Goal: Transaction & Acquisition: Obtain resource

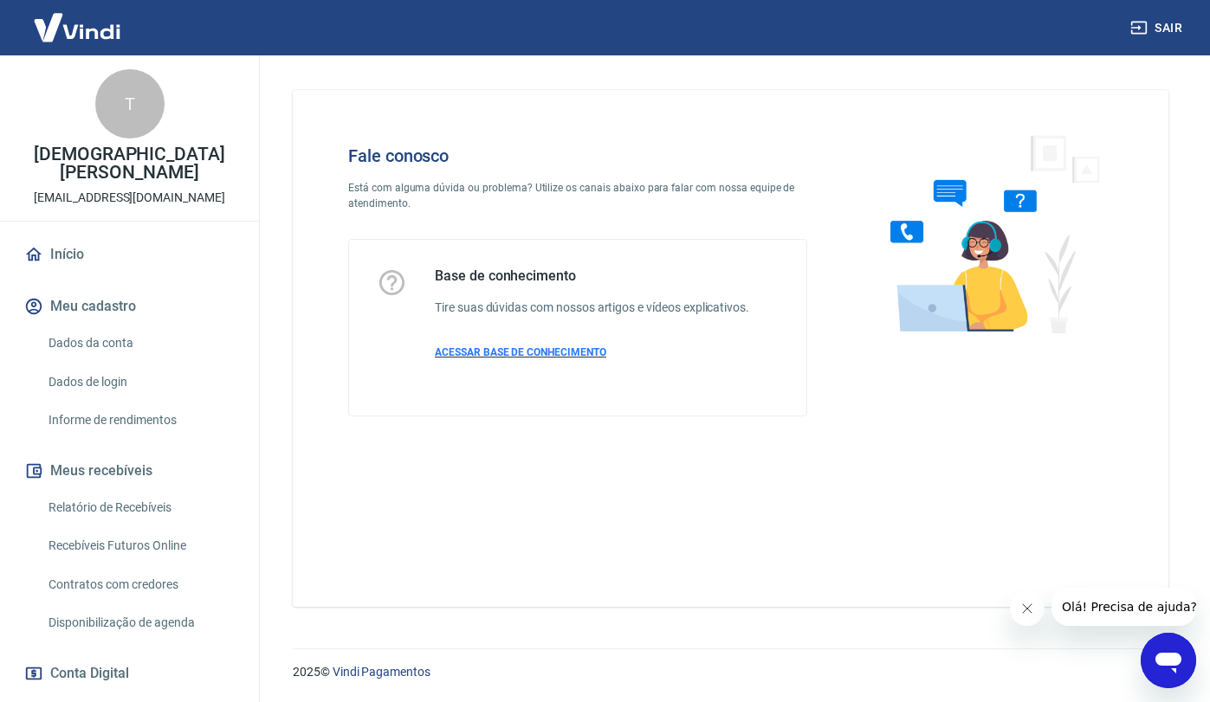
click at [530, 351] on span "ACESSAR BASE DE CONHECIMENTO" at bounding box center [520, 352] width 171 height 12
click at [1115, 605] on span "Olá! Precisa de ajuda?" at bounding box center [1129, 607] width 135 height 14
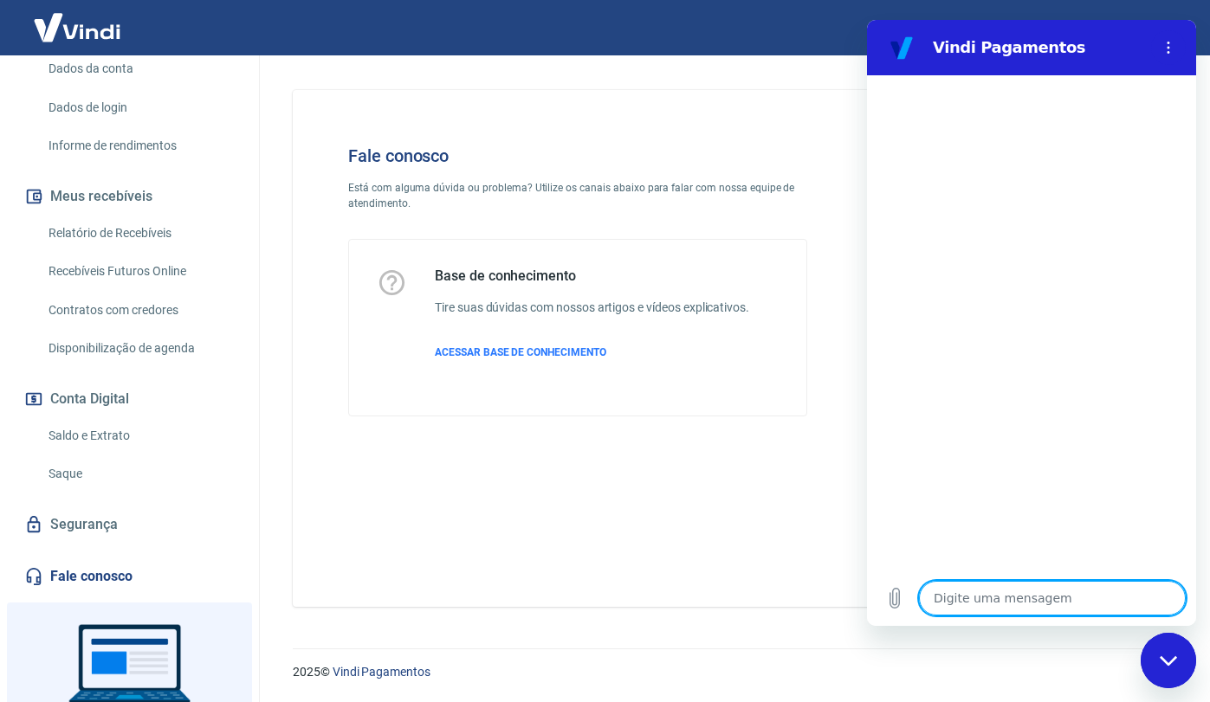
scroll to position [288, 0]
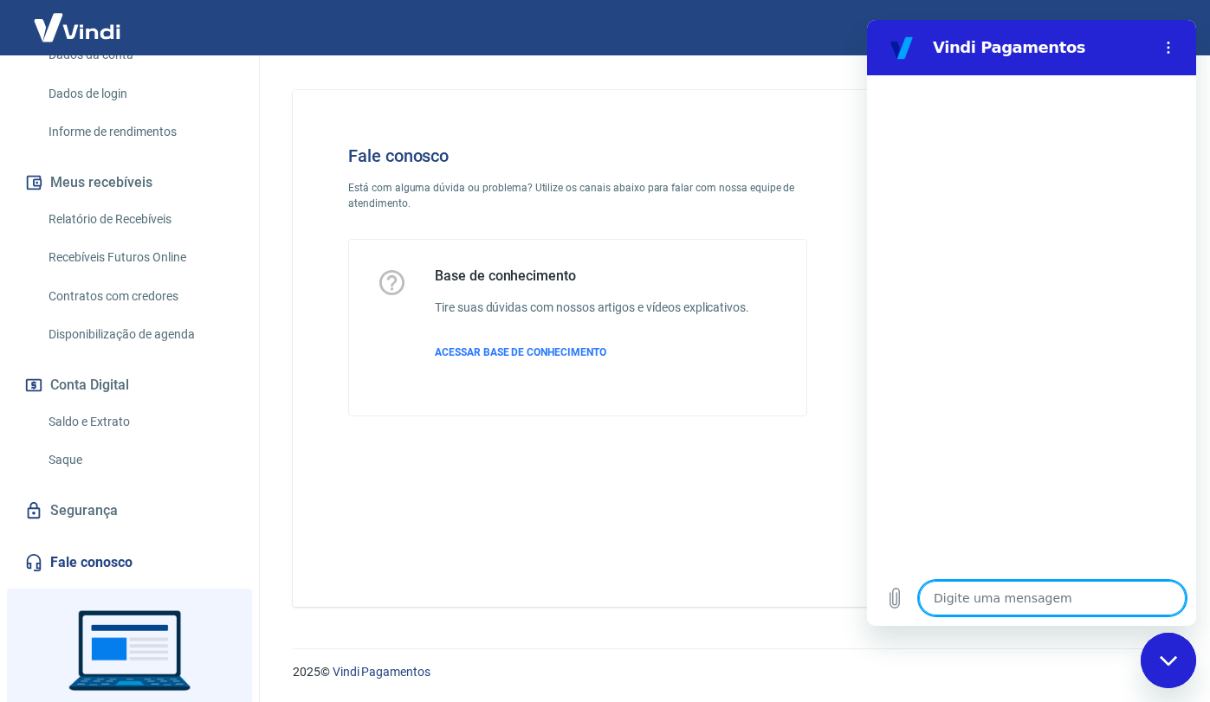
click at [103, 517] on link "Segurança" at bounding box center [129, 511] width 217 height 38
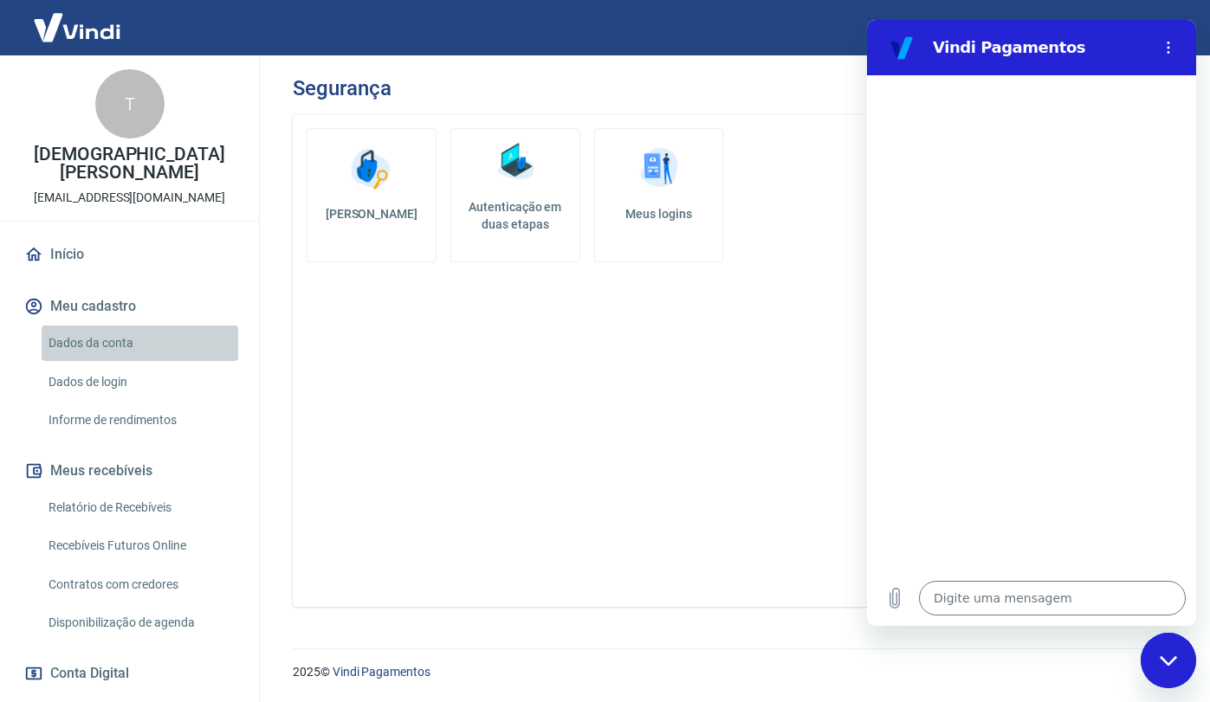
click at [115, 340] on link "Dados da conta" at bounding box center [140, 344] width 197 height 36
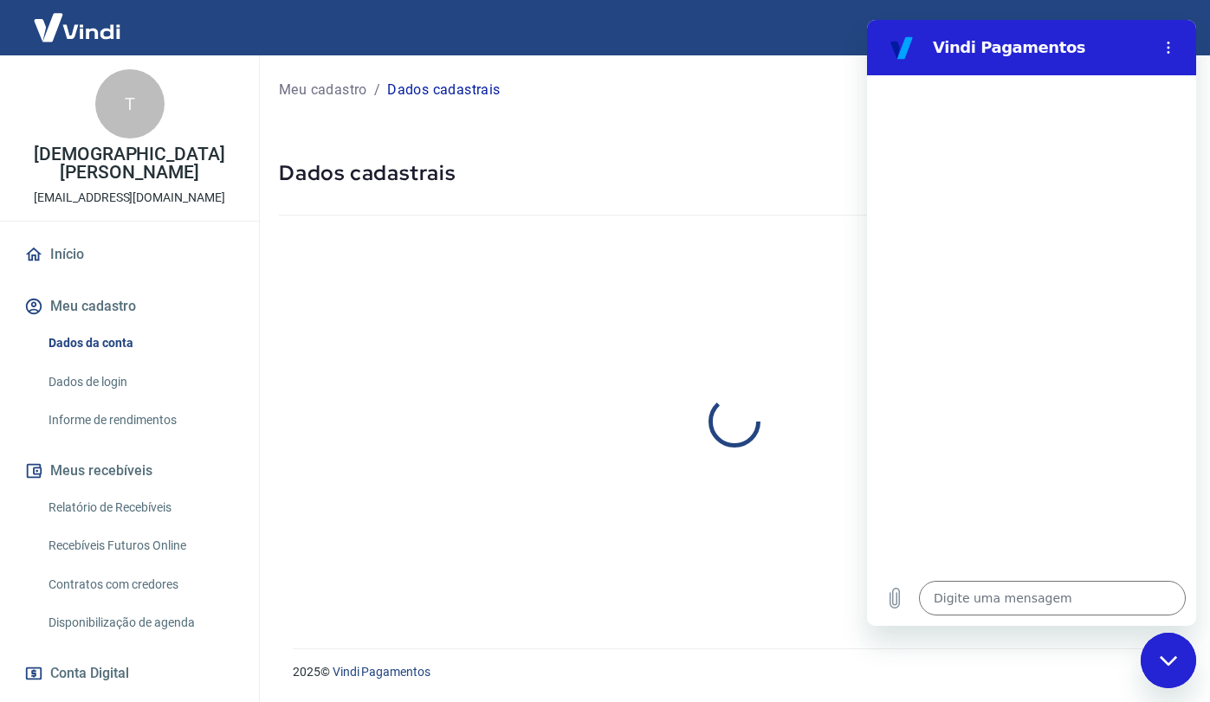
select select "SP"
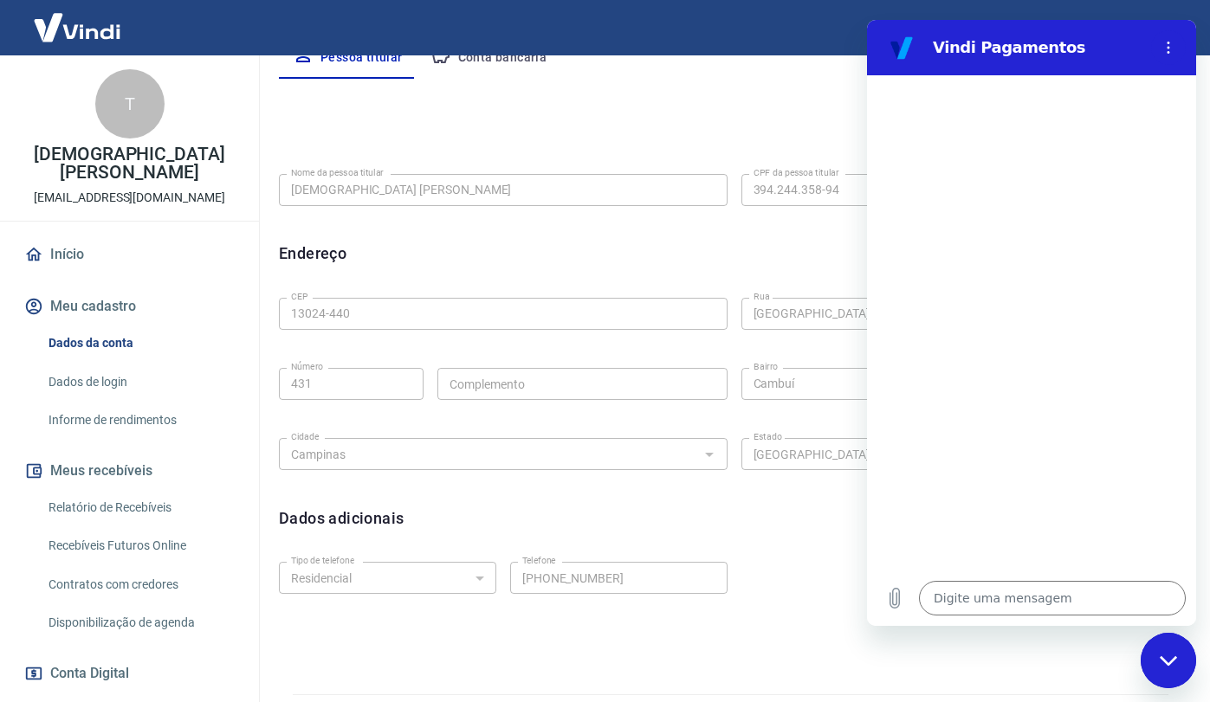
scroll to position [406, 0]
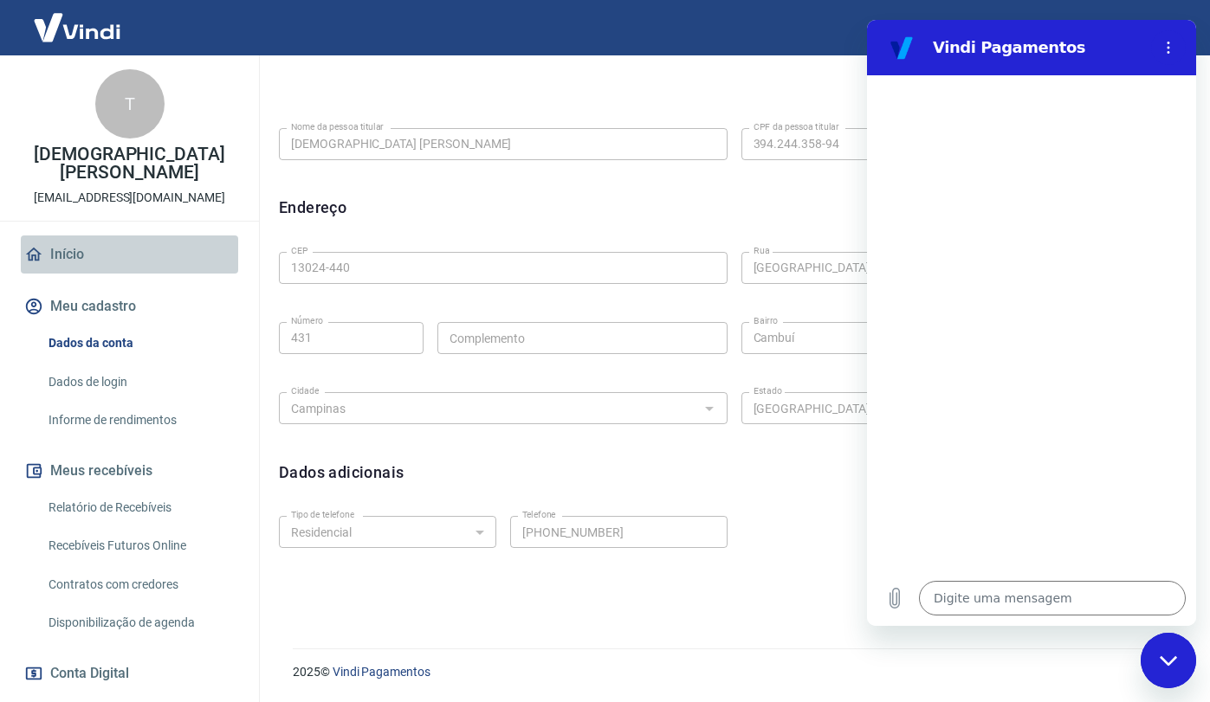
click at [82, 240] on link "Início" at bounding box center [129, 255] width 217 height 38
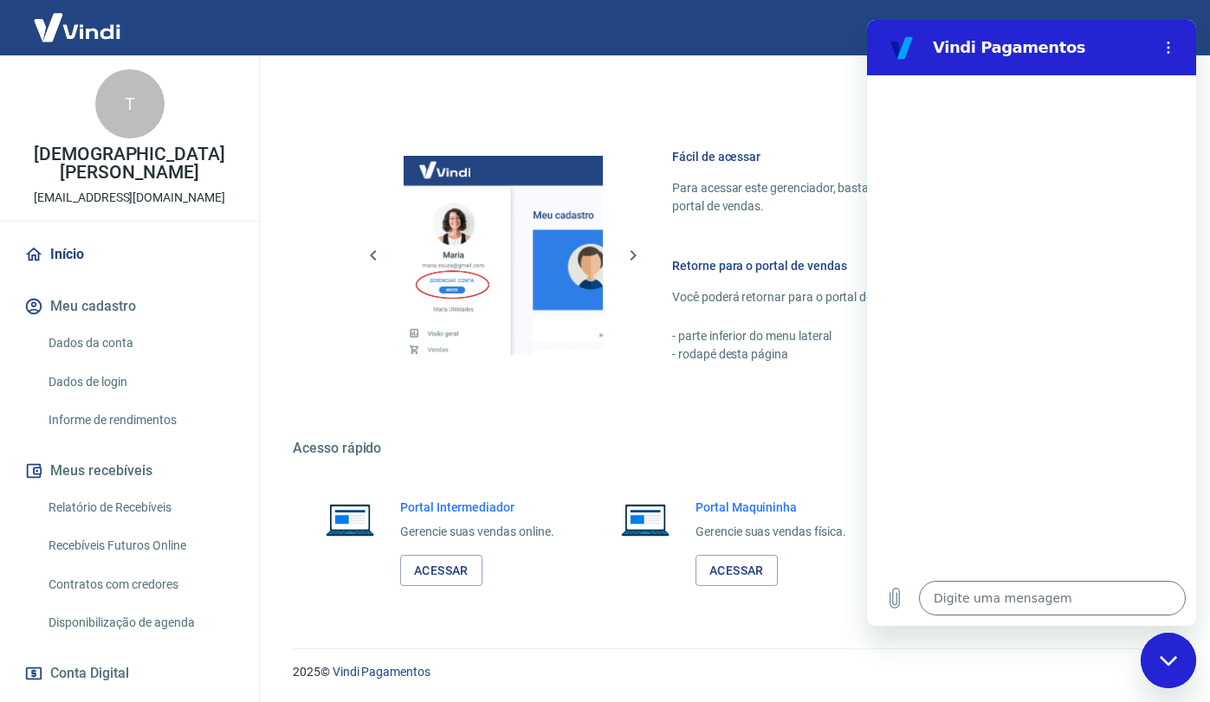
scroll to position [682, 0]
click at [1173, 46] on icon "Menu de opções" at bounding box center [1168, 48] width 14 height 14
click at [1178, 649] on div "Fechar janela de mensagens" at bounding box center [1168, 661] width 52 height 52
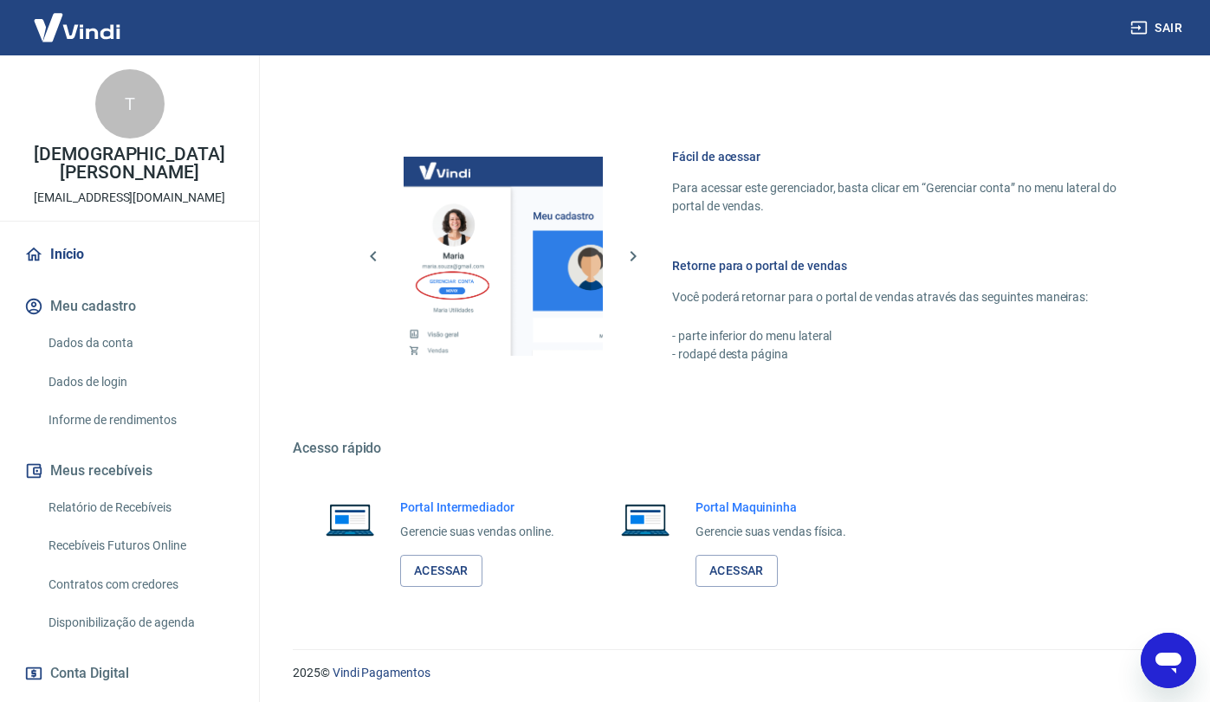
click at [1150, 652] on div "Abrir janela de mensagens" at bounding box center [1168, 661] width 52 height 52
type textarea "x"
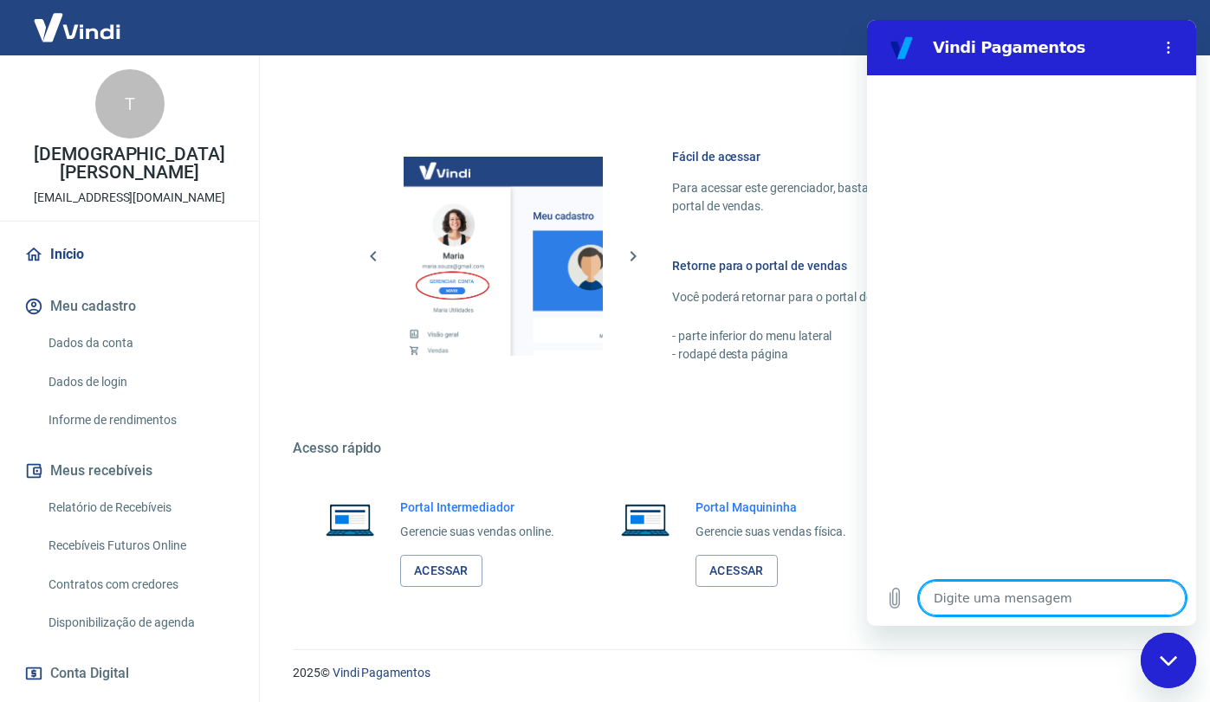
click at [1015, 602] on textarea at bounding box center [1052, 598] width 267 height 35
type textarea "O"
type textarea "x"
type textarea "Ol"
type textarea "x"
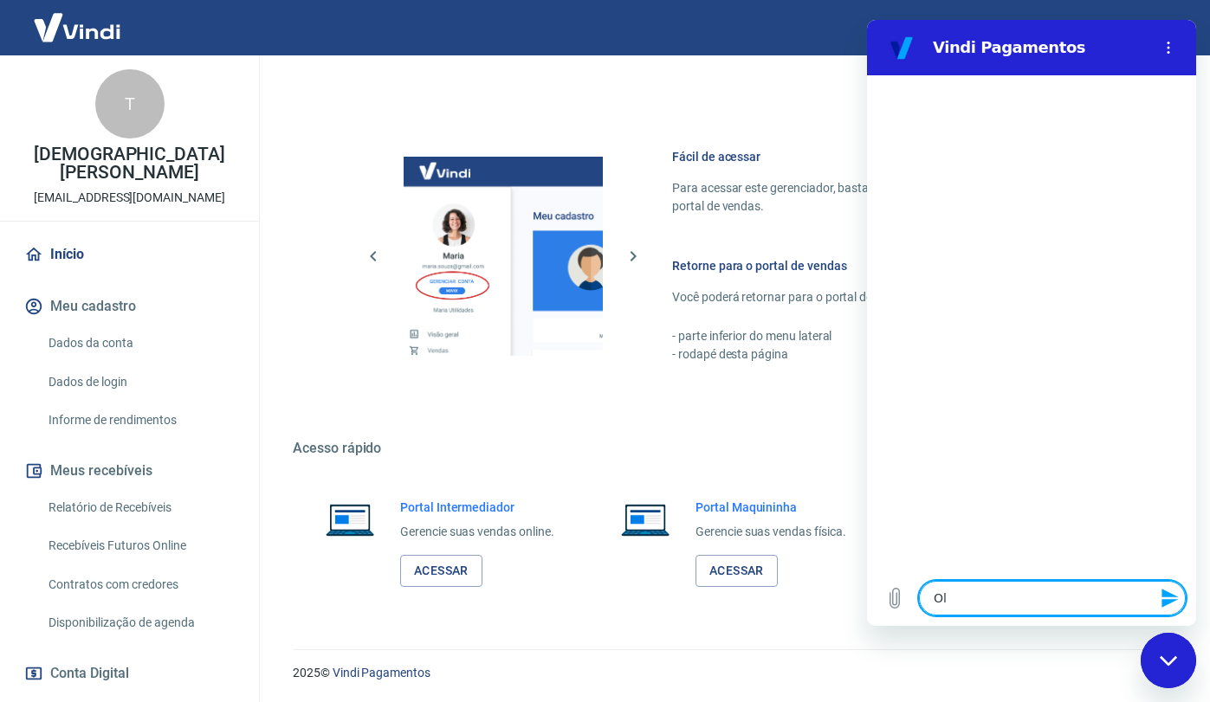
type textarea "Ol´"
type textarea "x"
type textarea "Olá"
type textarea "x"
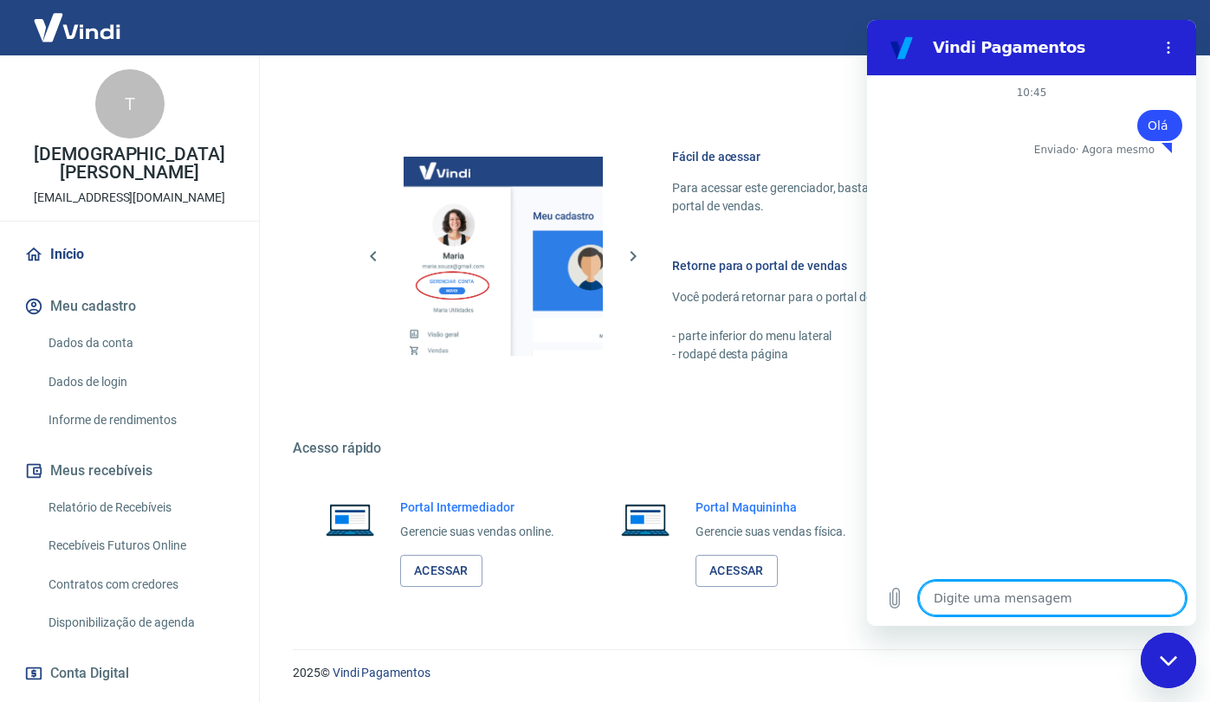
type textarea "R"
type textarea "x"
type textarea "Re"
type textarea "x"
type textarea "Rec"
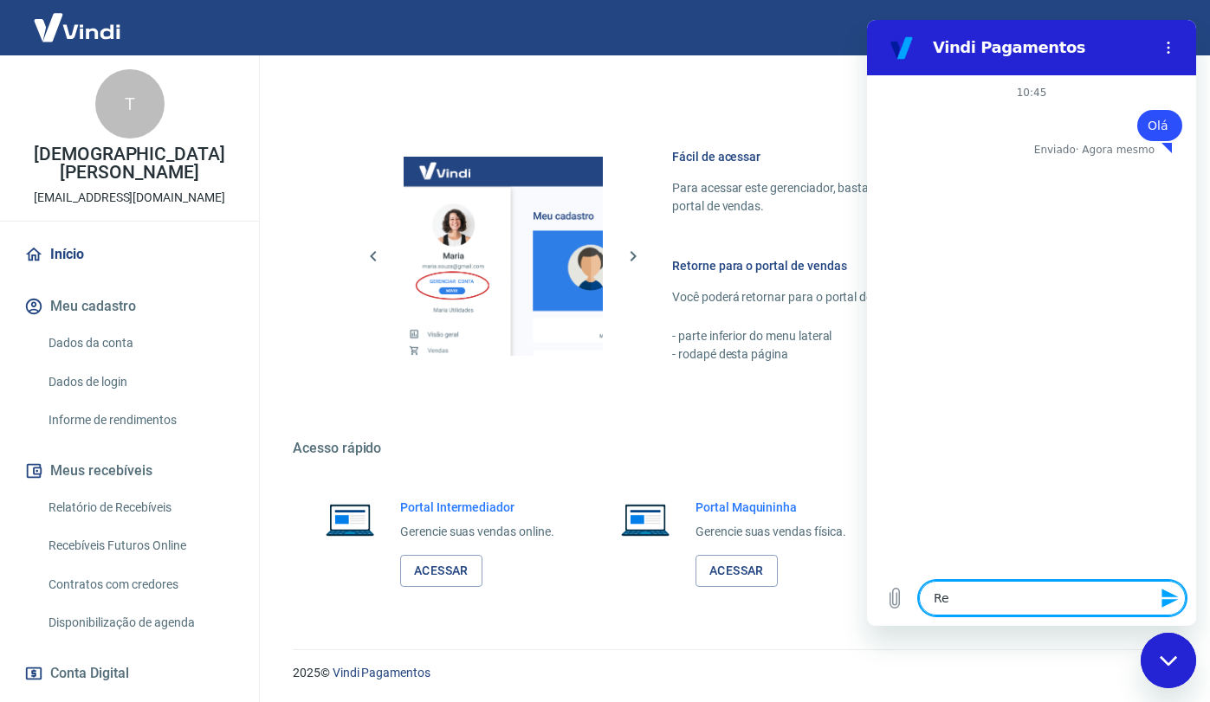
type textarea "x"
type textarea "Rece"
type textarea "x"
type textarea "Receb"
type textarea "x"
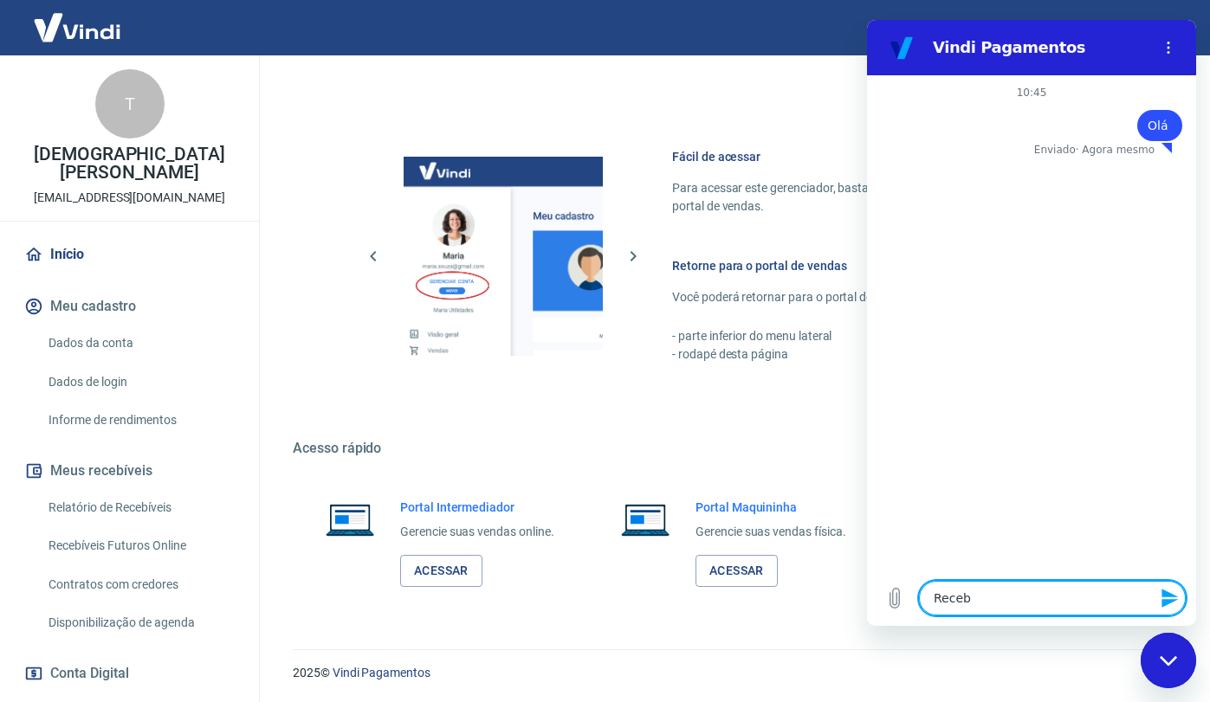
type textarea "Recebi"
type textarea "x"
type textarea "Recebi"
type textarea "x"
type textarea "Recebi u"
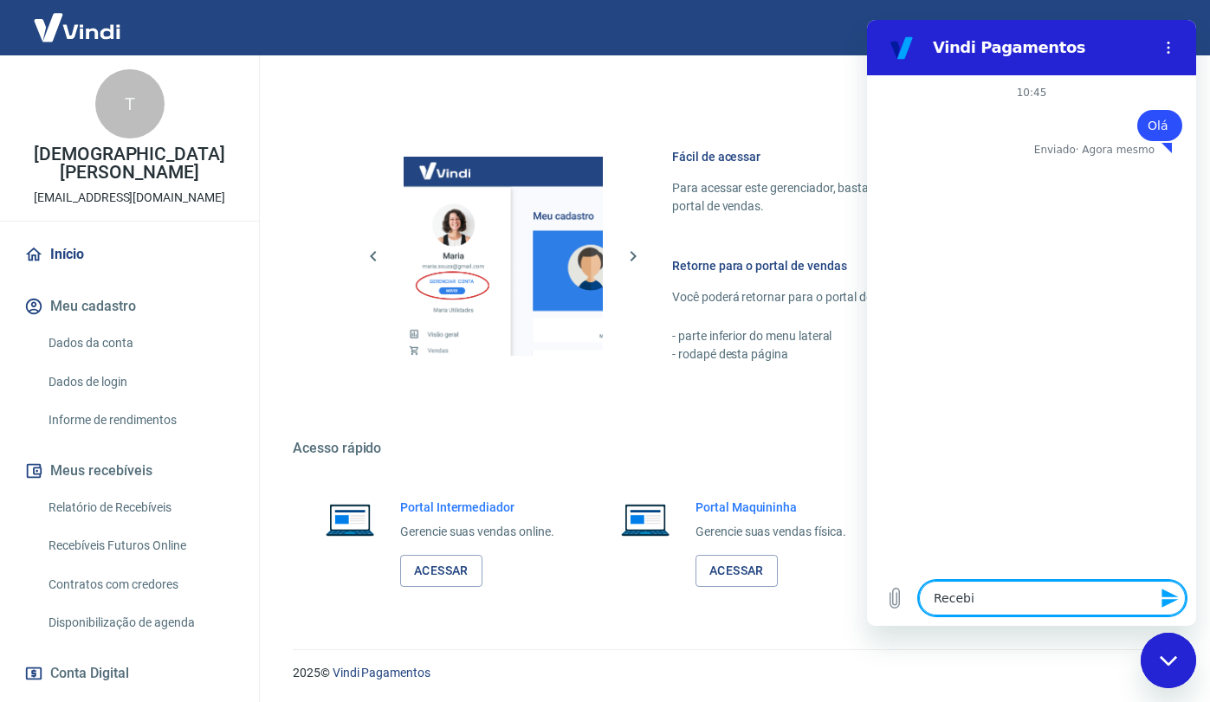
type textarea "x"
type textarea "Recebi um"
type textarea "x"
type textarea "Recebi um"
type textarea "x"
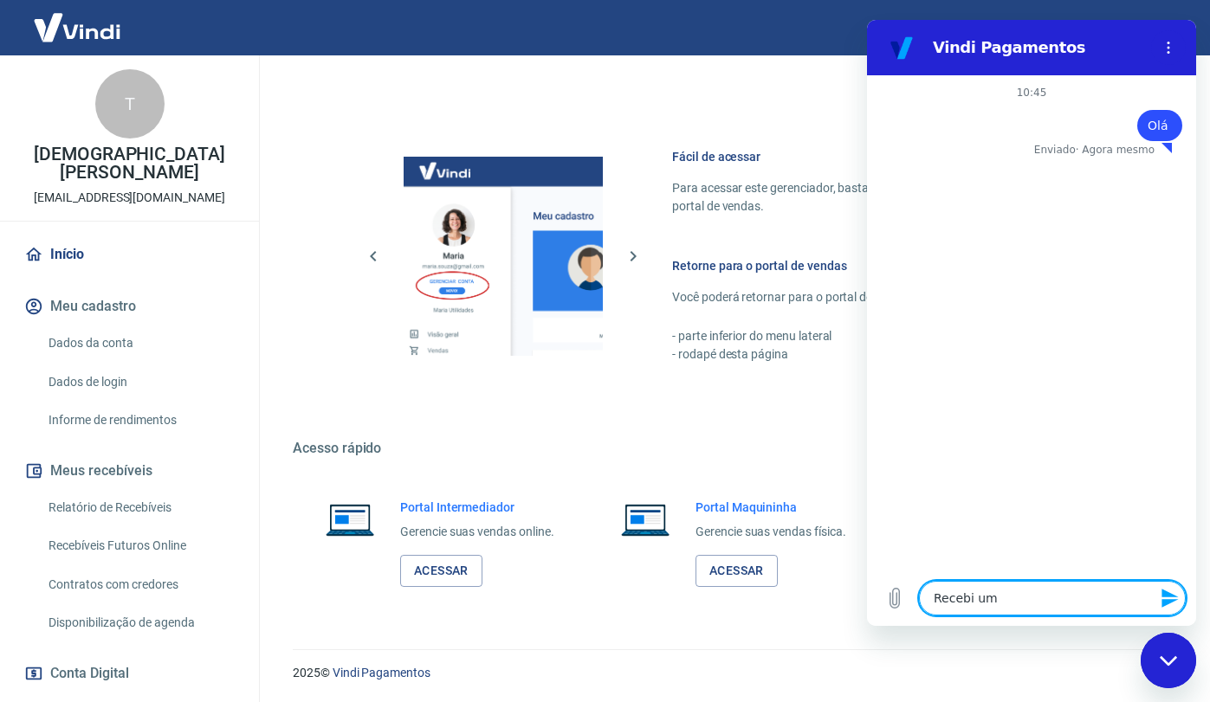
type textarea "Recebi um e"
type textarea "x"
type textarea "Recebi um em"
type textarea "x"
type textarea "Recebi um ema"
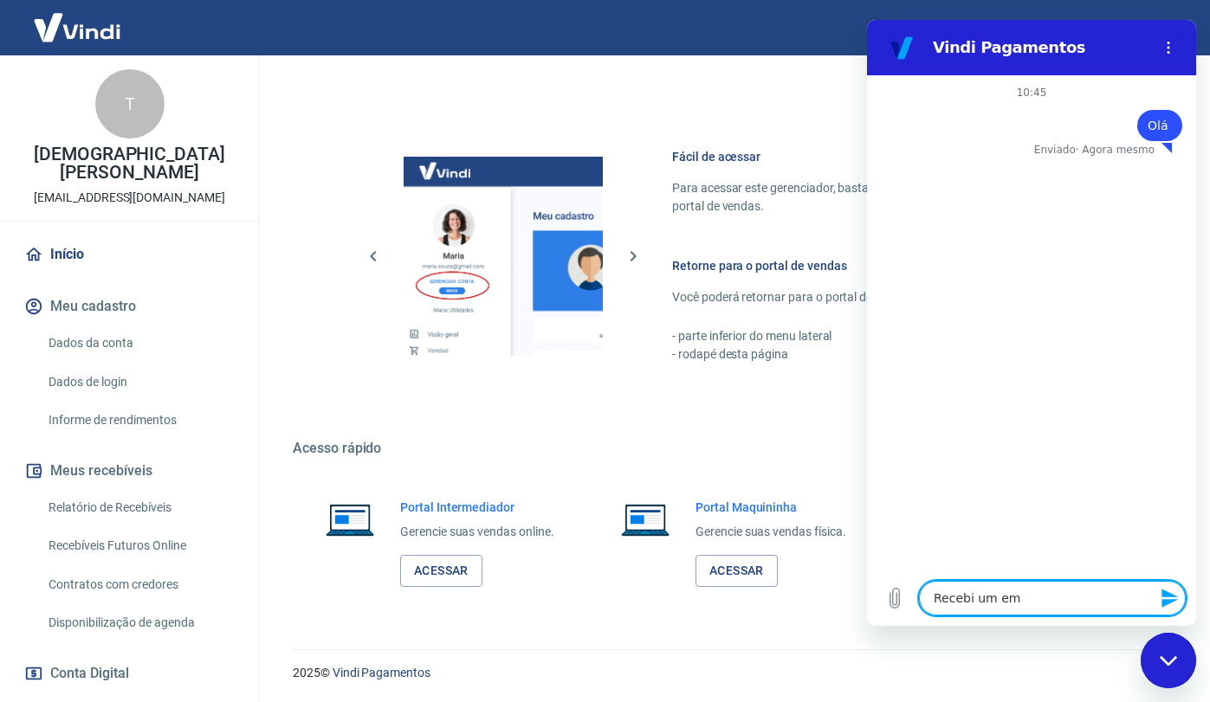
type textarea "x"
type textarea "Recebi um emai"
type textarea "x"
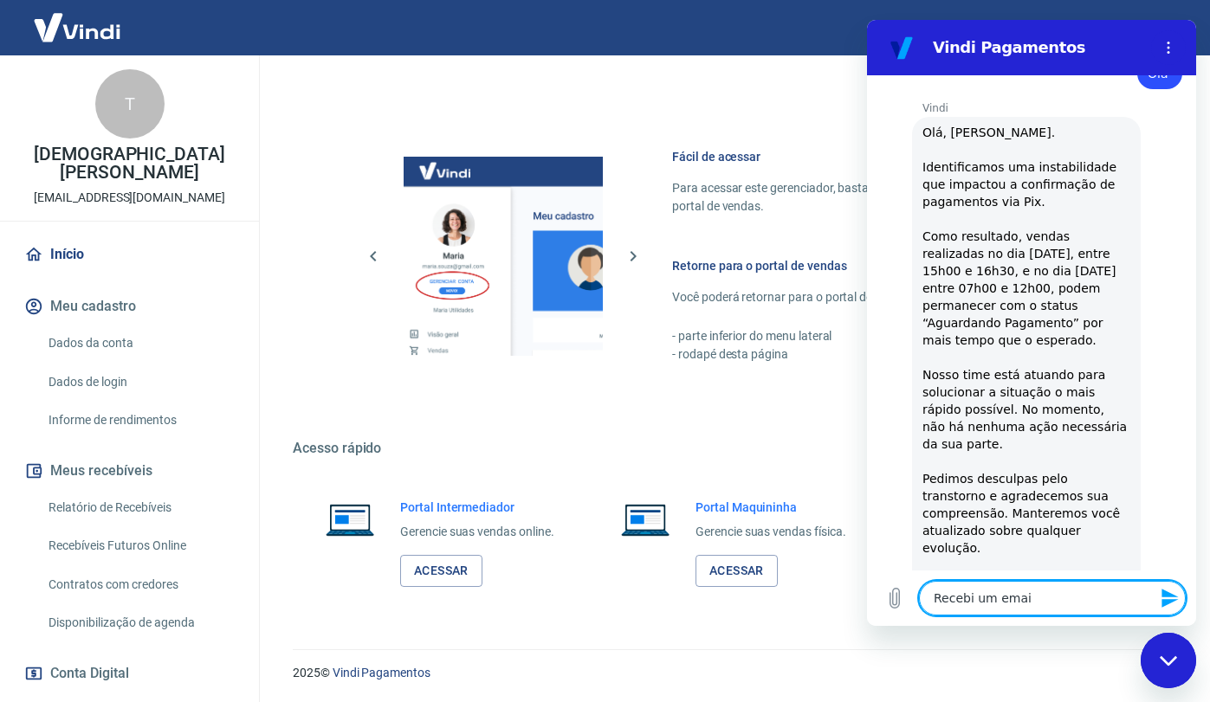
type textarea "Recebi um email"
type textarea "x"
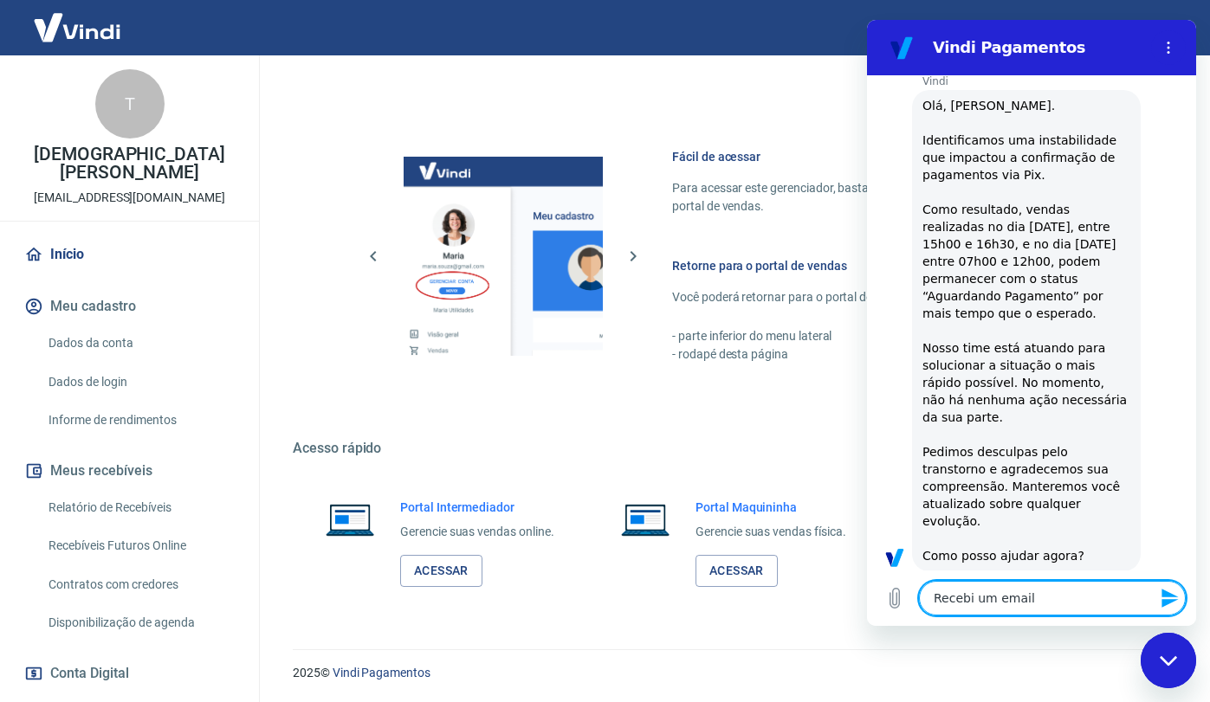
type textarea "Recebi um email"
type textarea "x"
type textarea "Recebi um email d"
type textarea "x"
type textarea "Recebi um email de"
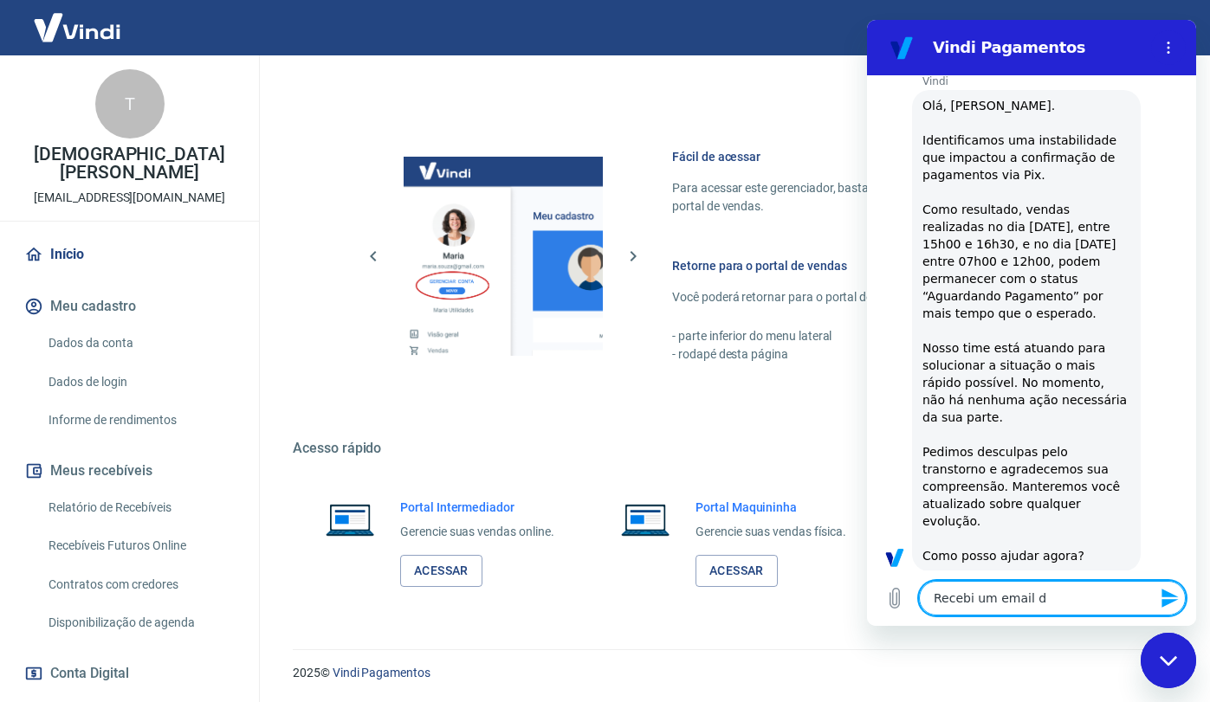
type textarea "x"
type textarea "Recebi um email de"
type textarea "x"
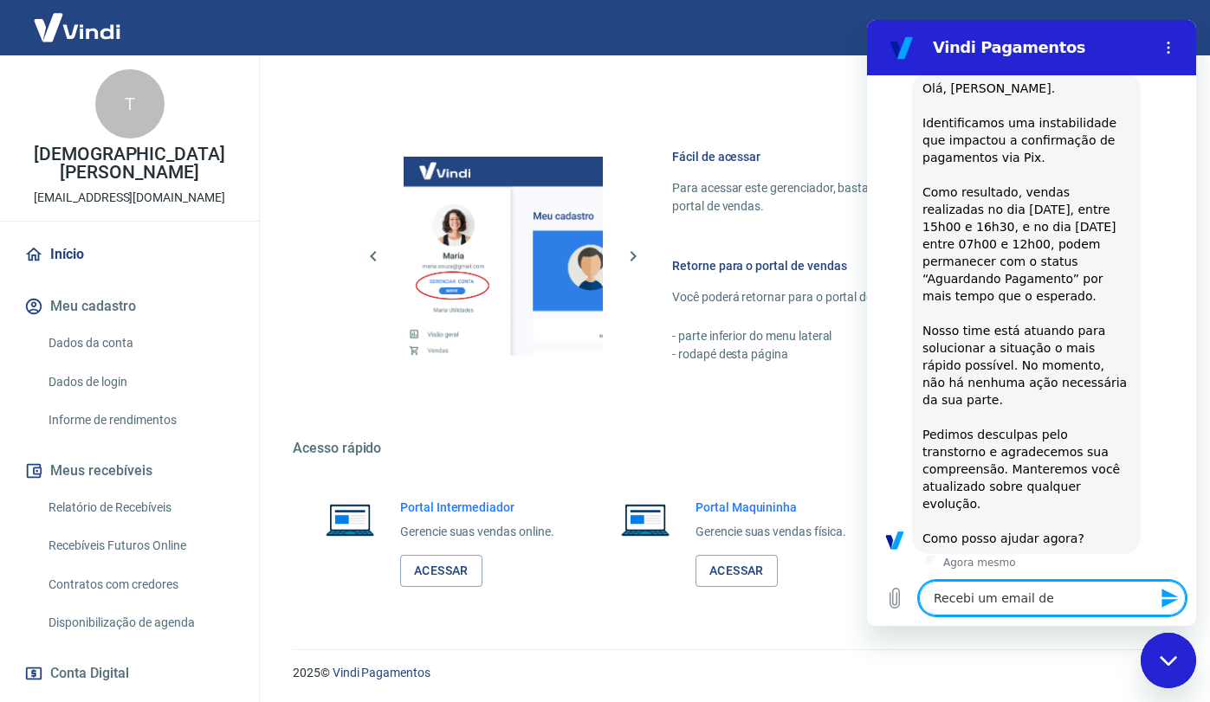
type textarea "Recebi um email de q"
type textarea "x"
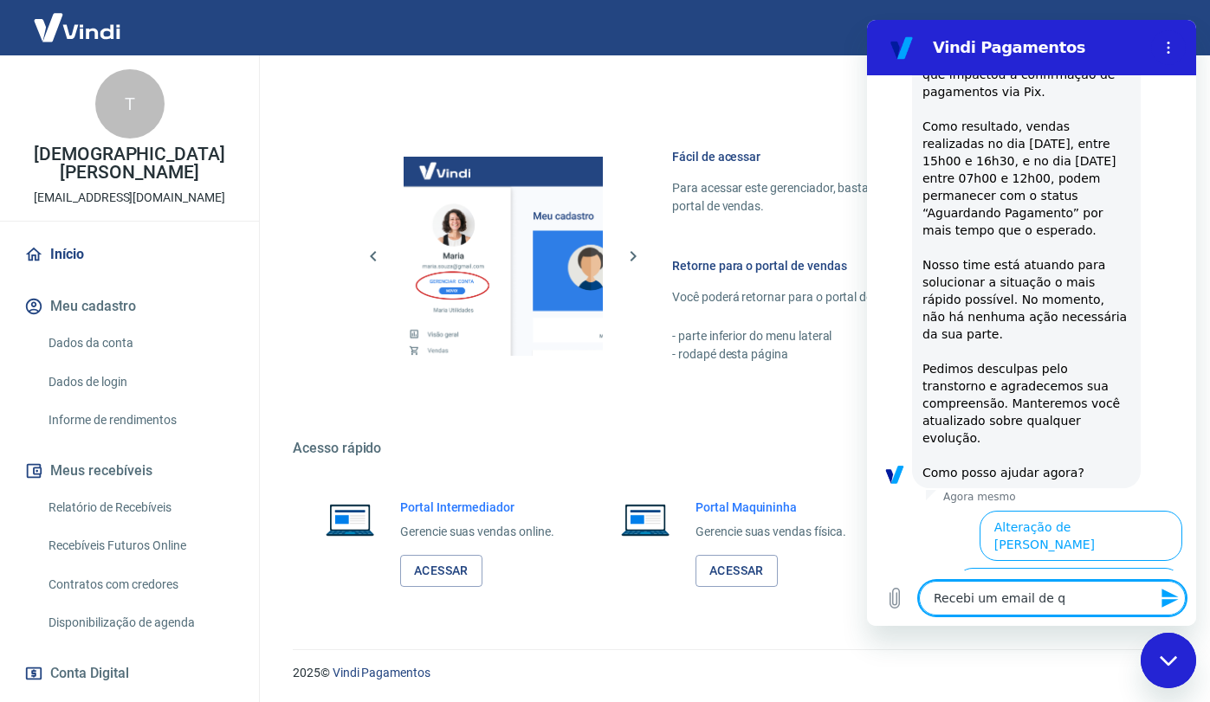
type textarea "Recebi um email de qu"
type textarea "x"
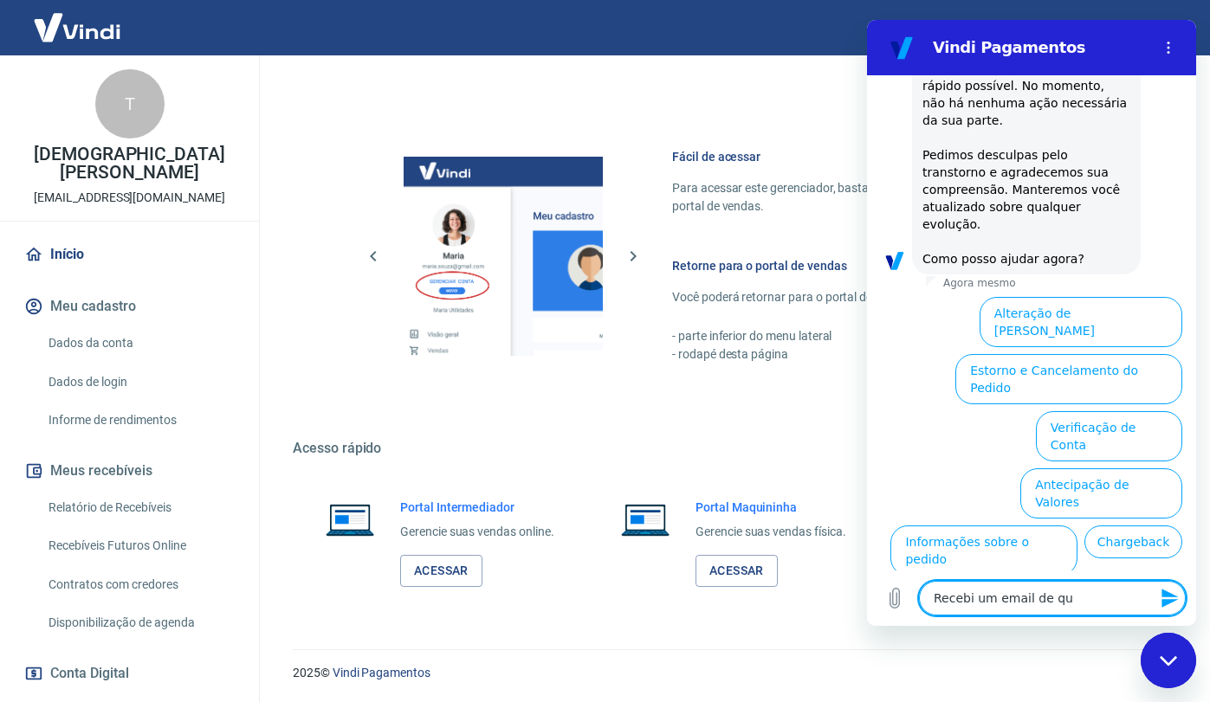
type textarea "Recebi um email de que"
type textarea "x"
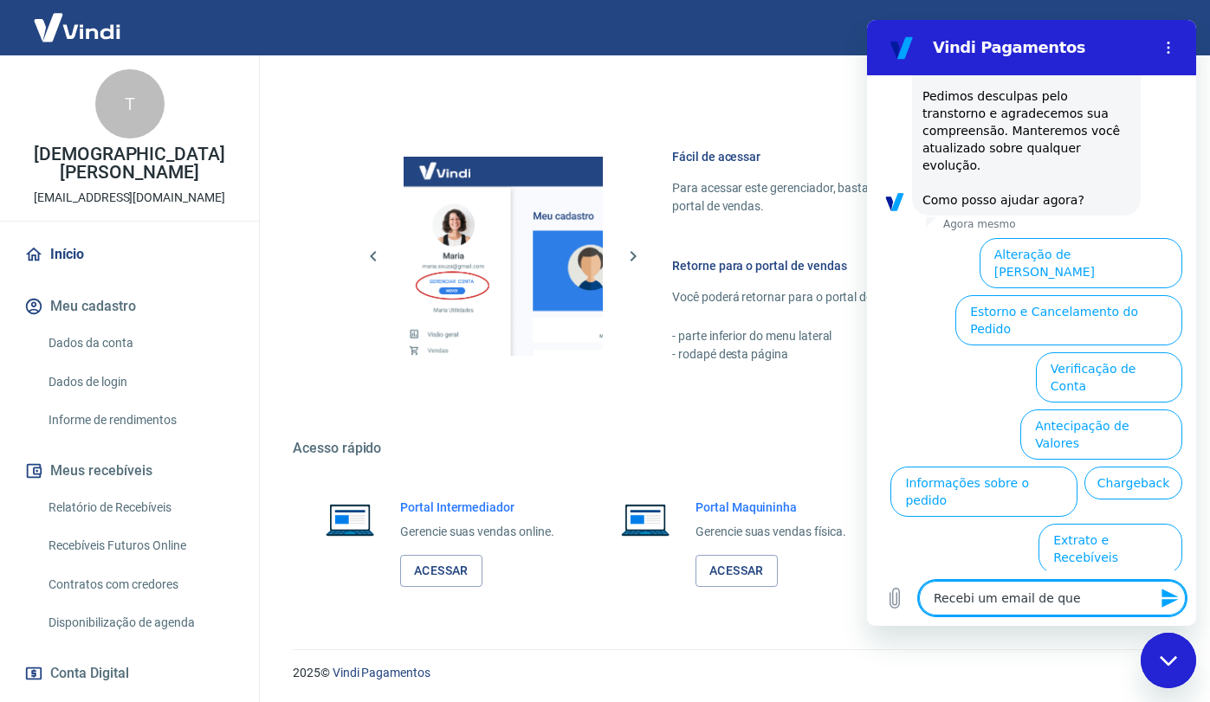
type textarea "Recebi um email de que"
type textarea "x"
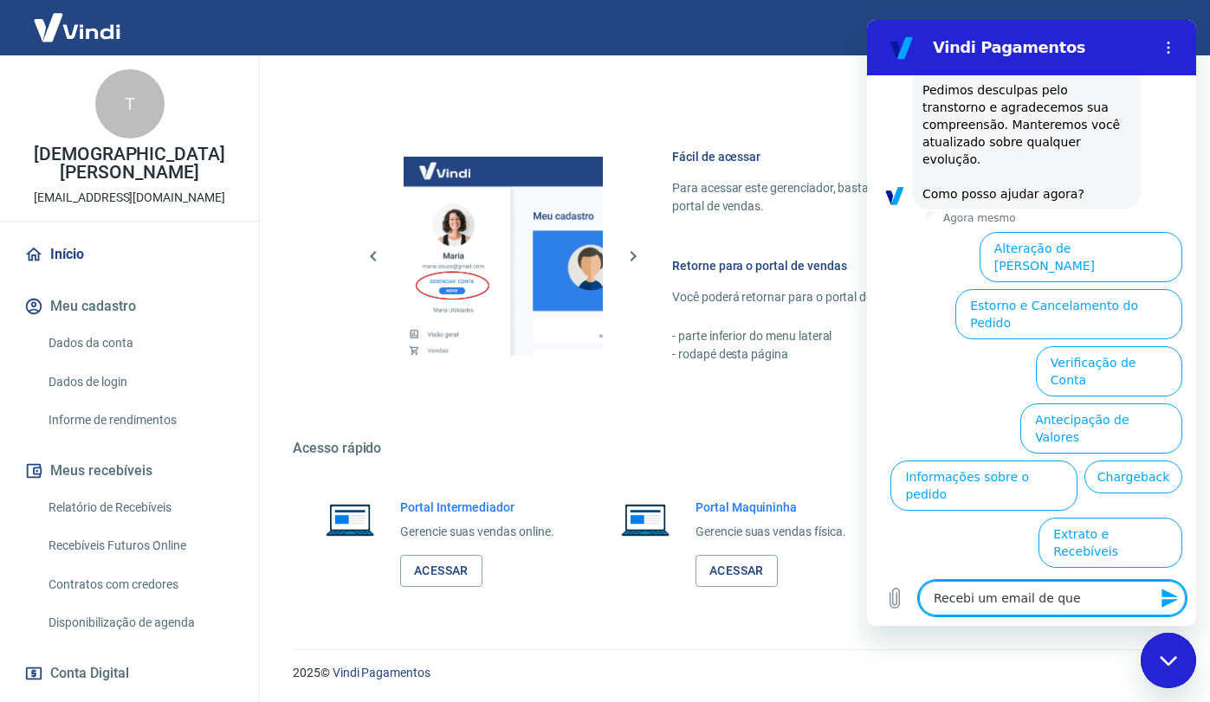
type textarea "Recebi um email de que m"
type textarea "x"
type textarea "Recebi um email de que mi"
type textarea "x"
type textarea "Recebi um email de que min"
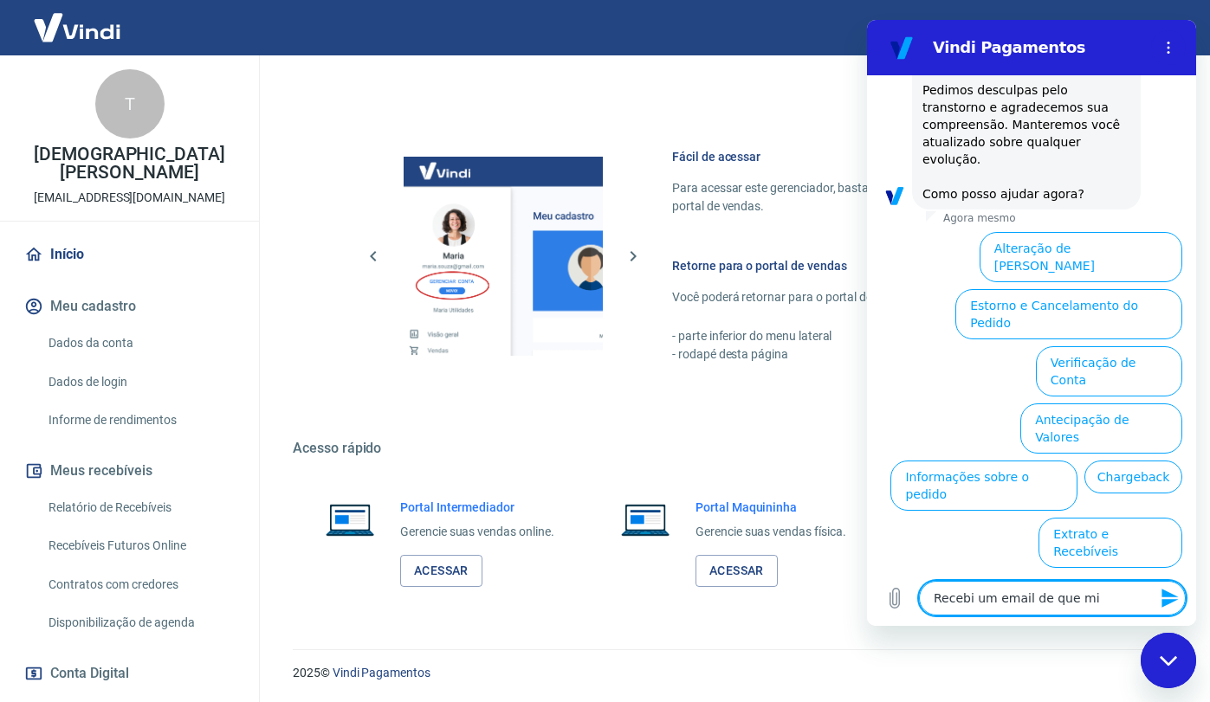
type textarea "x"
type textarea "Recebi um email de que minh"
type textarea "x"
type textarea "Recebi um email de que minha"
type textarea "x"
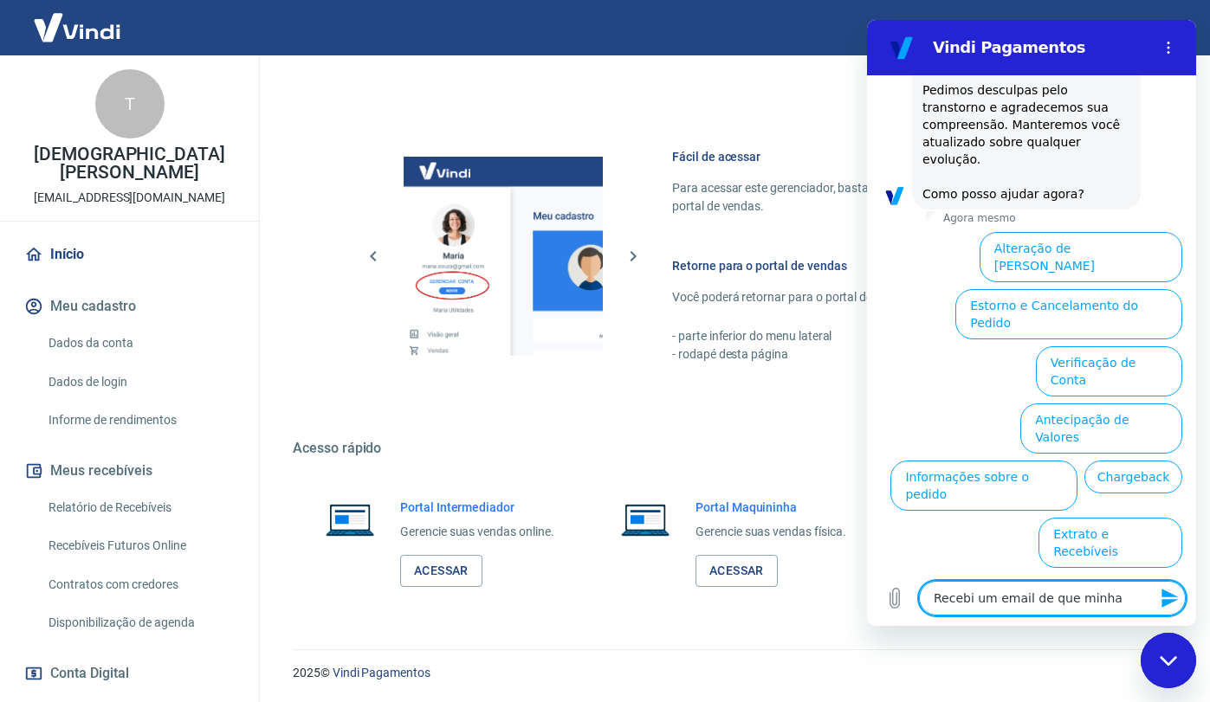
type textarea "Recebi um email de que minha"
type textarea "x"
type textarea "Recebi um email de que minha c"
type textarea "x"
type textarea "Recebi um email de que minha co"
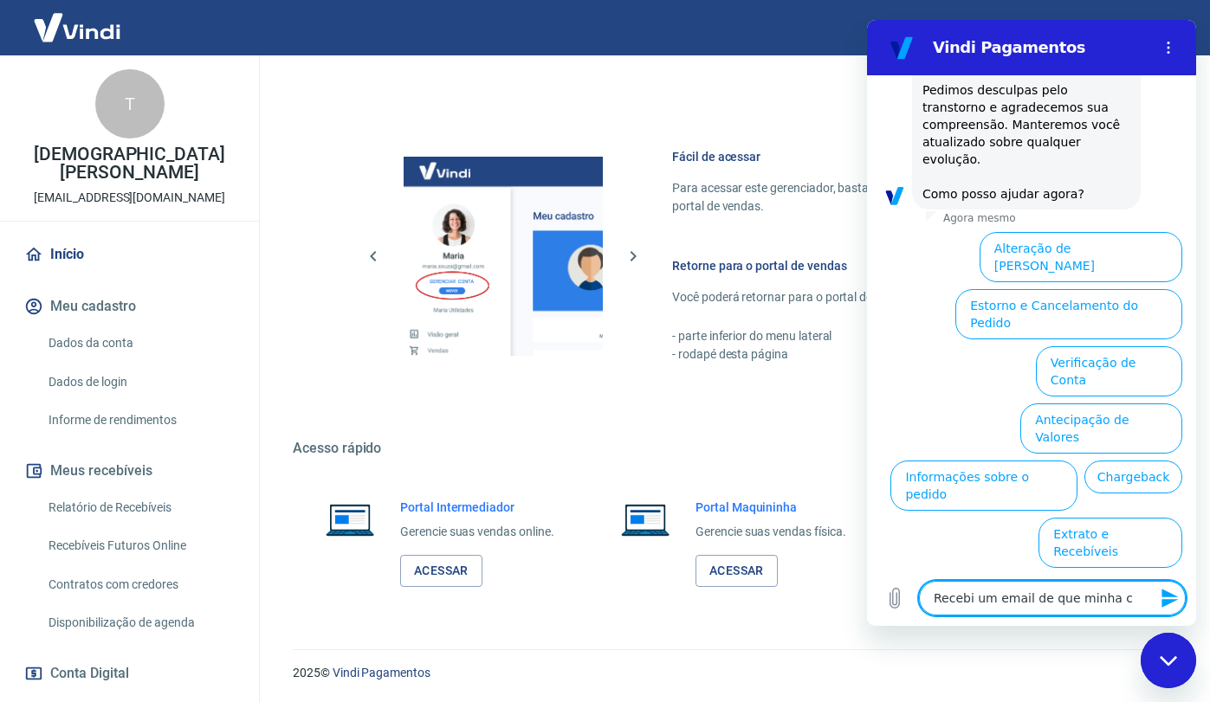
type textarea "x"
type textarea "Recebi um email de que minha com"
type textarea "x"
type textarea "Recebi um email de que minha co"
type textarea "x"
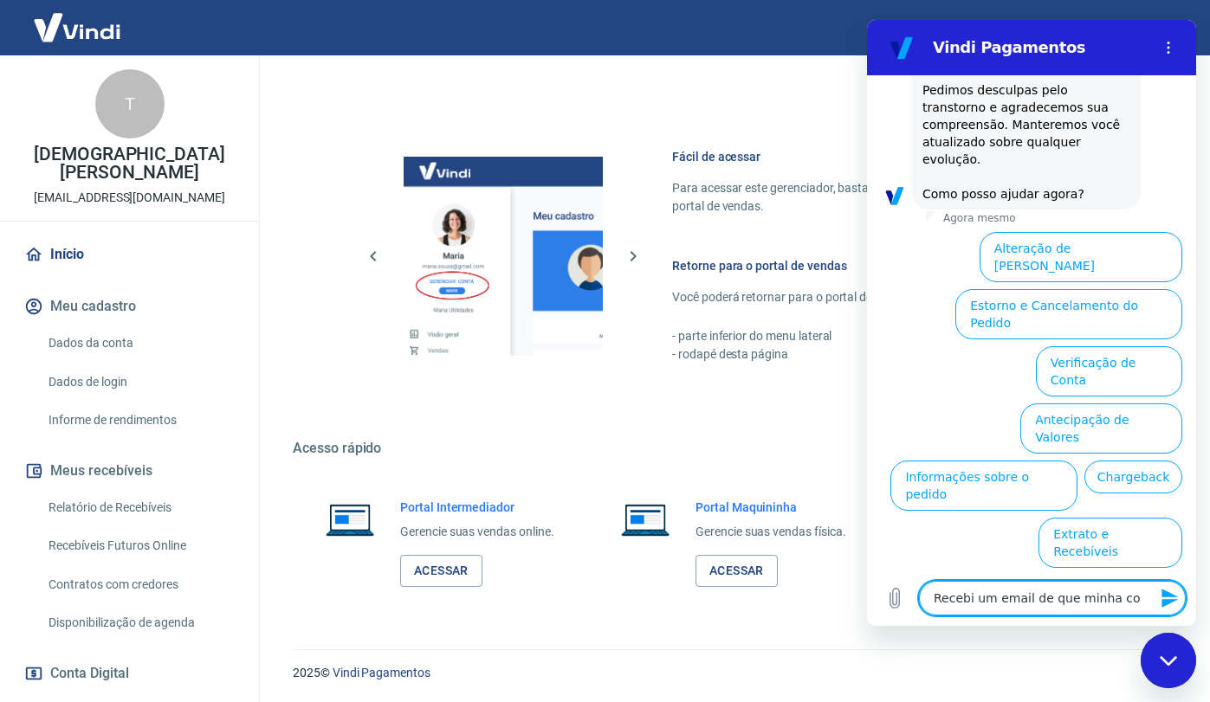
type textarea "Recebi um email de que minha con"
type textarea "x"
type textarea "Recebi um email de que minha cont"
type textarea "x"
type textarea "Recebi um email de que minha conta"
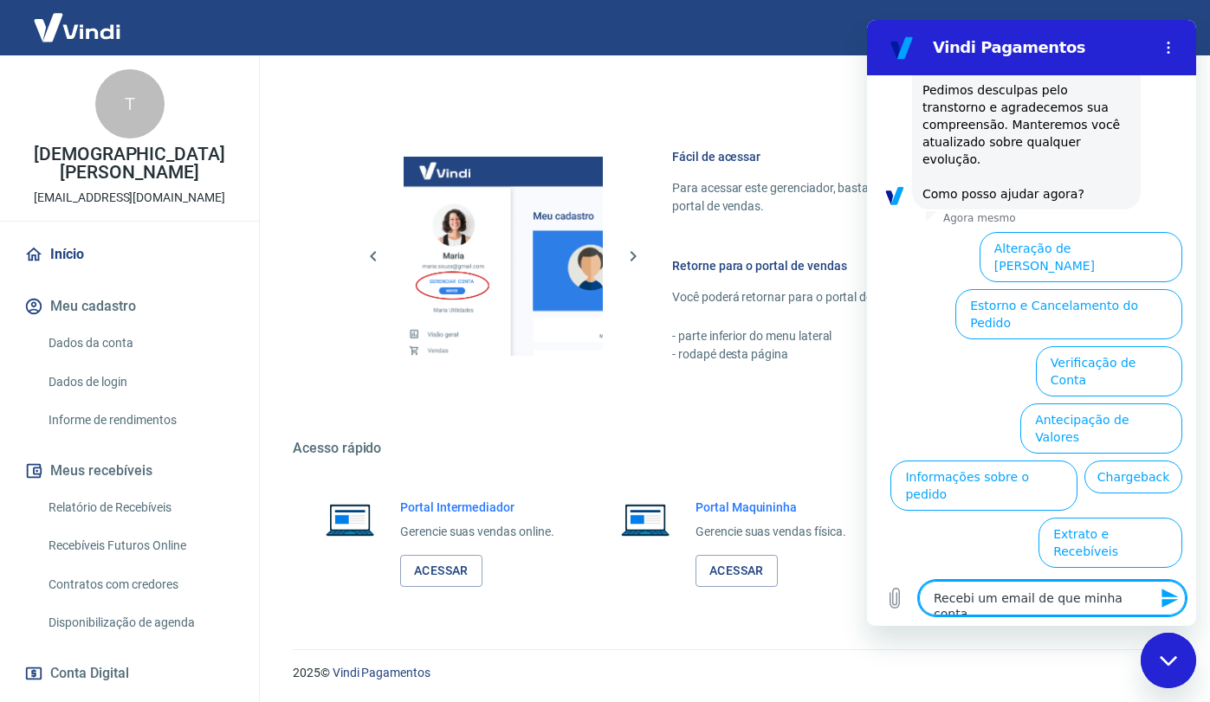
type textarea "x"
type textarea "Recebi um email de que minha conta"
type textarea "x"
type textarea "Recebi um email de que minha conta s"
type textarea "x"
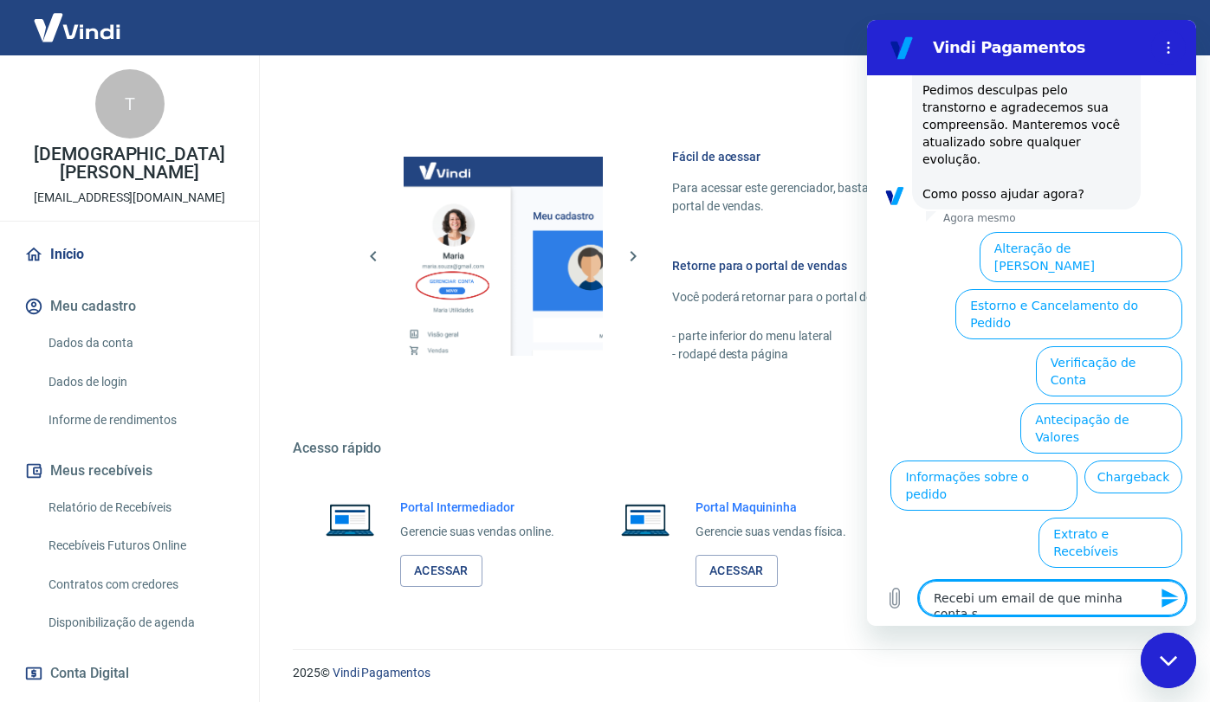
type textarea "Recebi um email de que minha conta se"
type textarea "x"
type textarea "Recebi um email de que minha conta ser"
type textarea "x"
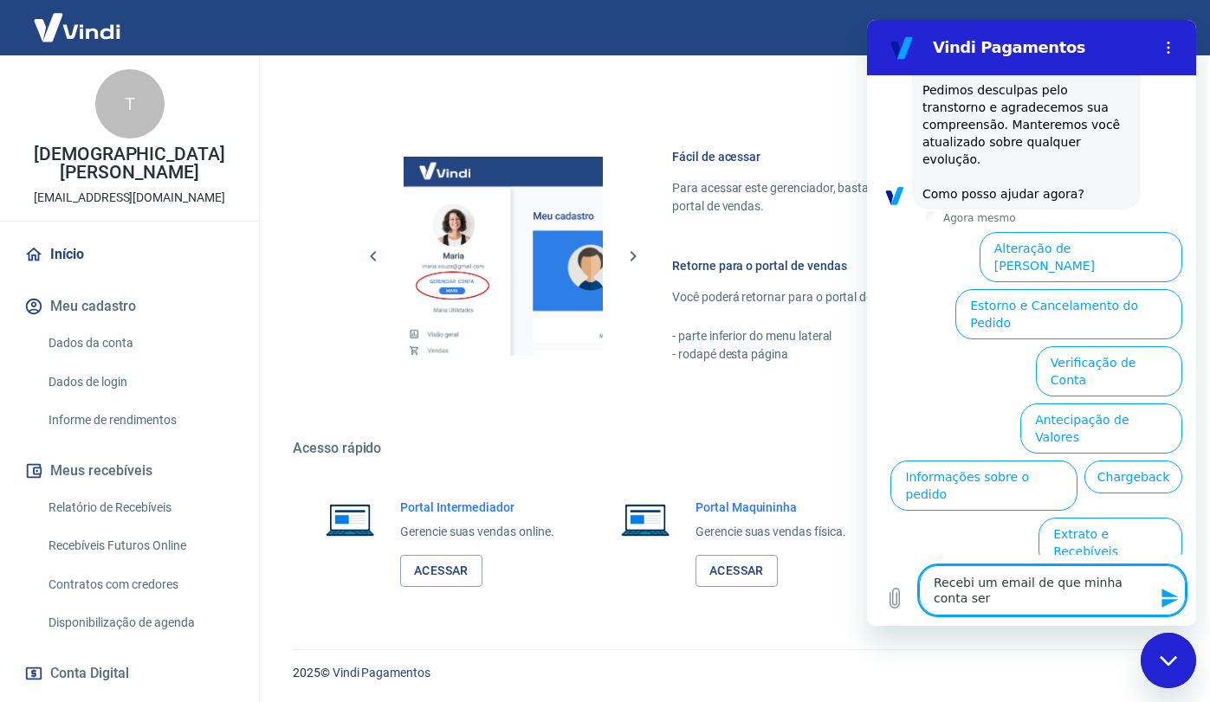
type textarea "Recebi um email de que minha conta ser´"
type textarea "x"
type textarea "Recebi um email de que minha conta será"
type textarea "x"
type textarea "Recebi um email de que minha conta será"
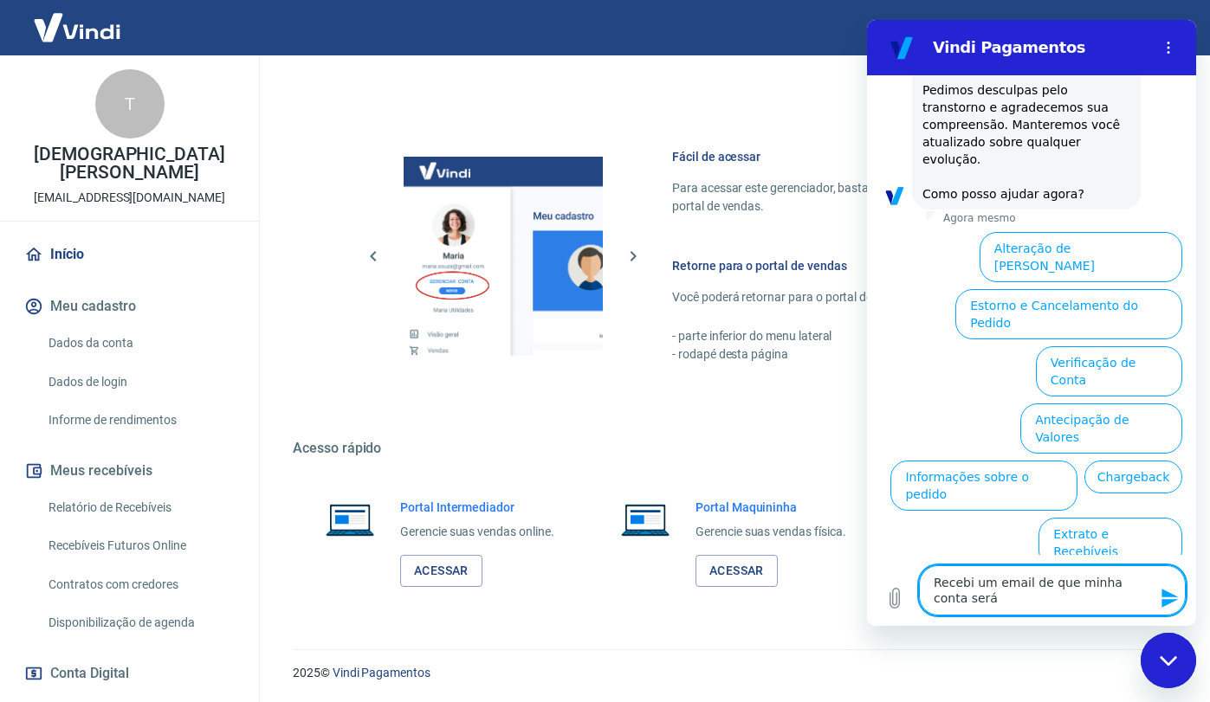
type textarea "x"
type textarea "Recebi um email de que minha conta será e"
type textarea "x"
type textarea "Recebi um email de que minha conta será en"
type textarea "x"
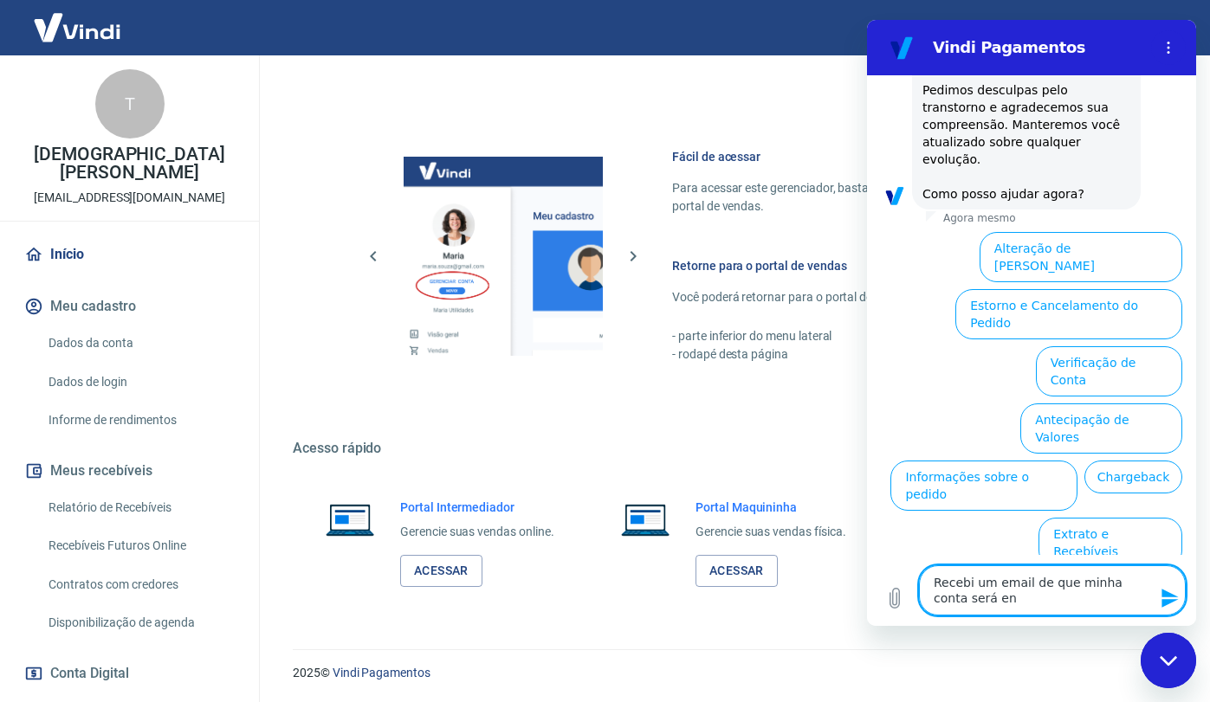
type textarea "Recebi um email de que minha conta será enc"
type textarea "x"
type textarea "Recebi um email de que minha conta será ence"
type textarea "x"
type textarea "Recebi um email de que minha conta será encer"
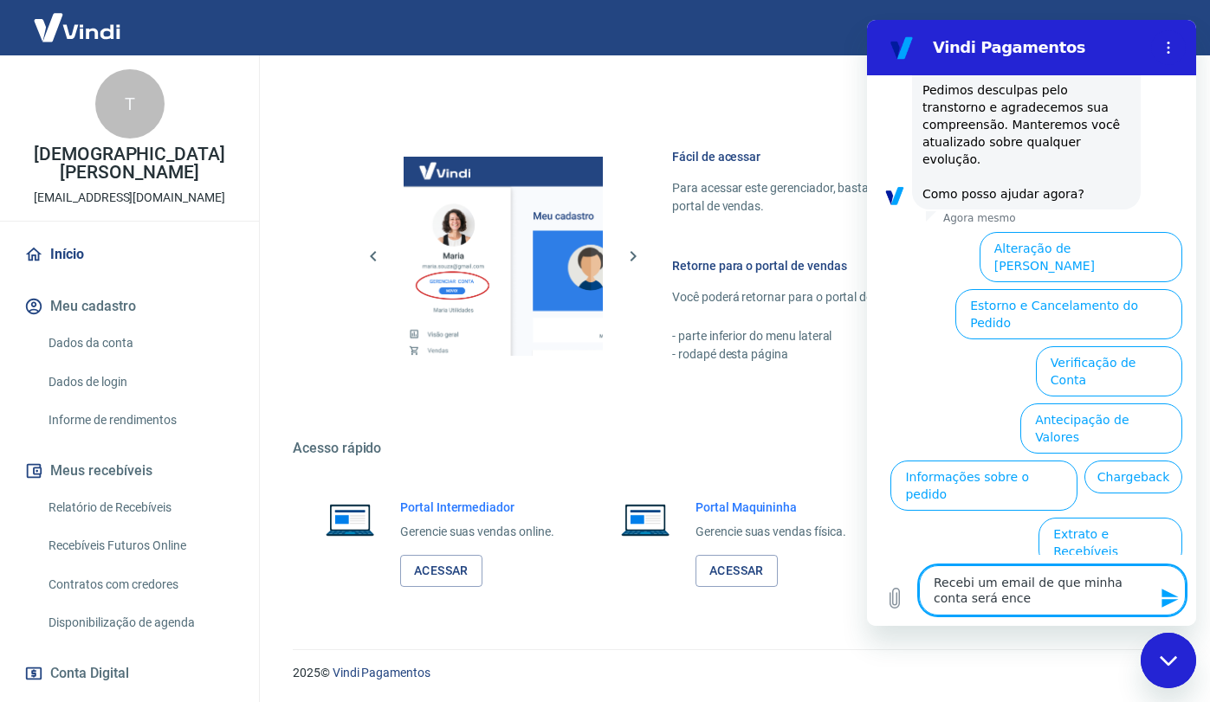
type textarea "x"
type textarea "Recebi um email de que minha conta será encerr"
type textarea "x"
type textarea "Recebi um email de que minha conta será encerra"
type textarea "x"
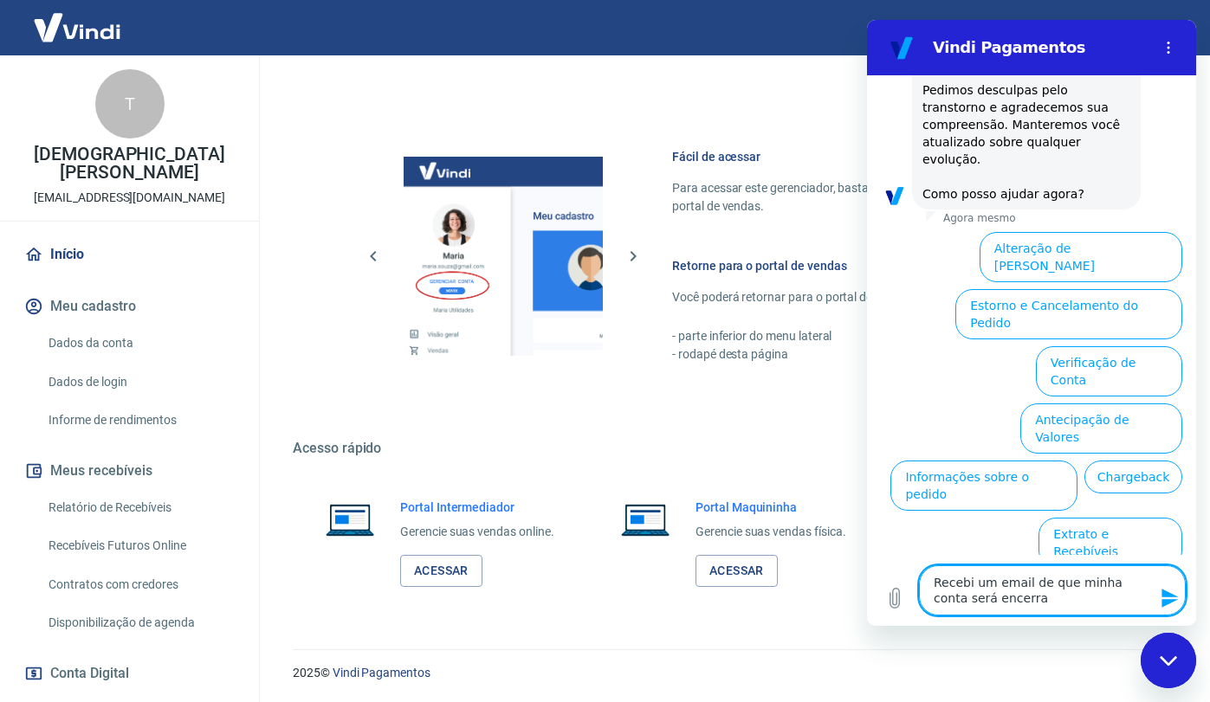
type textarea "Recebi um email de que minha conta será encerrad"
type textarea "x"
type textarea "Recebi um email de que minha conta será encerrada"
type textarea "x"
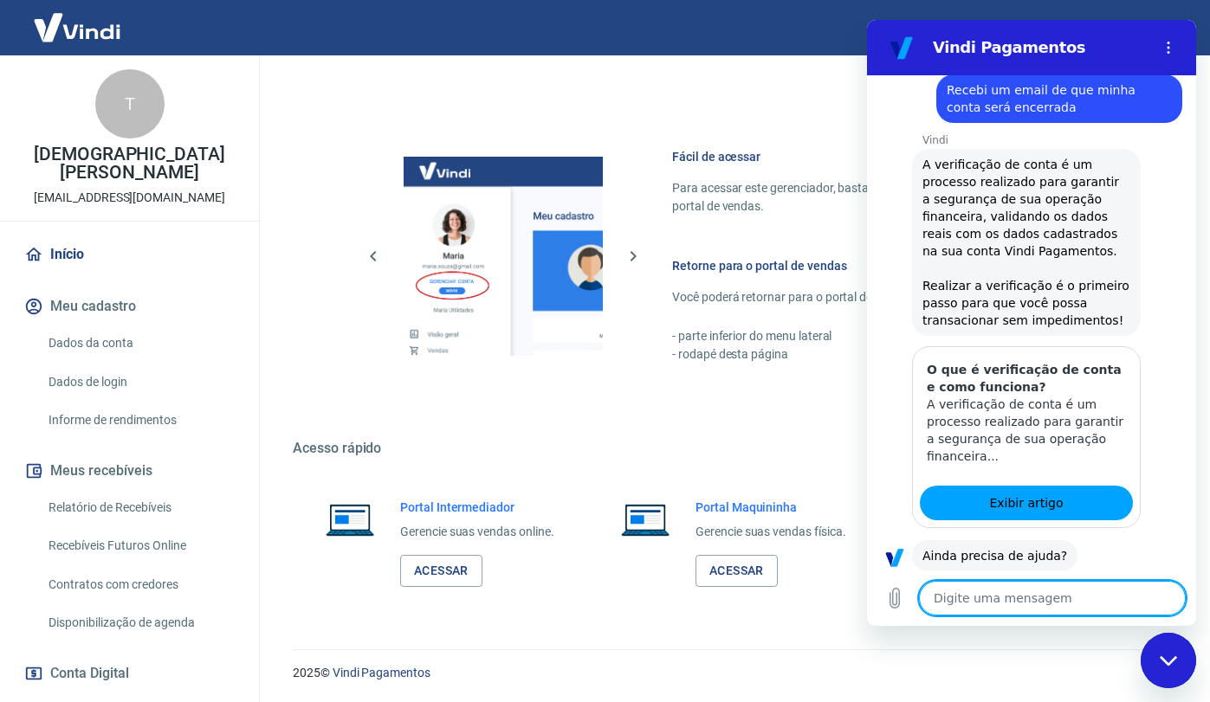
scroll to position [628, 0]
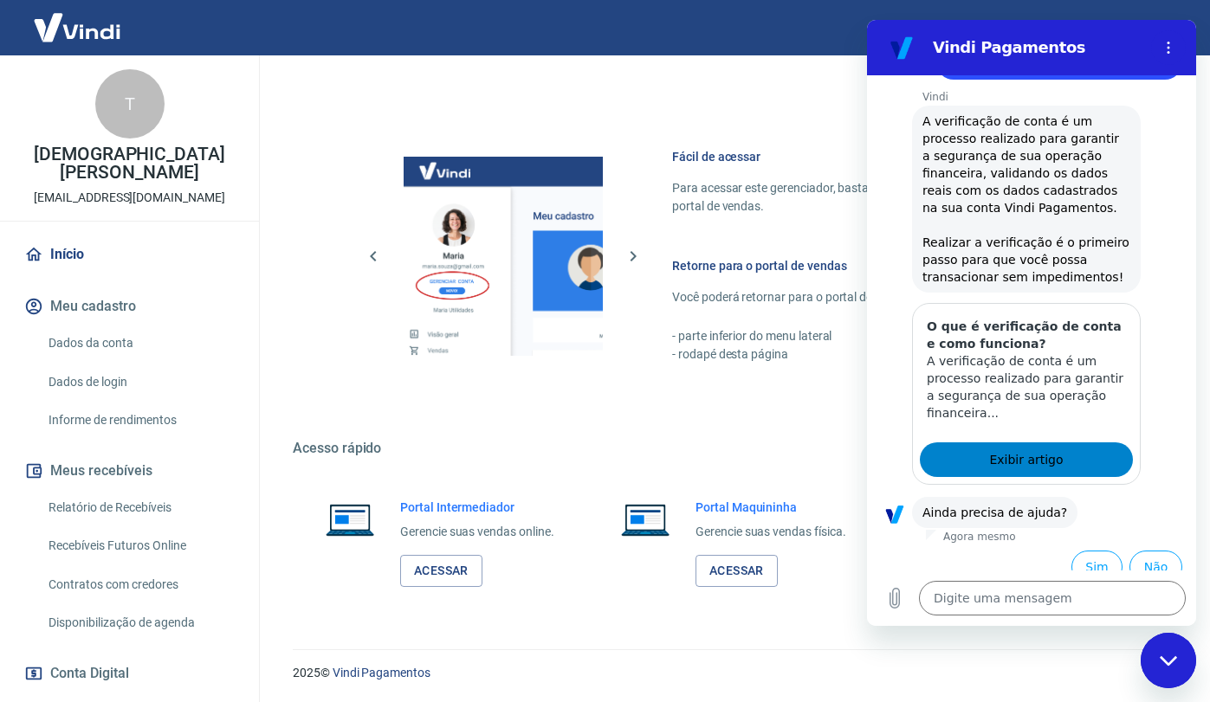
click at [1050, 449] on span "Exibir artigo" at bounding box center [1026, 459] width 74 height 21
click at [1154, 551] on button "Não" at bounding box center [1155, 567] width 53 height 33
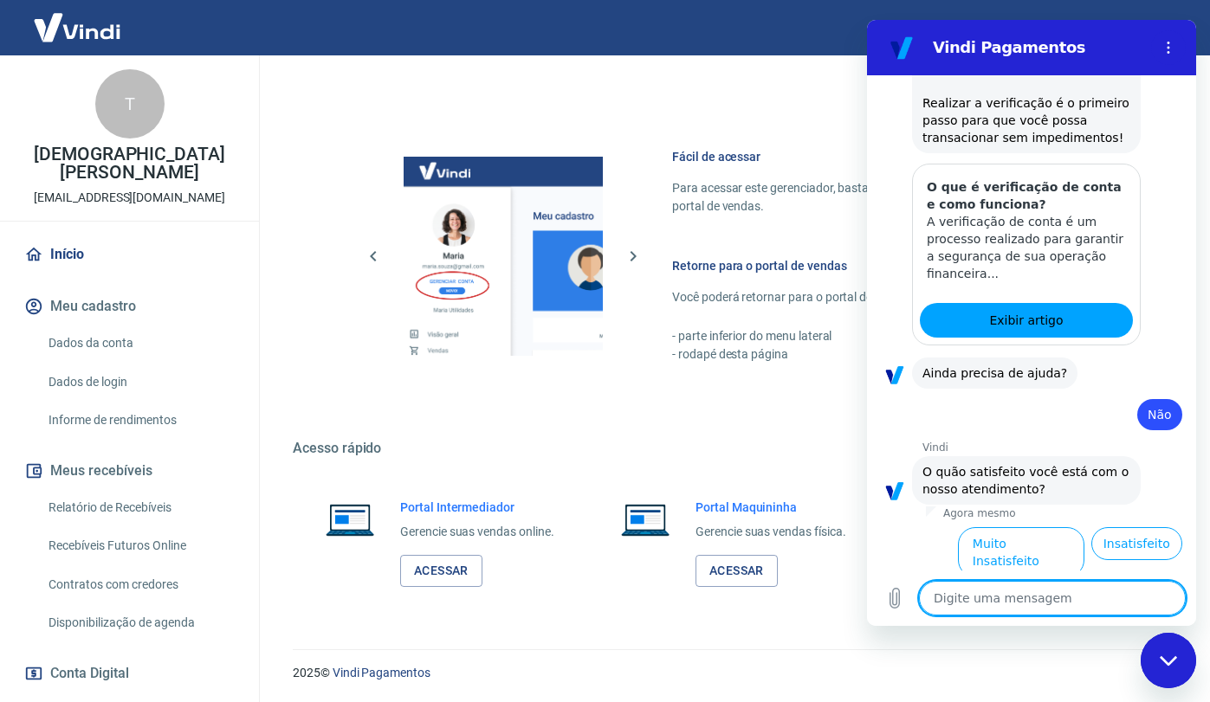
scroll to position [784, 0]
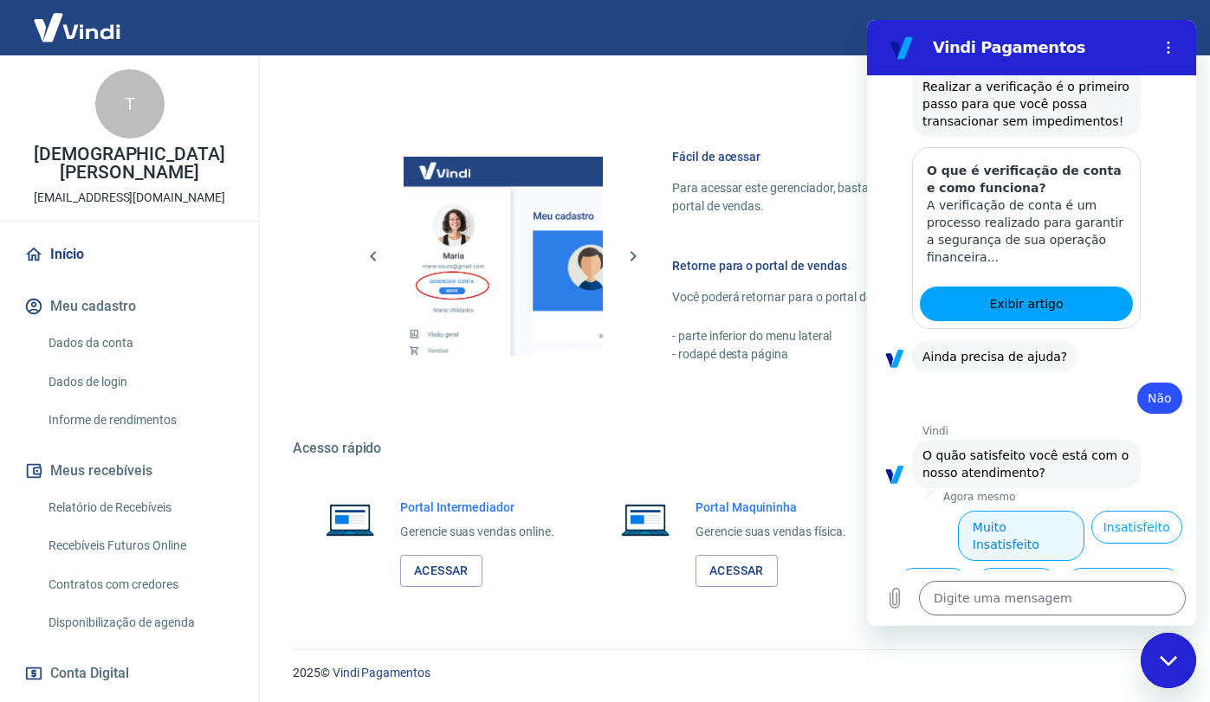
click at [1045, 511] on button "Muito Insatisfeito" at bounding box center [1021, 536] width 126 height 50
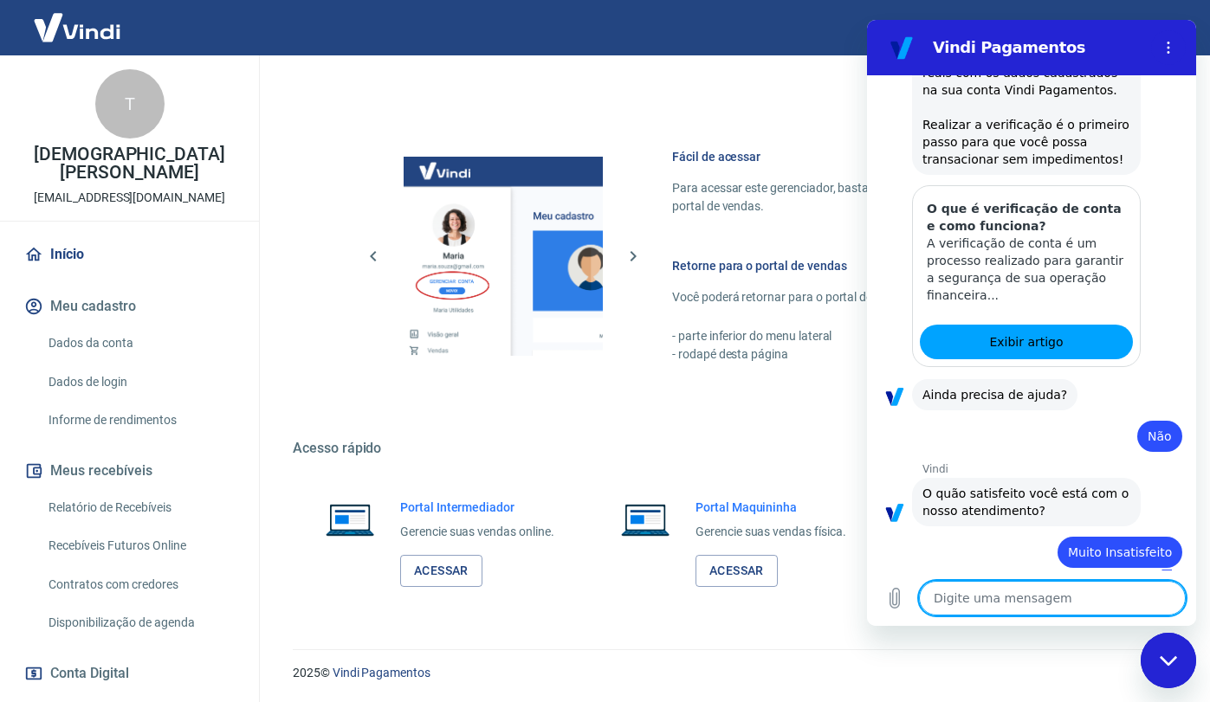
type textarea "x"
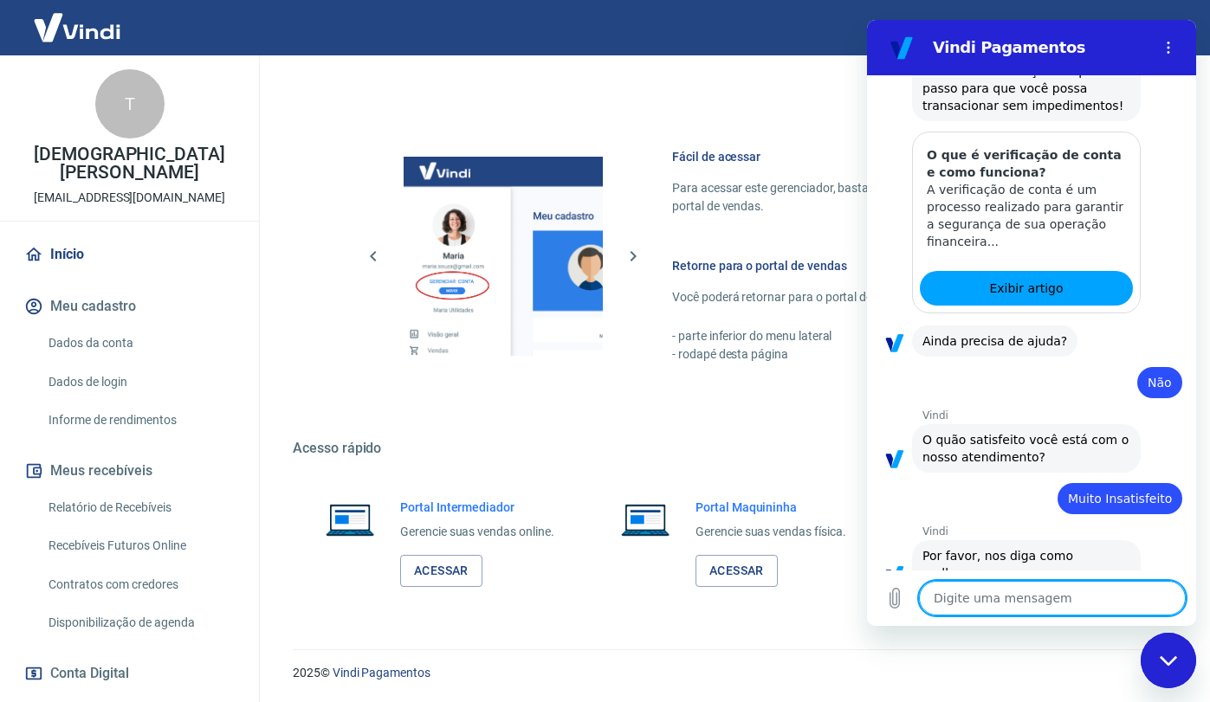
scroll to position [803, 0]
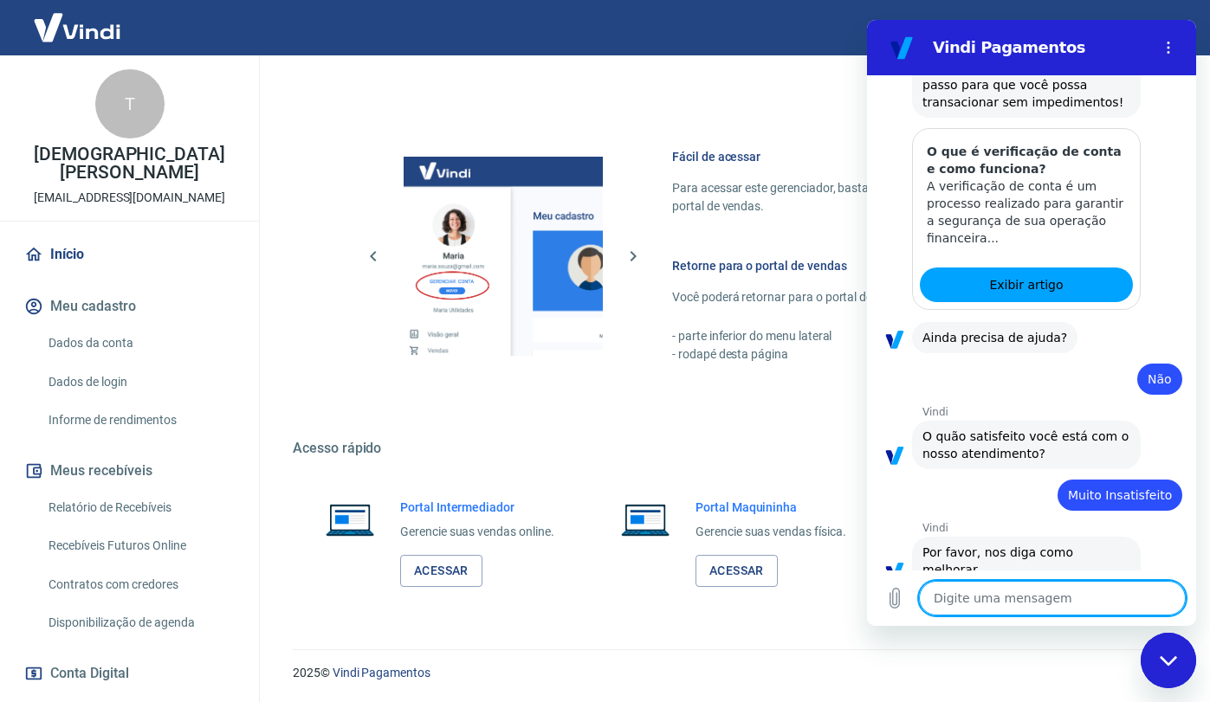
type textarea "m"
type textarea "x"
type textarea "n"
type textarea "x"
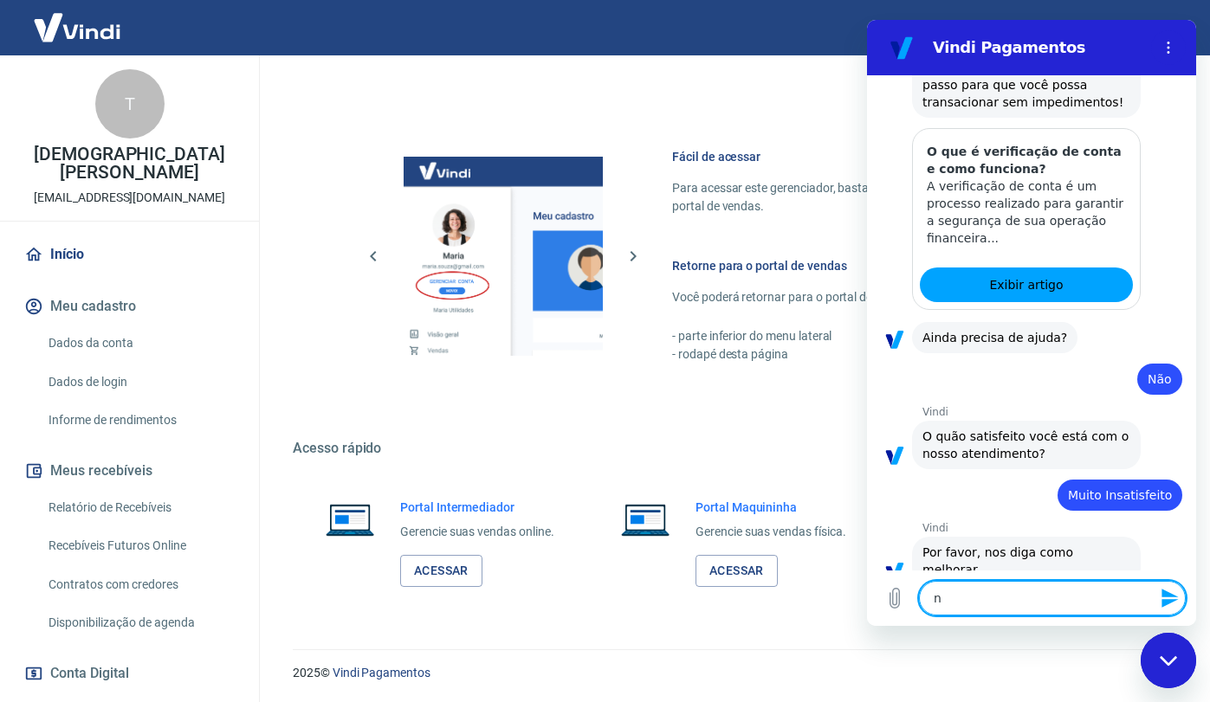
type textarea "n˜"
type textarea "x"
type textarea "nã"
type textarea "x"
type textarea "não"
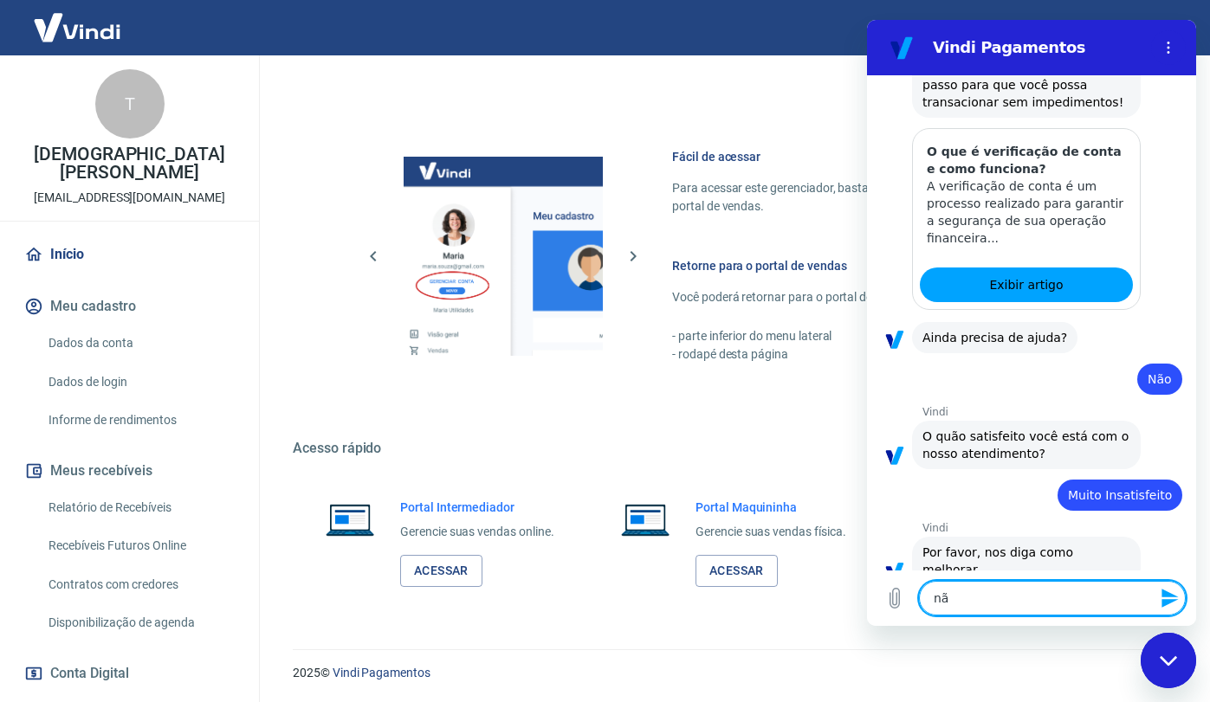
type textarea "x"
type textarea "não"
type textarea "x"
type textarea "não c"
type textarea "x"
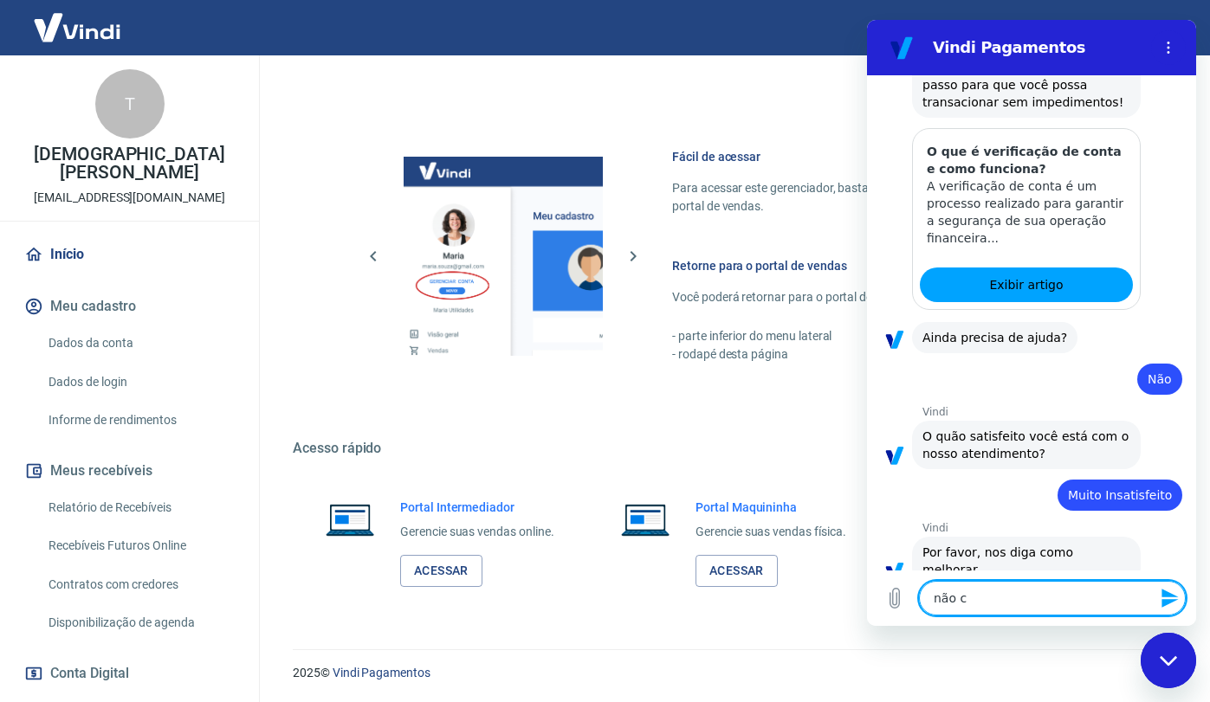
type textarea "não co"
type textarea "x"
type textarea "não con"
type textarea "x"
type textarea "não cons"
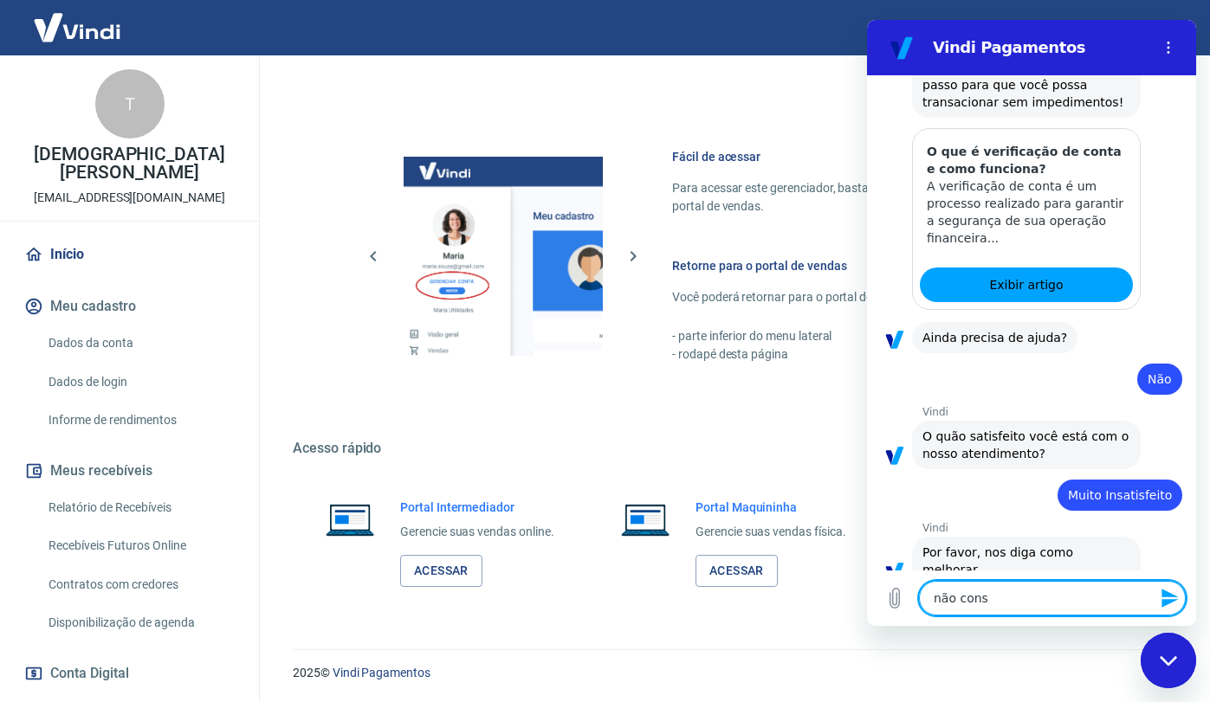
type textarea "x"
type textarea "não conse"
type textarea "x"
type textarea "não conseg"
type textarea "x"
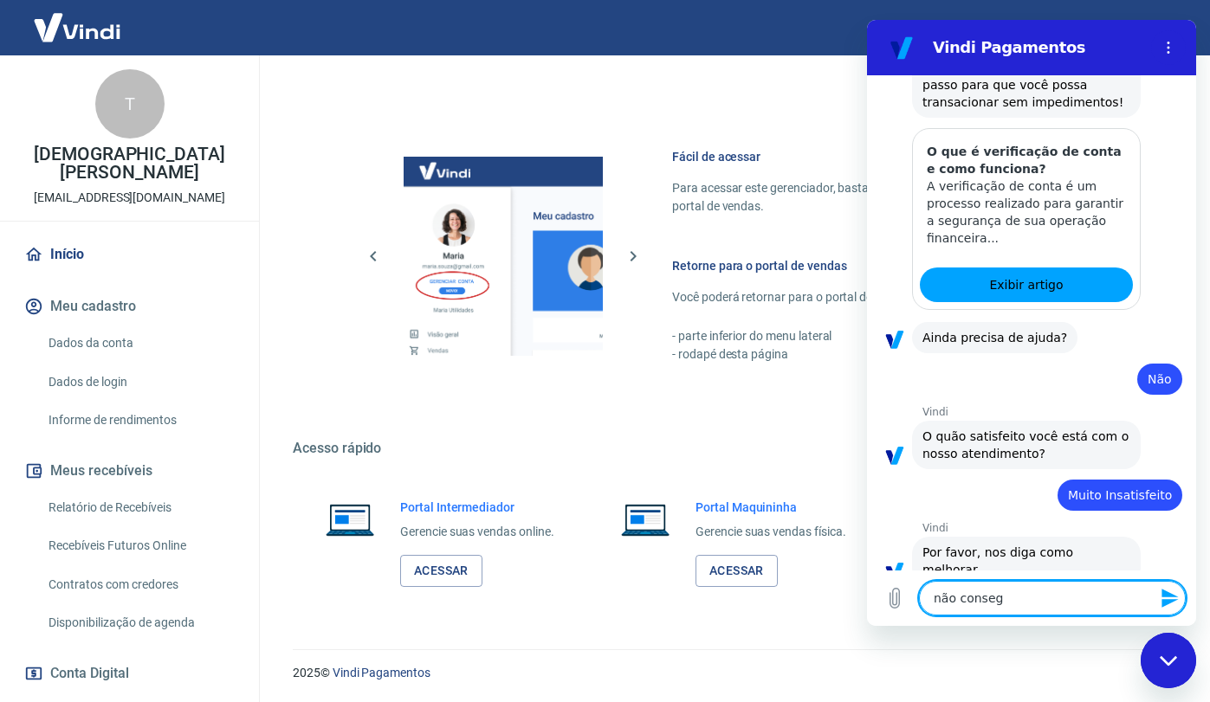
type textarea "não consegu"
type textarea "x"
type textarea "não consegui"
type textarea "x"
type textarea "não consegui"
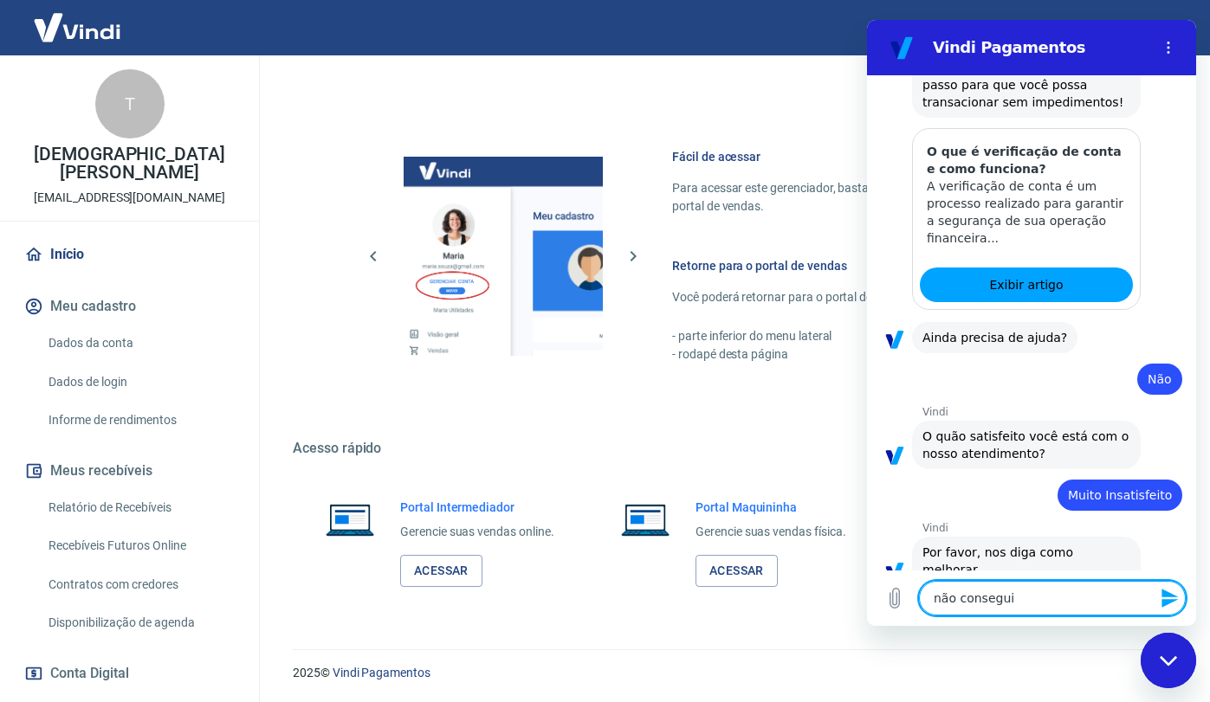
type textarea "x"
type textarea "não consegui r"
type textarea "x"
type textarea "não consegui re"
type textarea "x"
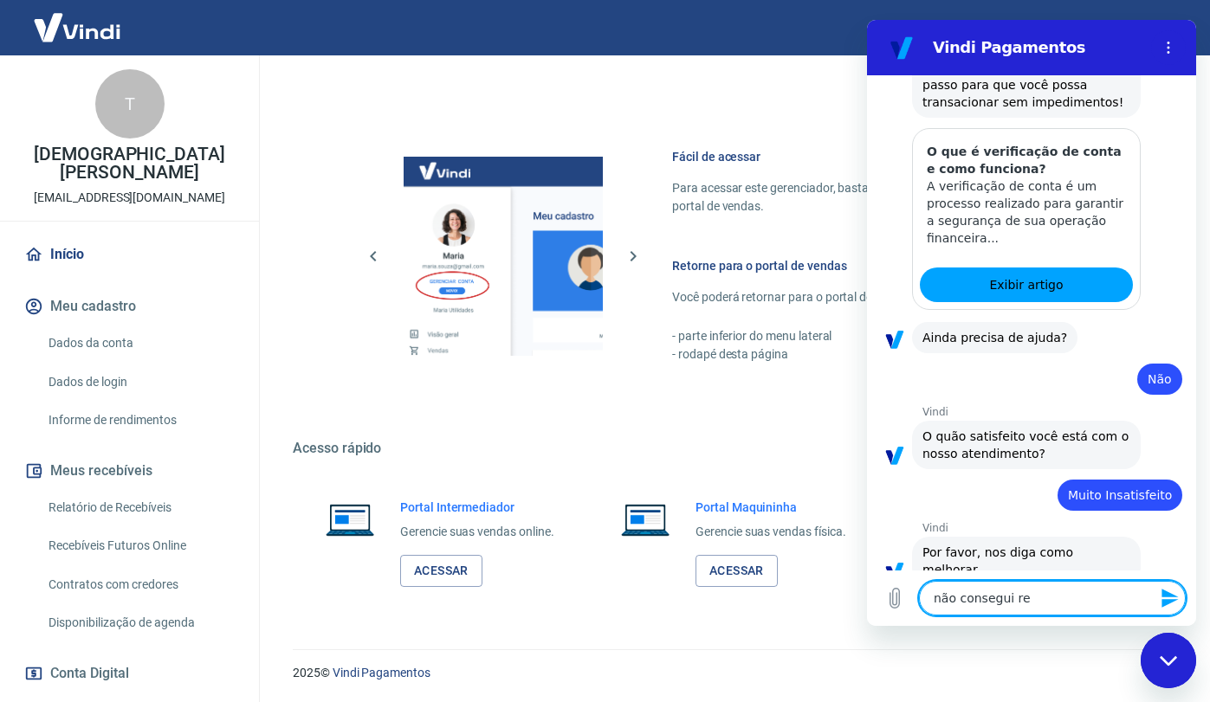
type textarea "não consegui res"
type textarea "x"
type textarea "não consegui reso"
type textarea "x"
type textarea "não consegui resol"
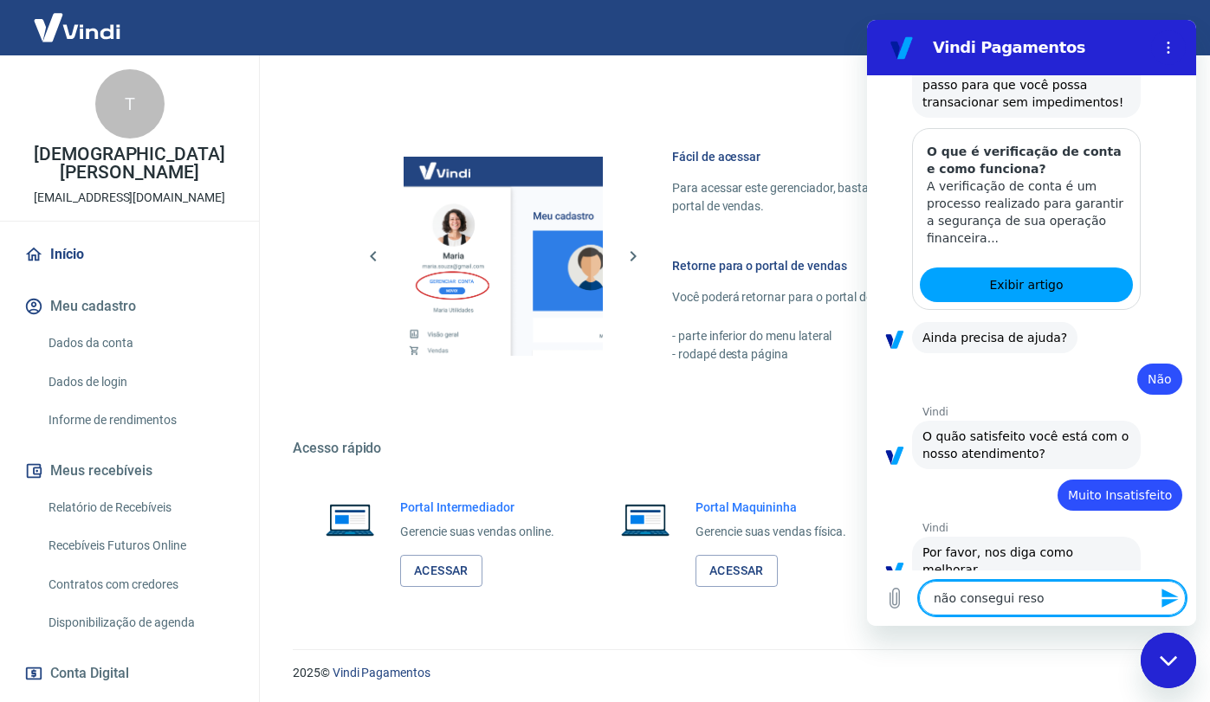
type textarea "x"
type textarea "não consegui resolv"
type textarea "x"
type textarea "não consegui resolve"
type textarea "x"
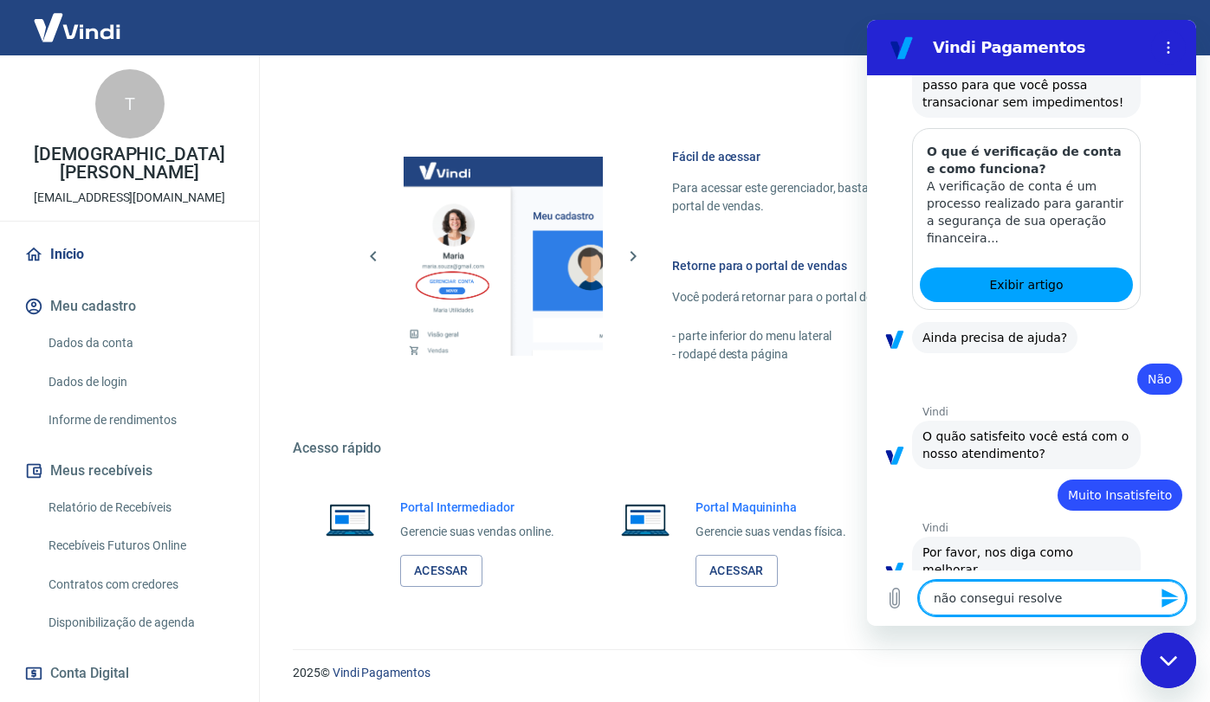
type textarea "não consegui resolver"
type textarea "x"
type textarea "não consegui resolver"
type textarea "x"
type textarea "não consegui resolver o"
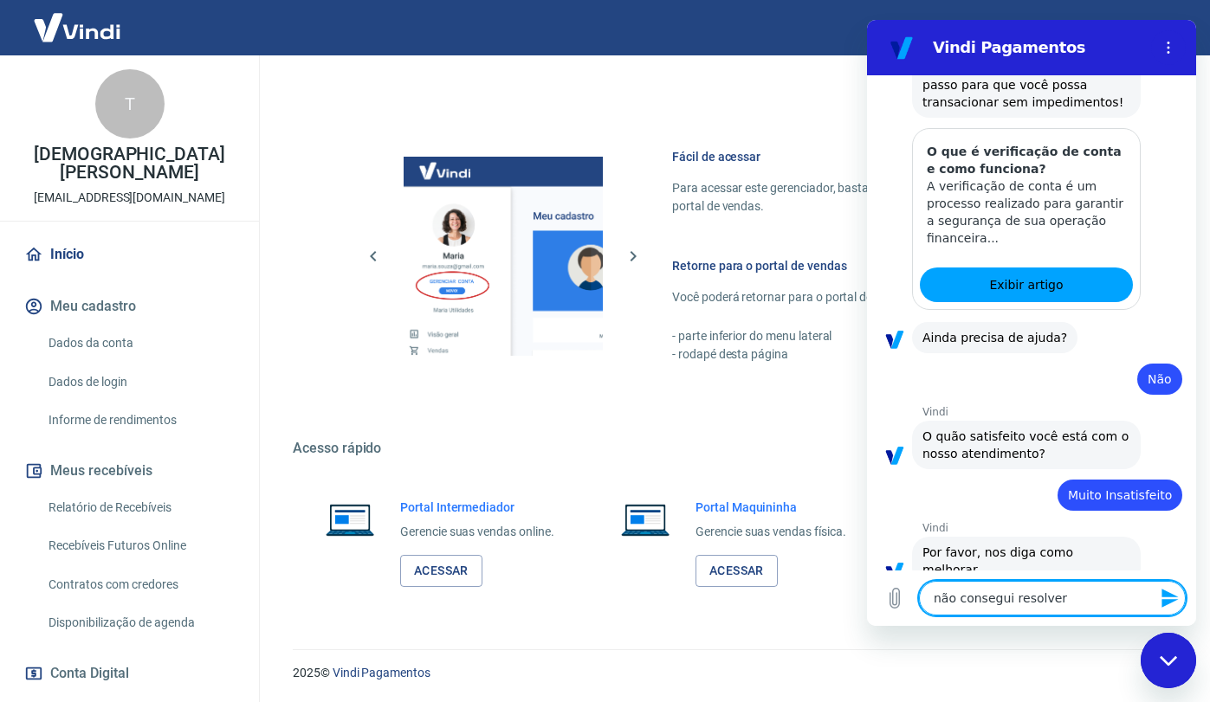
type textarea "x"
type textarea "não consegui resolver o"
type textarea "x"
type textarea "não consegui resolver o m"
type textarea "x"
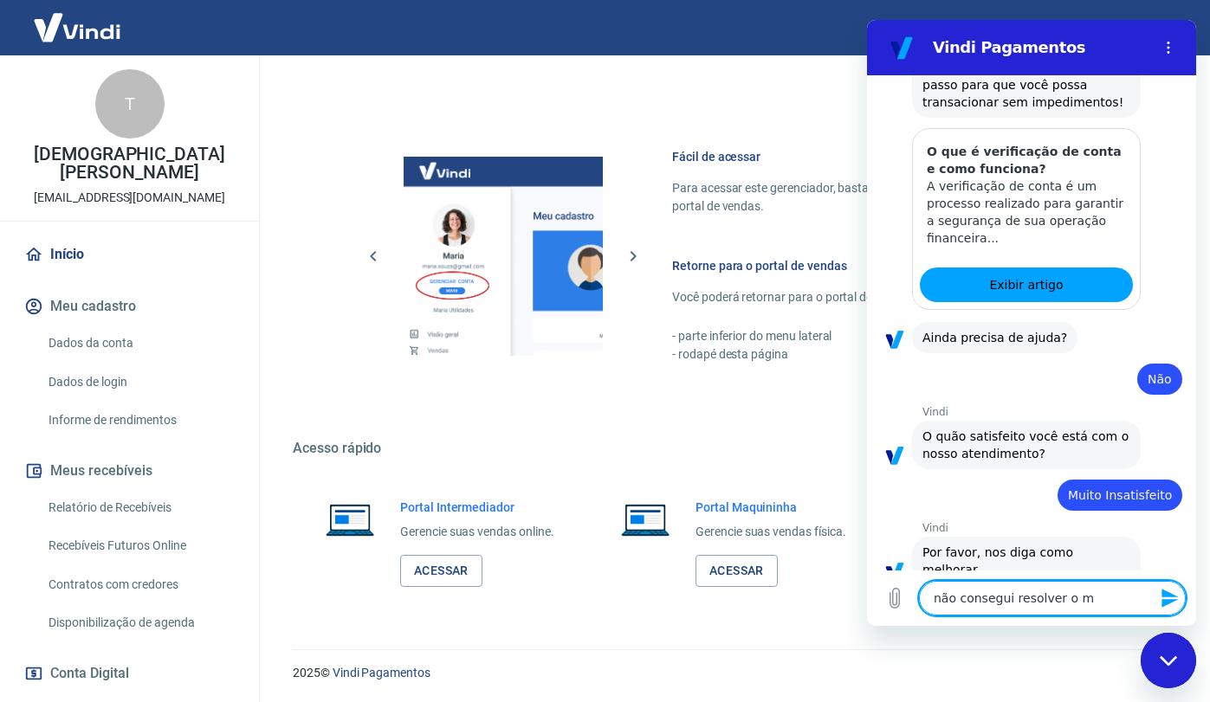
type textarea "não consegui resolver o me"
type textarea "x"
type textarea "não consegui resolver o meu"
type textarea "x"
type textarea "não consegui resolver o meu"
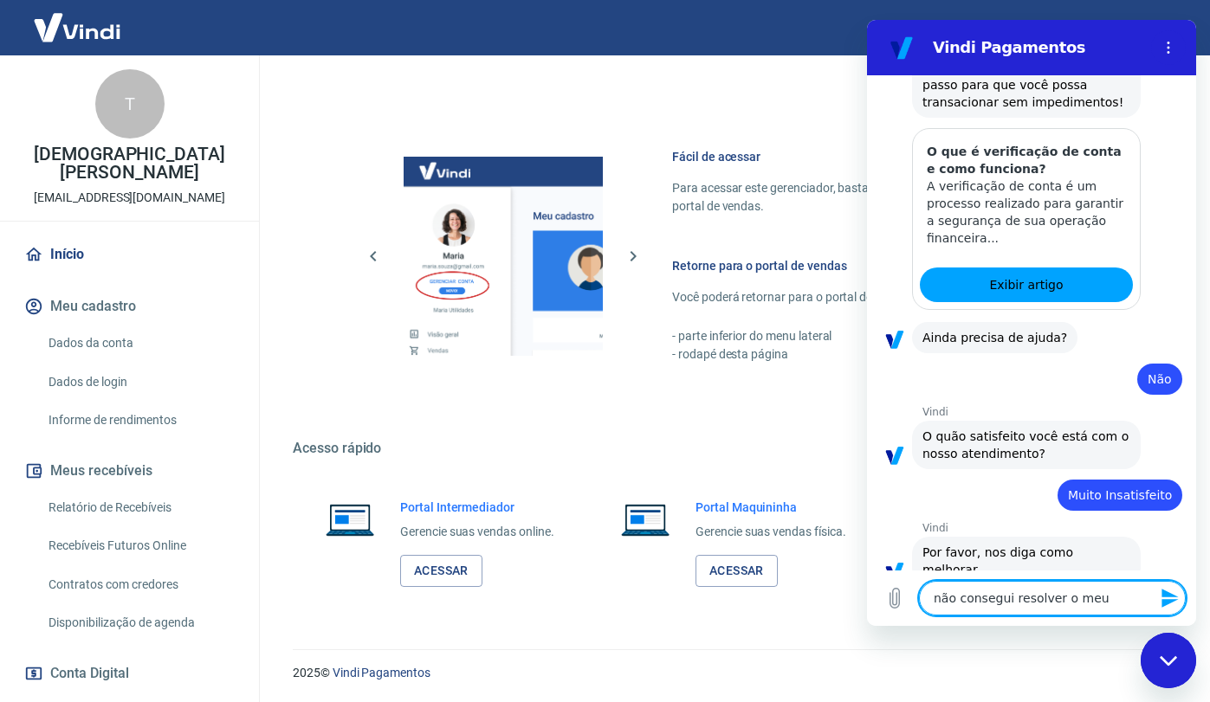
type textarea "x"
type textarea "não consegui resolver o meu p"
type textarea "x"
type textarea "não consegui resolver o meu pr"
type textarea "x"
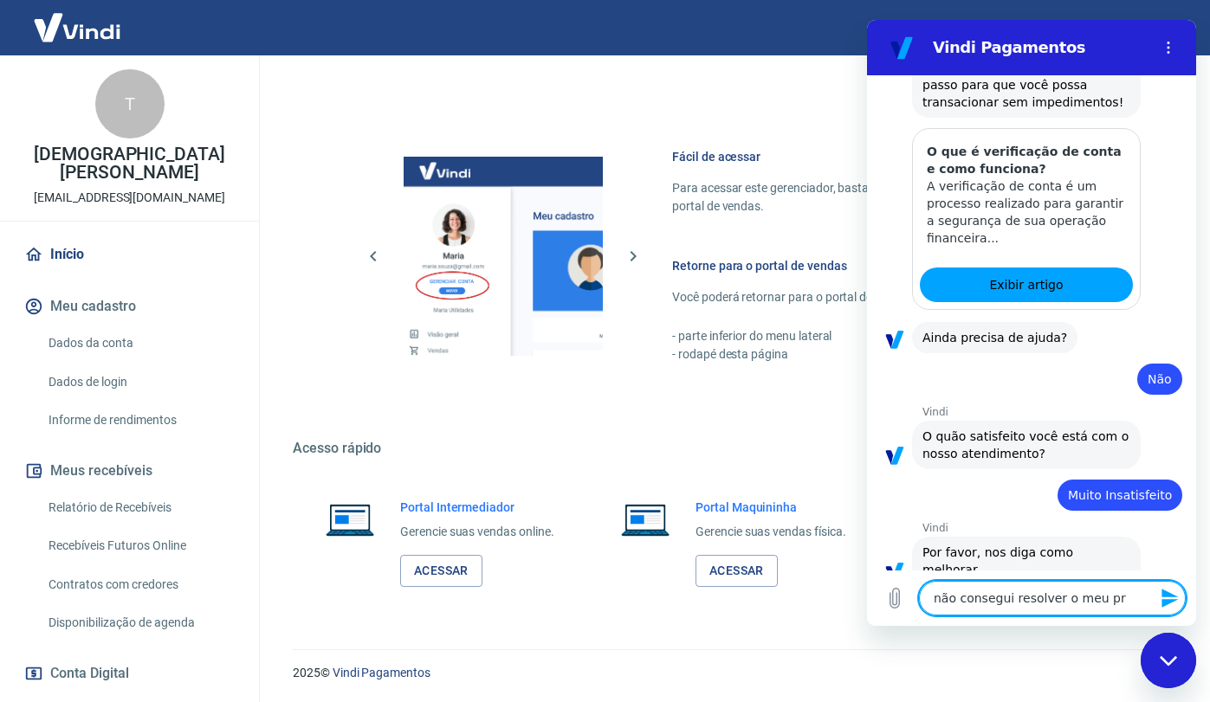
type textarea "não consegui resolver o meu pro"
type textarea "x"
type textarea "não consegui resolver o meu prob"
type textarea "x"
type textarea "não consegui resolver o meu probl"
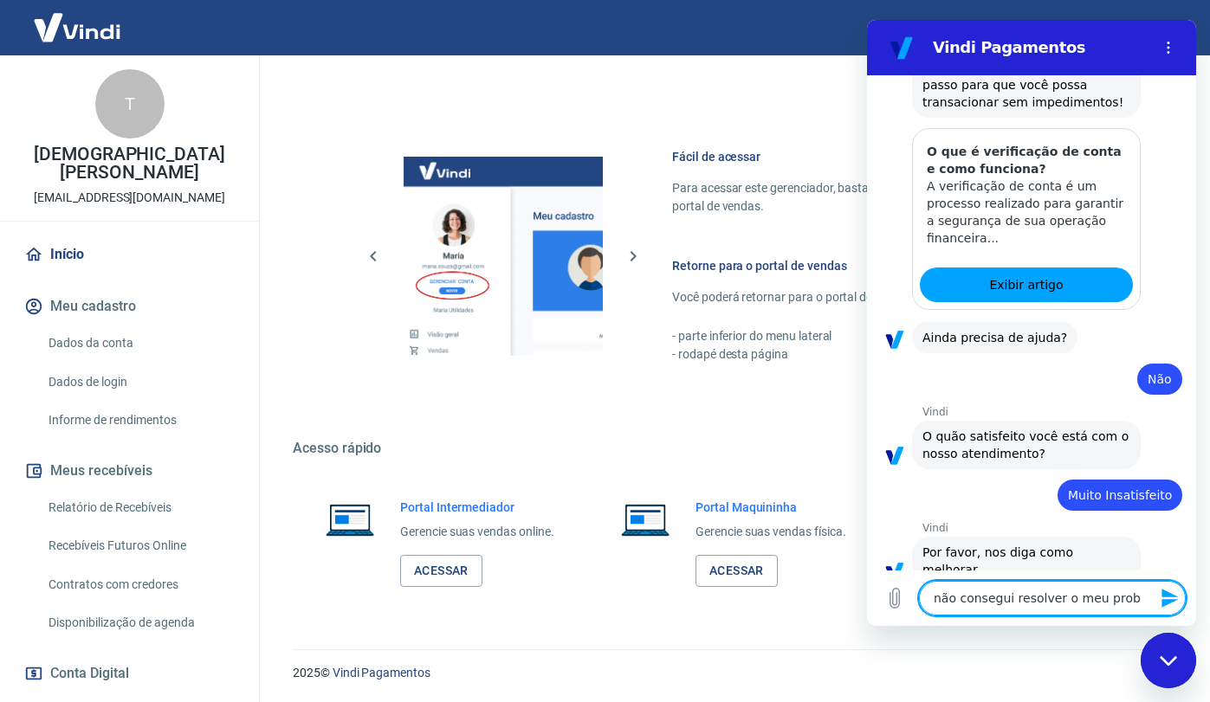
type textarea "x"
type textarea "não consegui resolver o meu proble"
type textarea "x"
type textarea "não consegui resolver o meu problem"
type textarea "x"
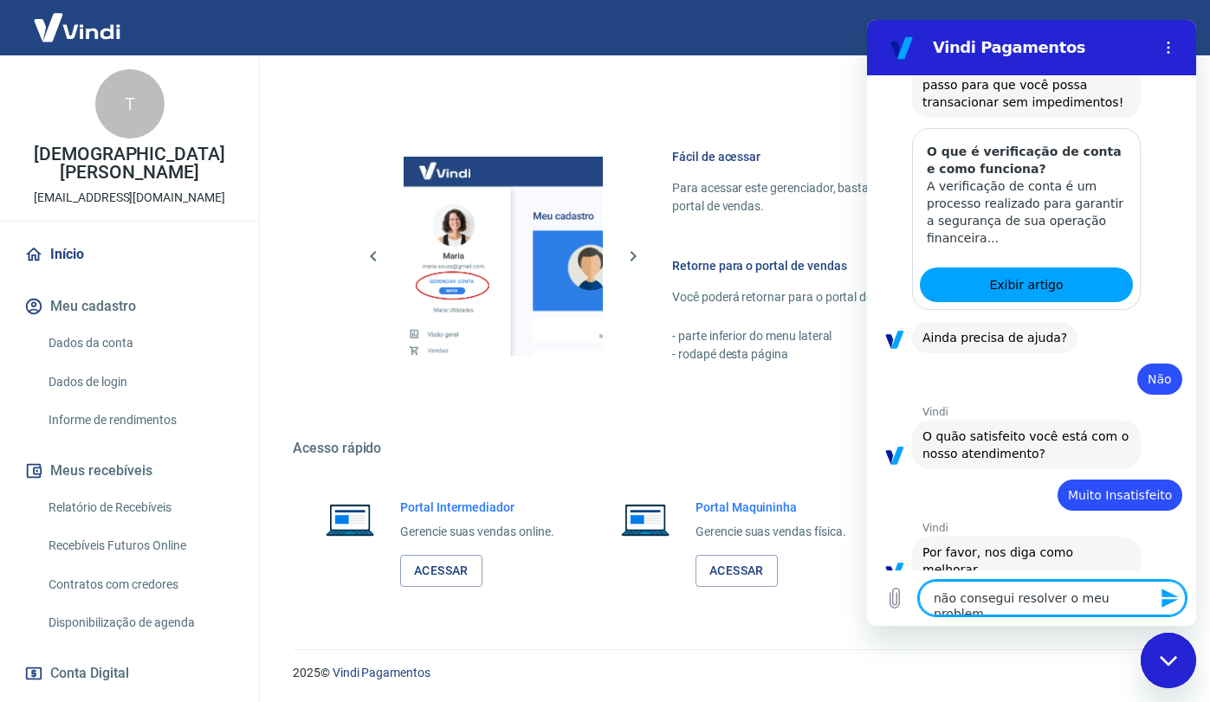
type textarea "não consegui resolver o meu problema"
type textarea "x"
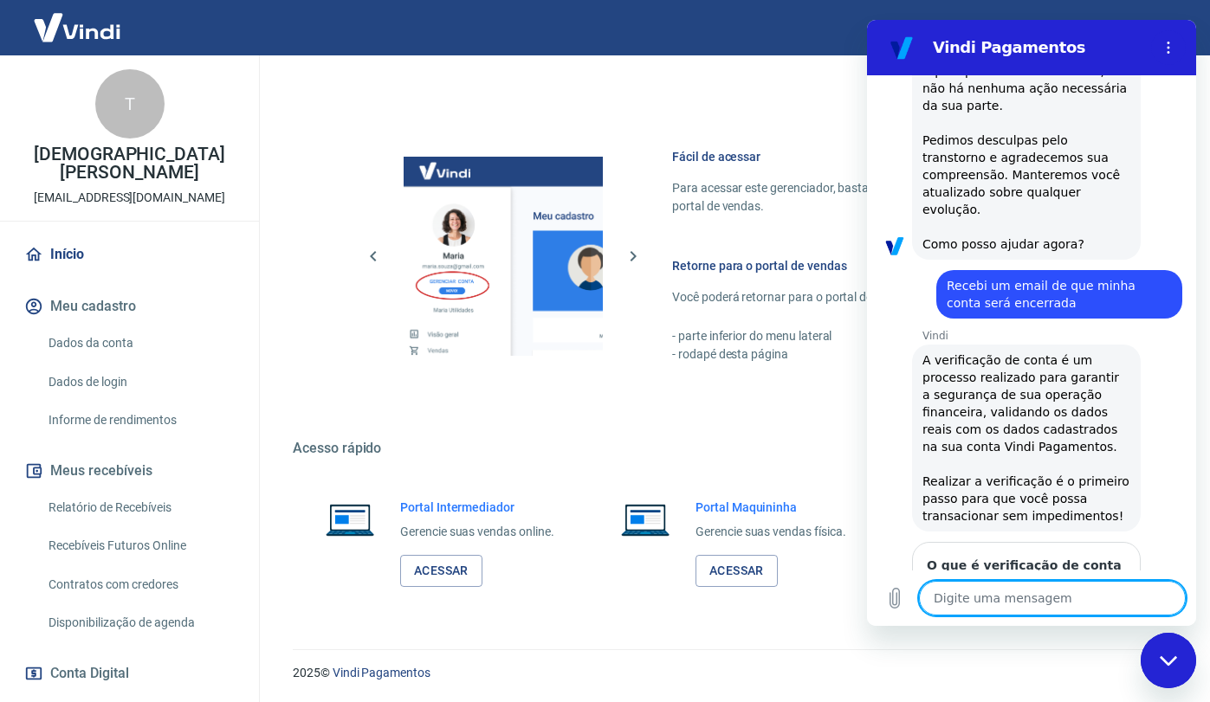
scroll to position [392, 0]
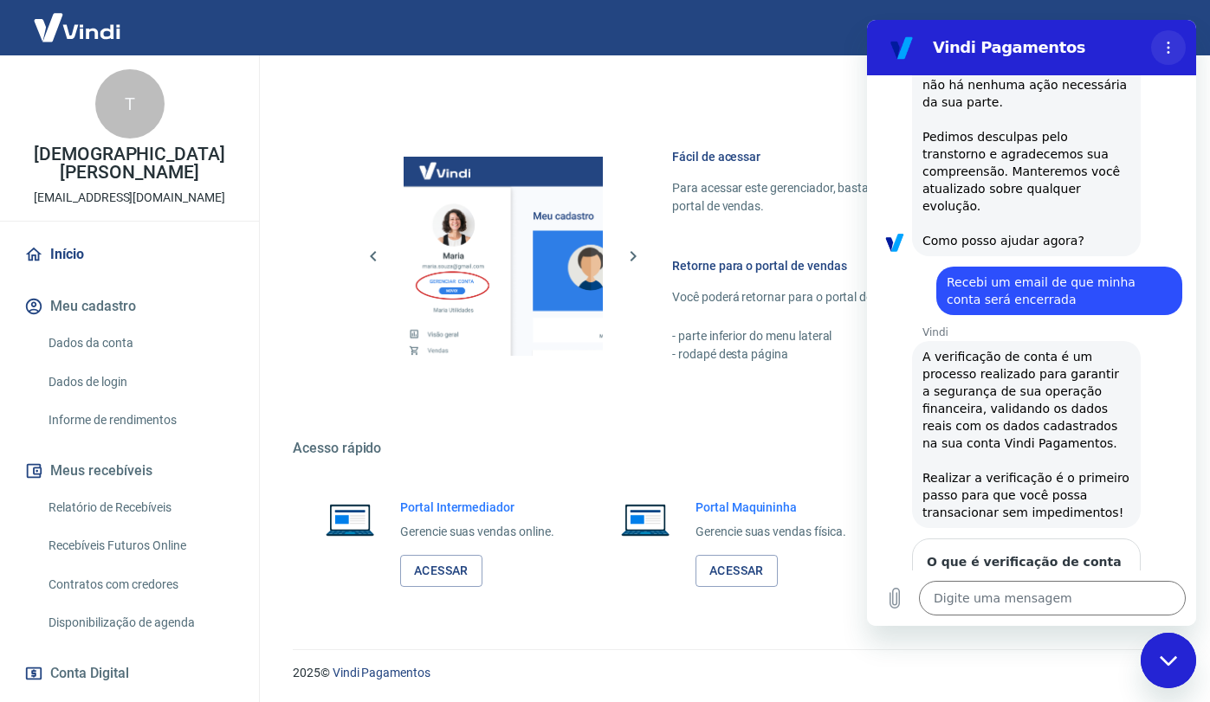
click at [1171, 44] on icon "Menu de opções" at bounding box center [1168, 48] width 14 height 14
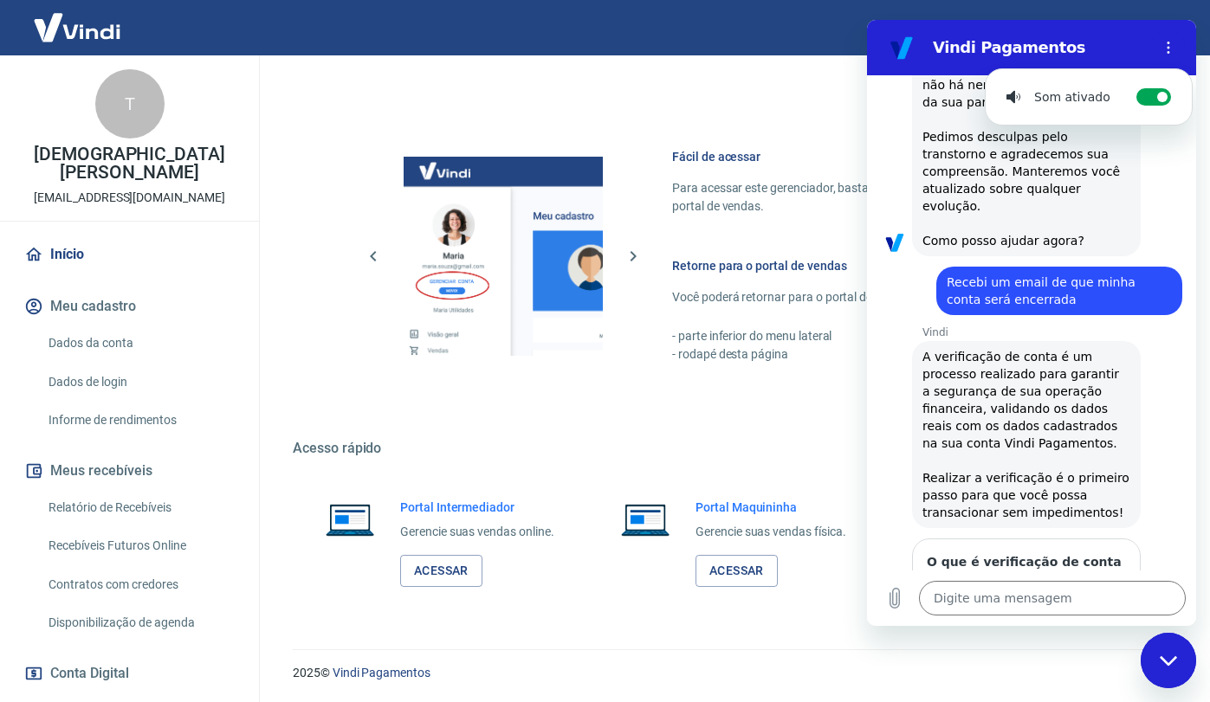
click at [1063, 43] on h2 "Vindi Pagamentos" at bounding box center [1038, 47] width 211 height 21
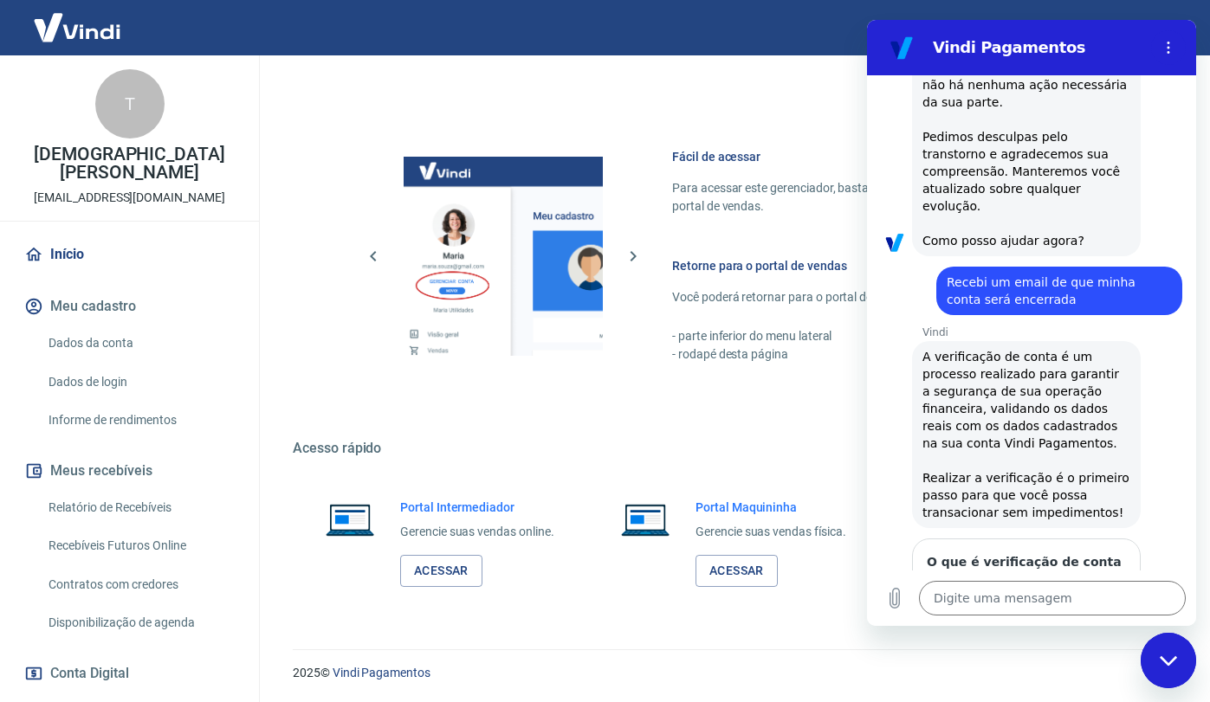
click at [1179, 643] on div "Fechar janela de mensagens" at bounding box center [1168, 661] width 52 height 52
type textarea "x"
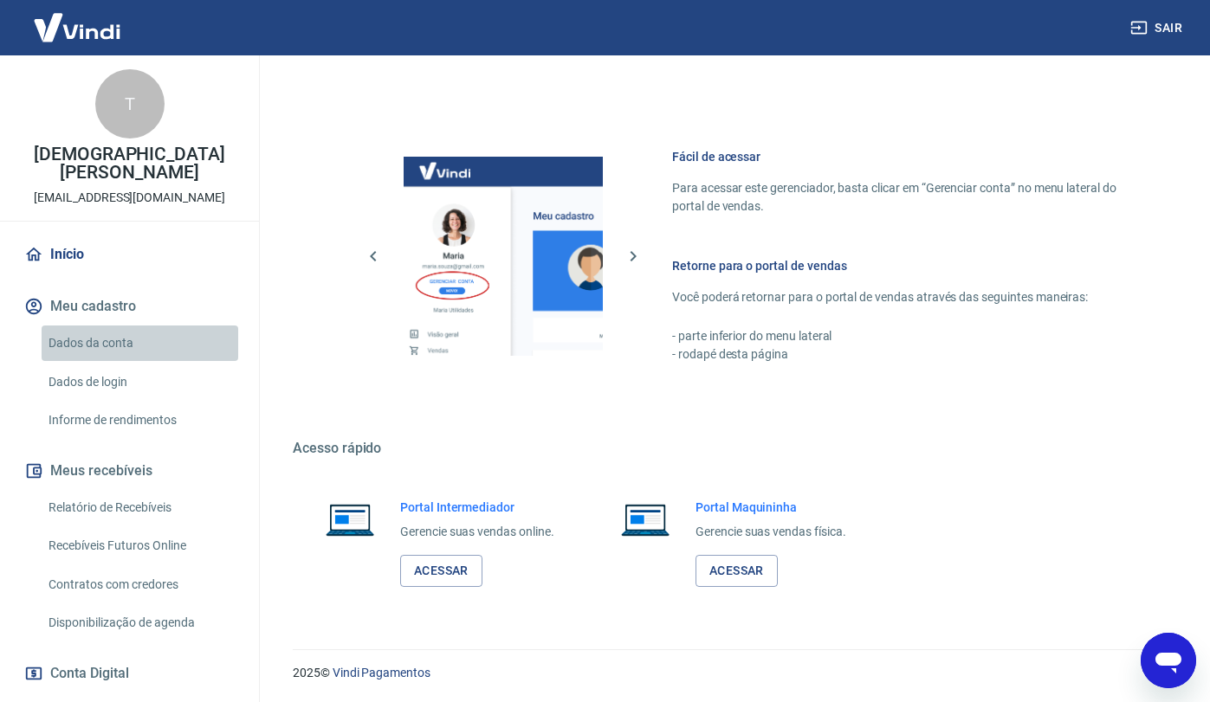
click at [126, 348] on link "Dados da conta" at bounding box center [140, 344] width 197 height 36
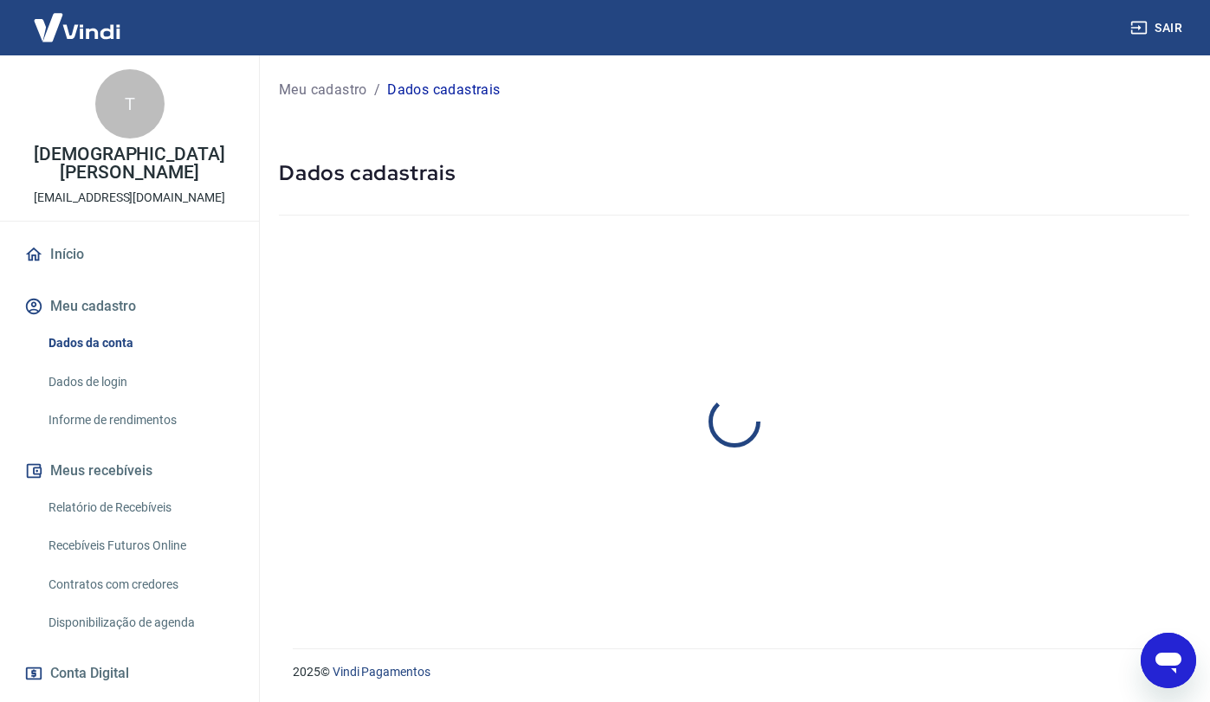
select select "SP"
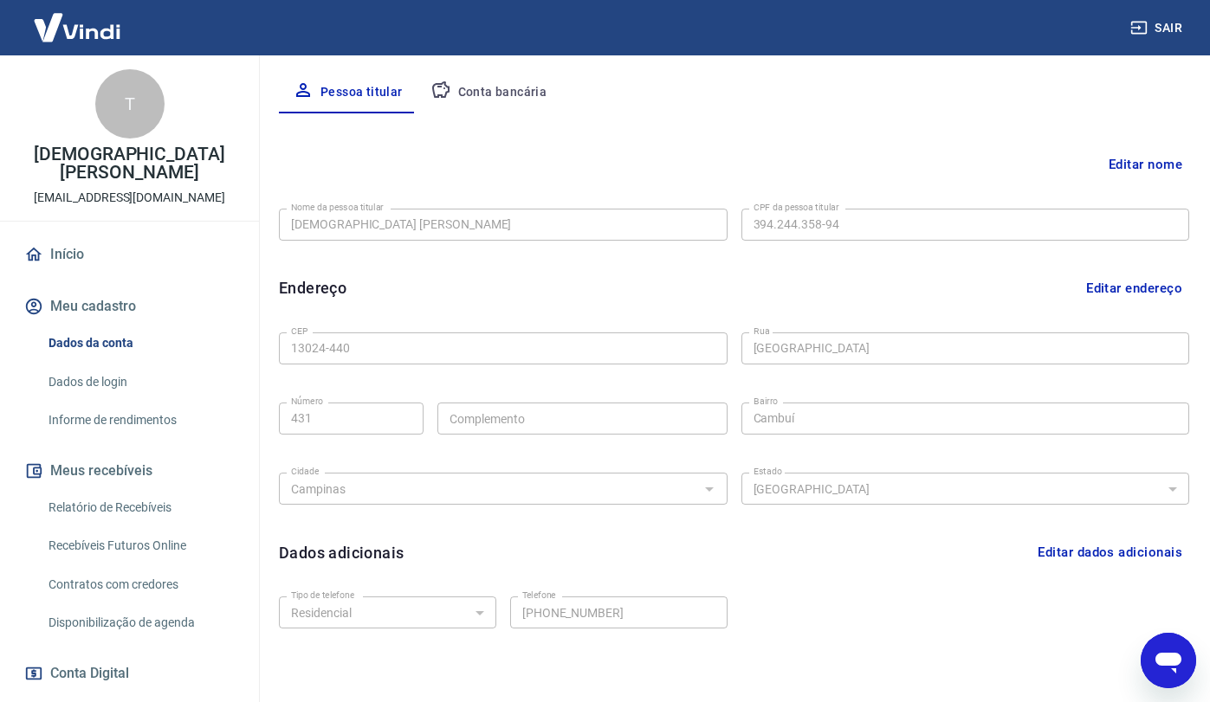
scroll to position [406, 0]
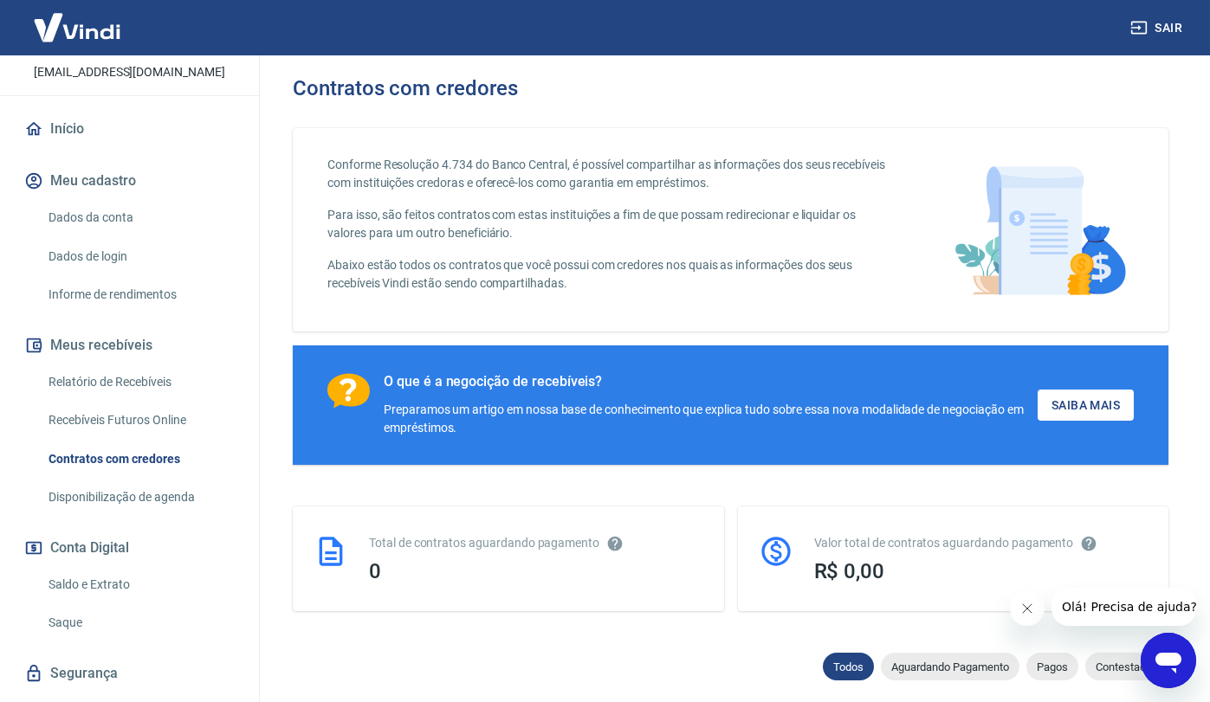
scroll to position [128, 0]
click at [84, 593] on link "Saldo e Extrato" at bounding box center [140, 583] width 197 height 36
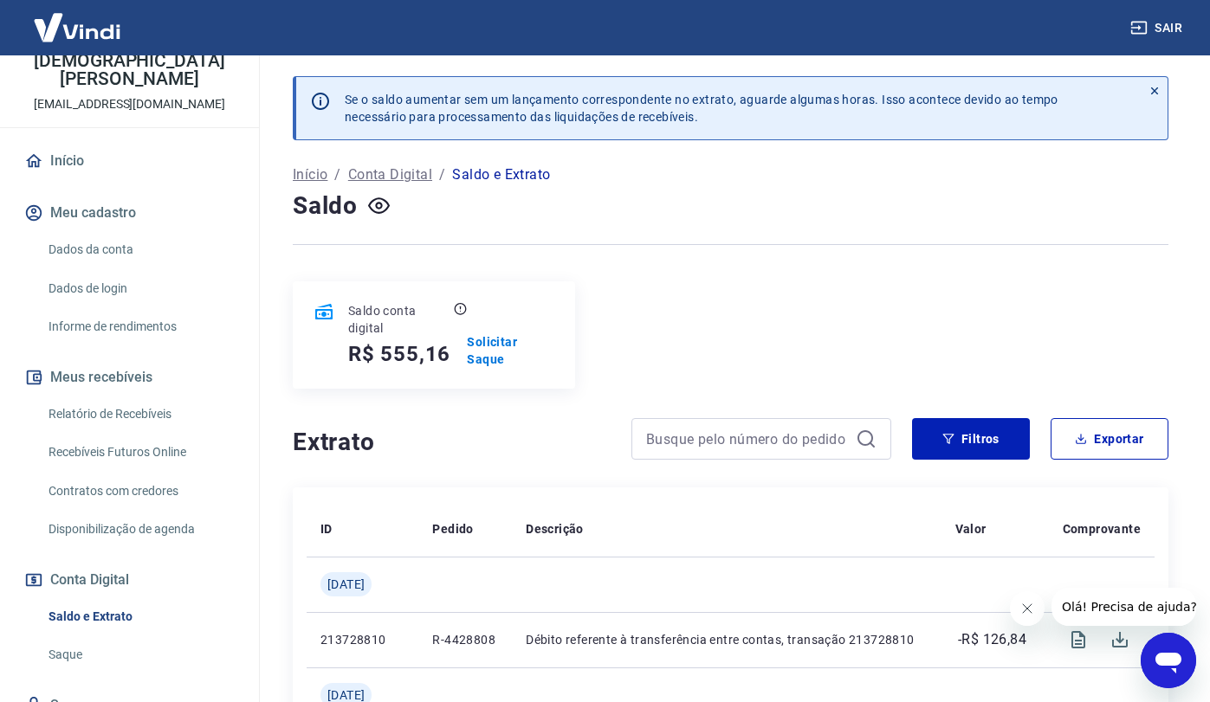
scroll to position [83, 0]
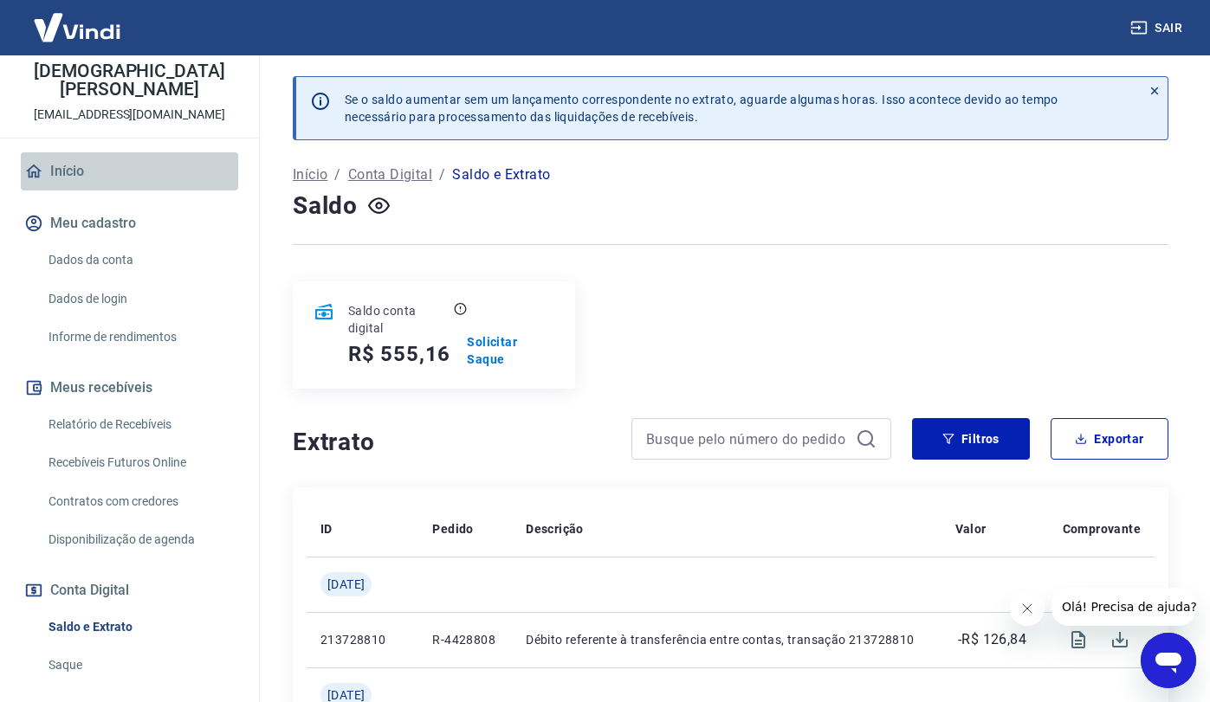
click at [105, 175] on link "Início" at bounding box center [129, 171] width 217 height 38
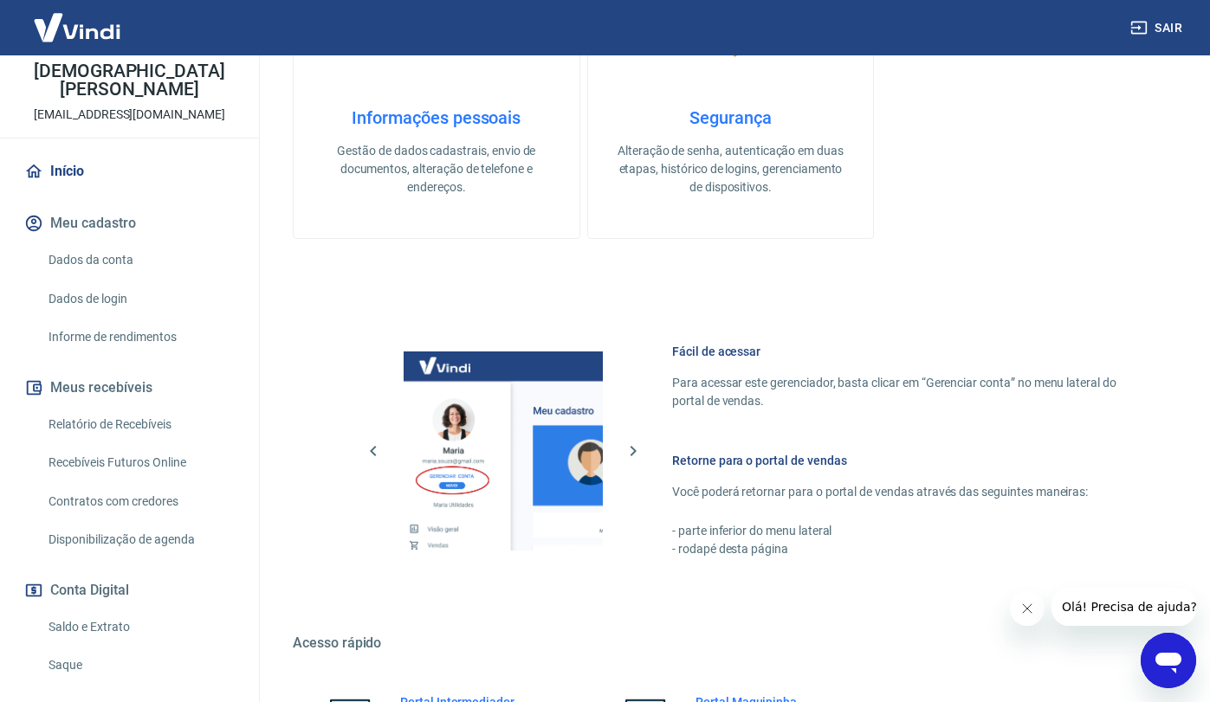
scroll to position [682, 0]
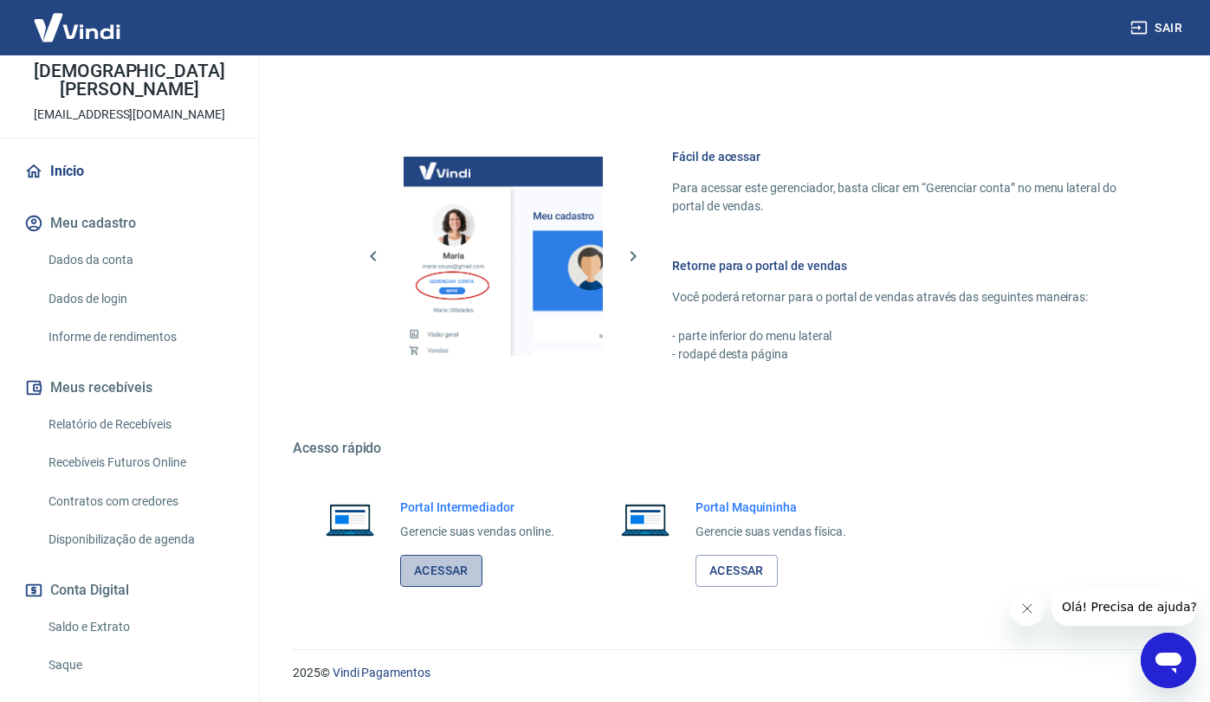
click at [449, 575] on link "Acessar" at bounding box center [441, 571] width 82 height 32
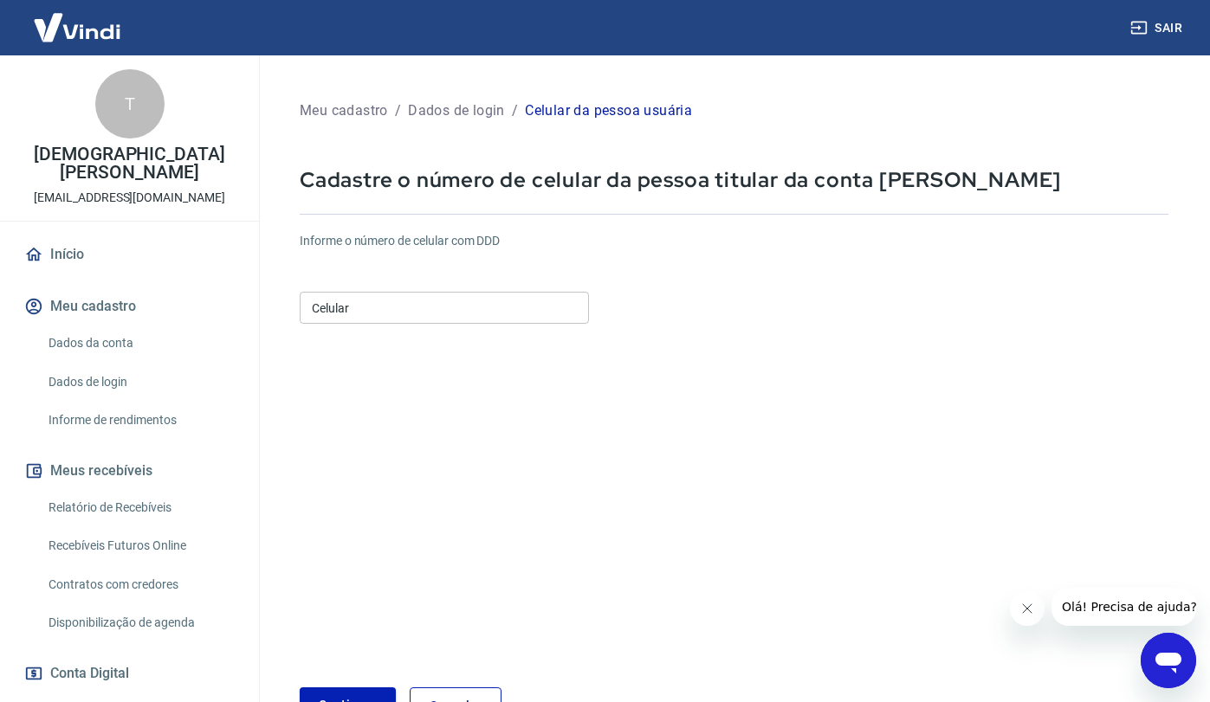
click at [416, 320] on input "Celular" at bounding box center [444, 308] width 289 height 32
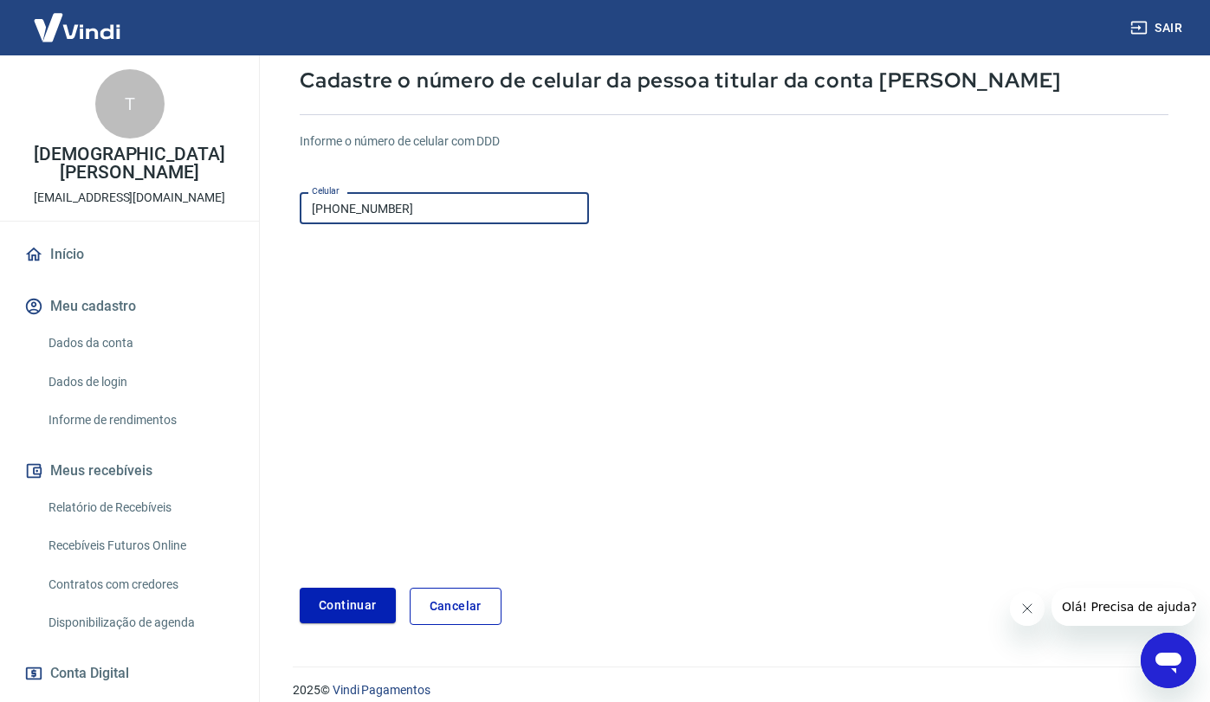
scroll to position [102, 0]
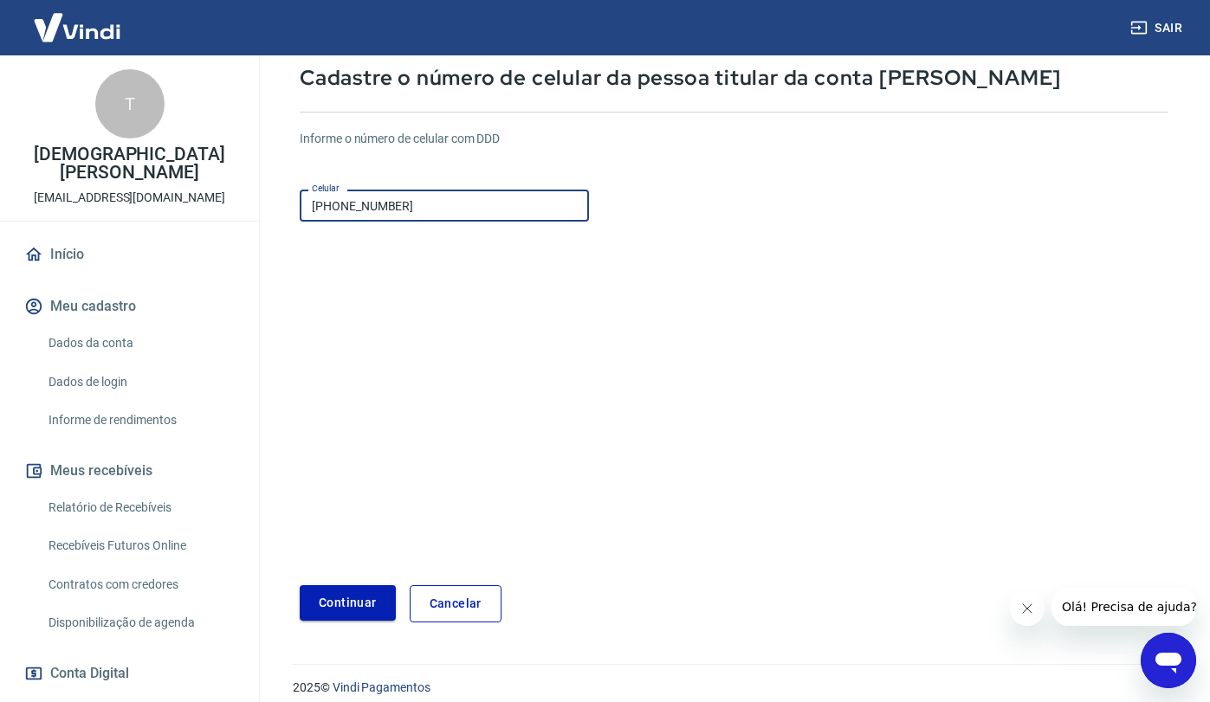
type input "[PHONE_NUMBER]"
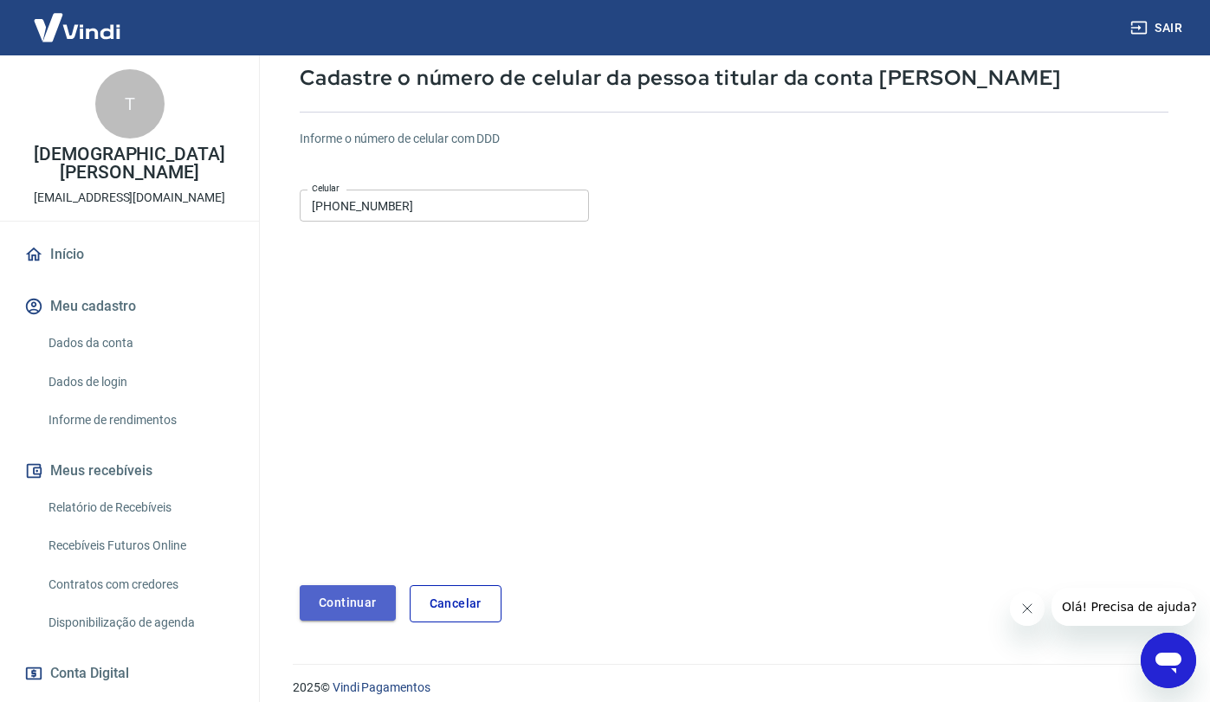
click at [332, 604] on button "Continuar" at bounding box center [348, 603] width 96 height 36
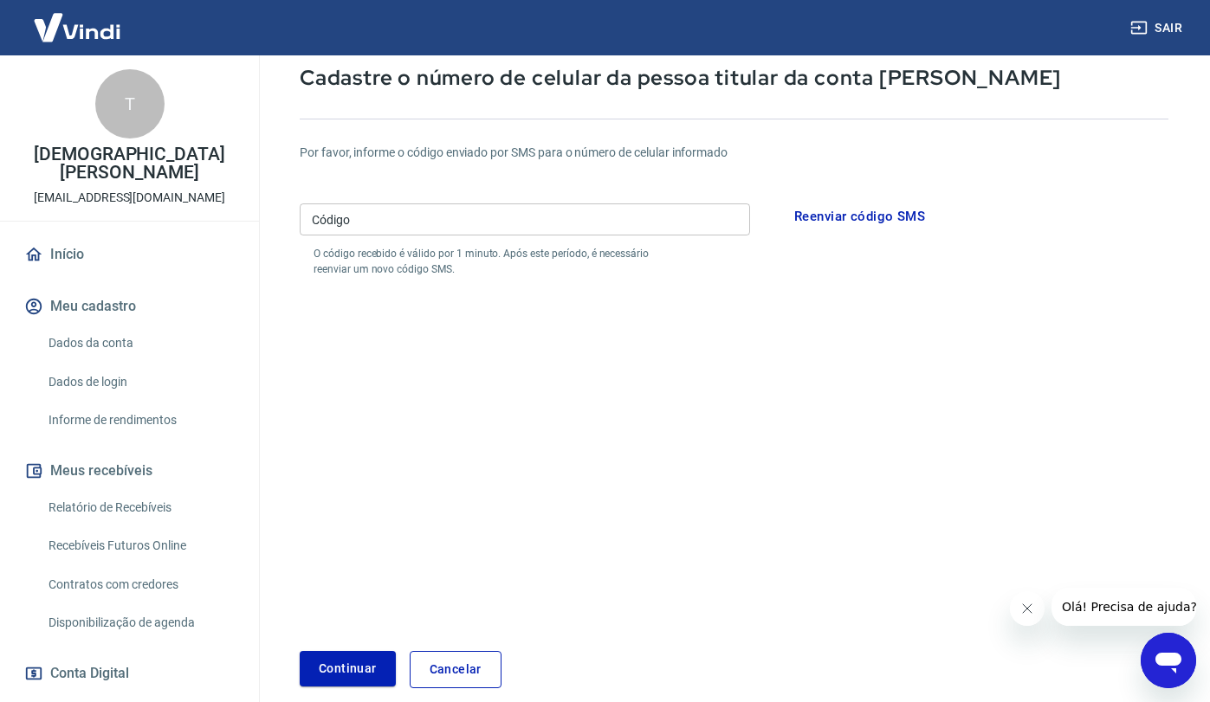
click at [453, 670] on link "Cancelar" at bounding box center [456, 669] width 92 height 37
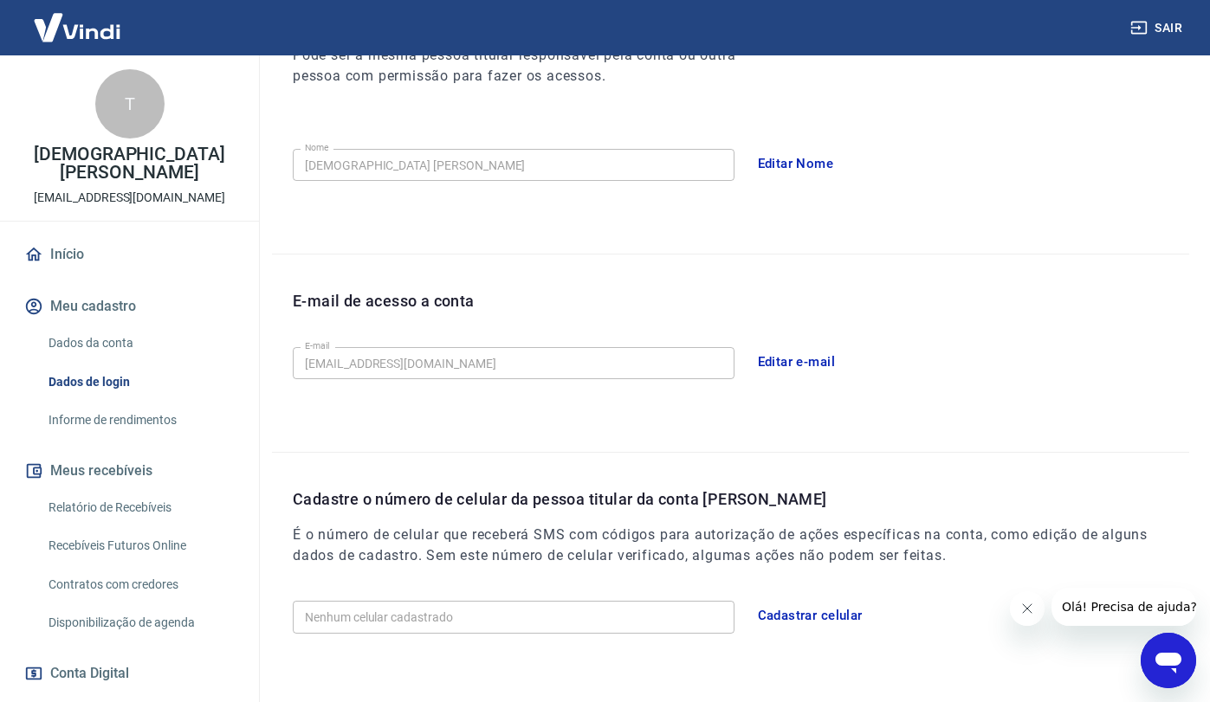
scroll to position [347, 0]
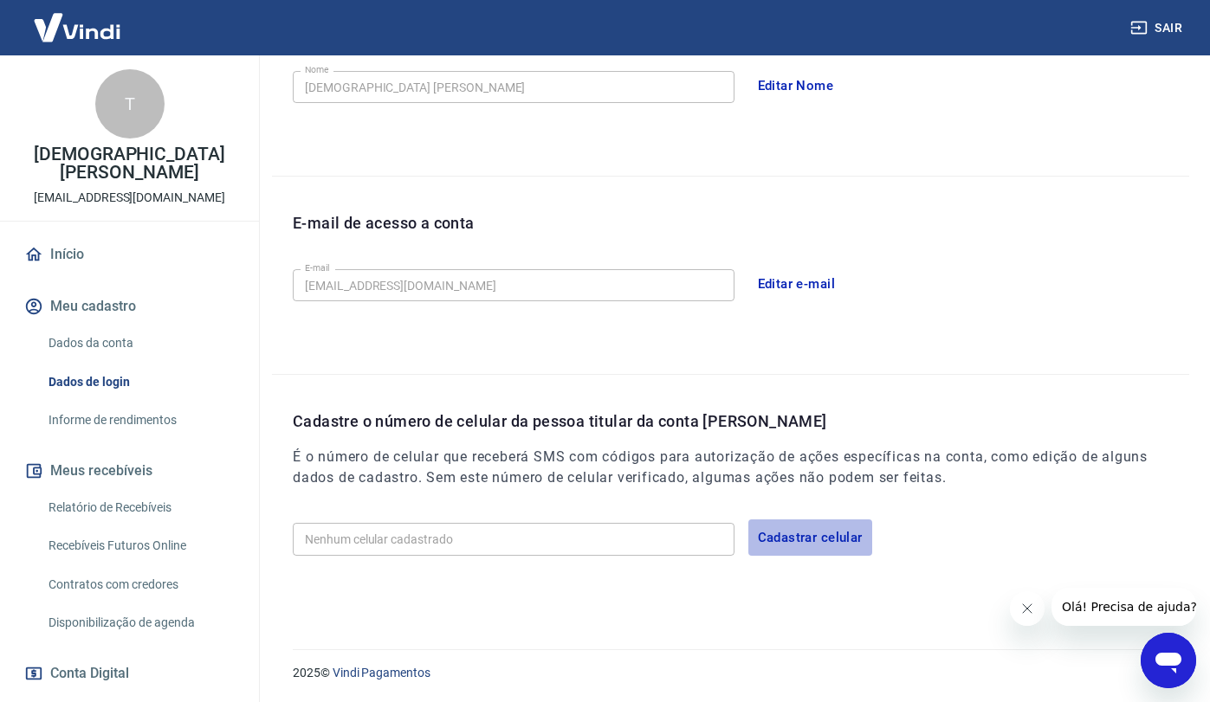
click at [810, 539] on button "Cadastrar celular" at bounding box center [810, 538] width 124 height 36
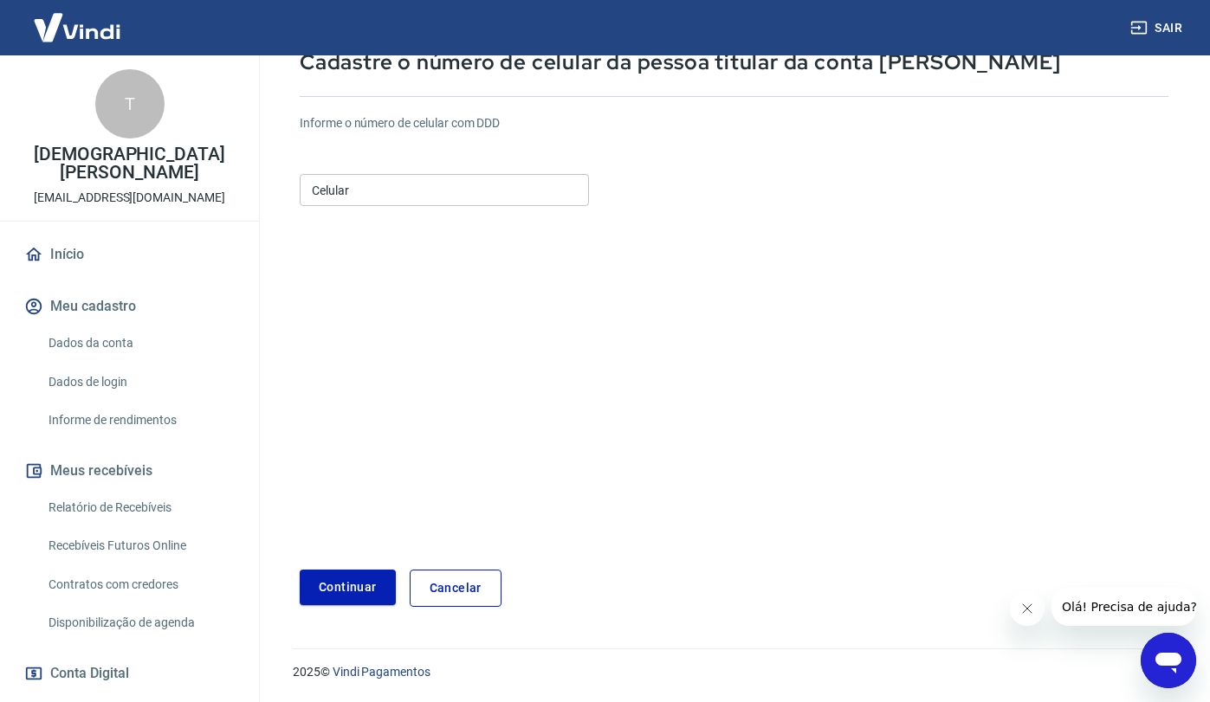
click at [352, 190] on input "Celular" at bounding box center [444, 190] width 289 height 32
type input "(19) 99113-0434"
click at [355, 597] on button "Continuar" at bounding box center [348, 588] width 96 height 36
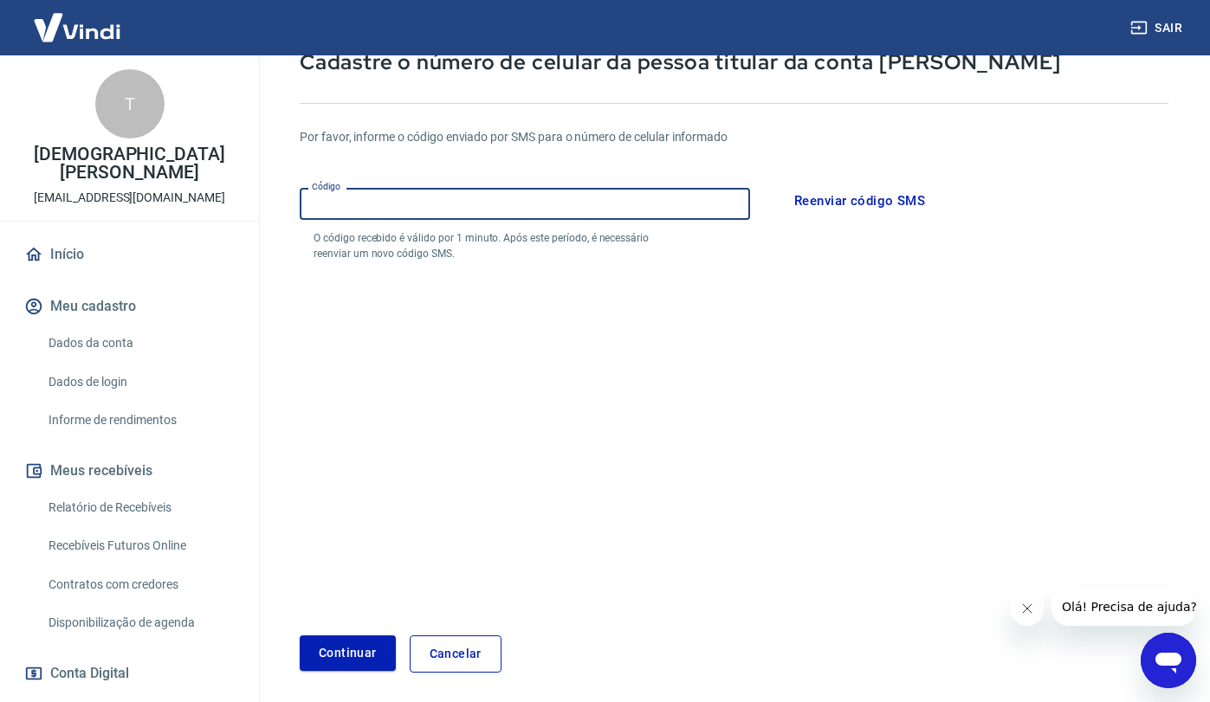
click at [452, 191] on input "Código" at bounding box center [525, 204] width 450 height 32
type input "125769"
click at [363, 660] on button "Continuar" at bounding box center [348, 654] width 96 height 36
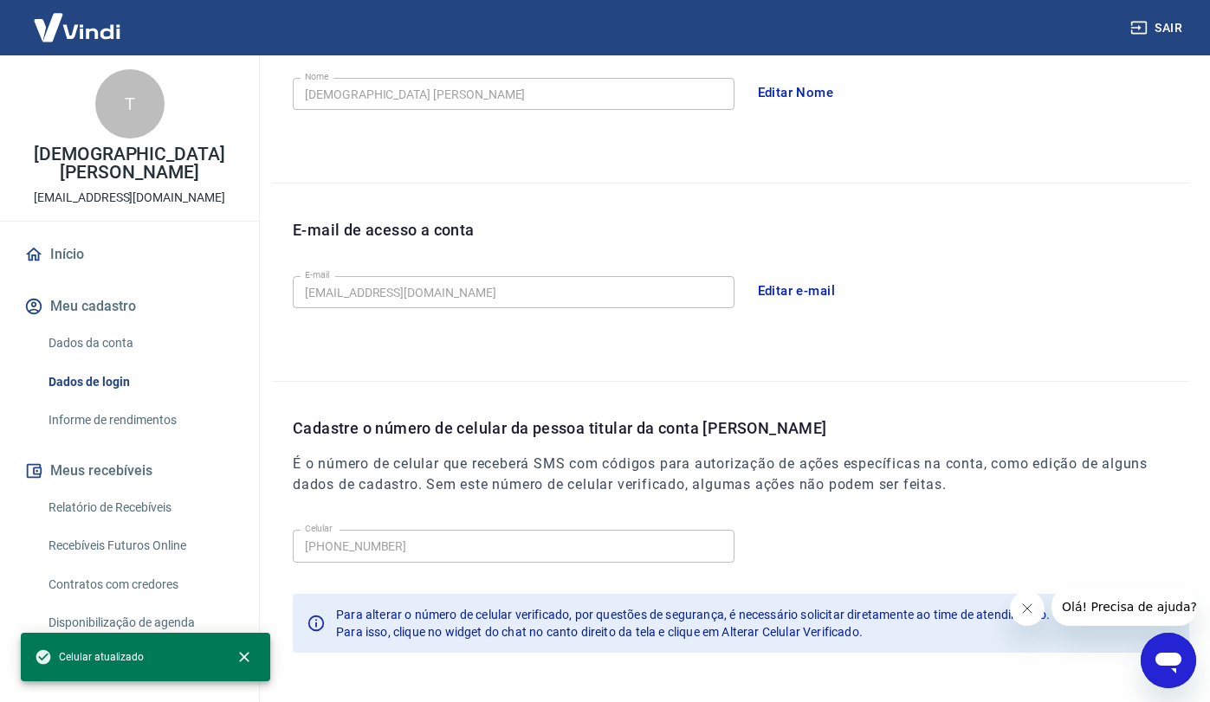
scroll to position [406, 0]
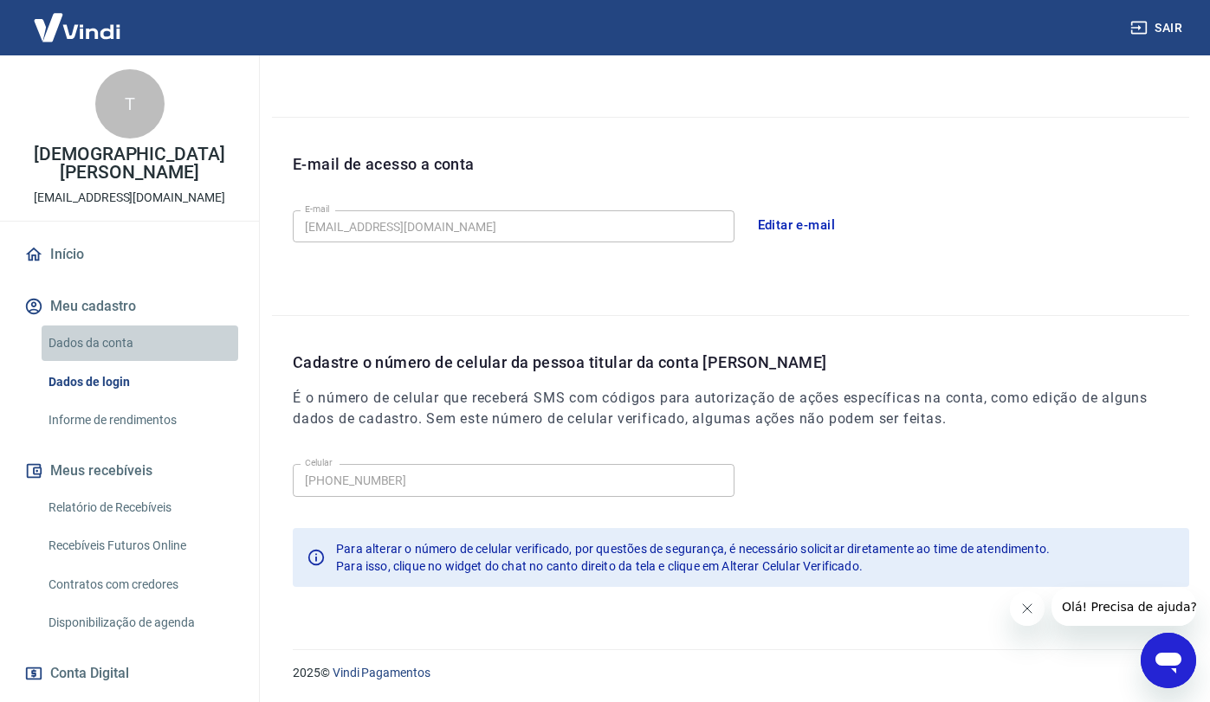
click at [122, 343] on link "Dados da conta" at bounding box center [140, 344] width 197 height 36
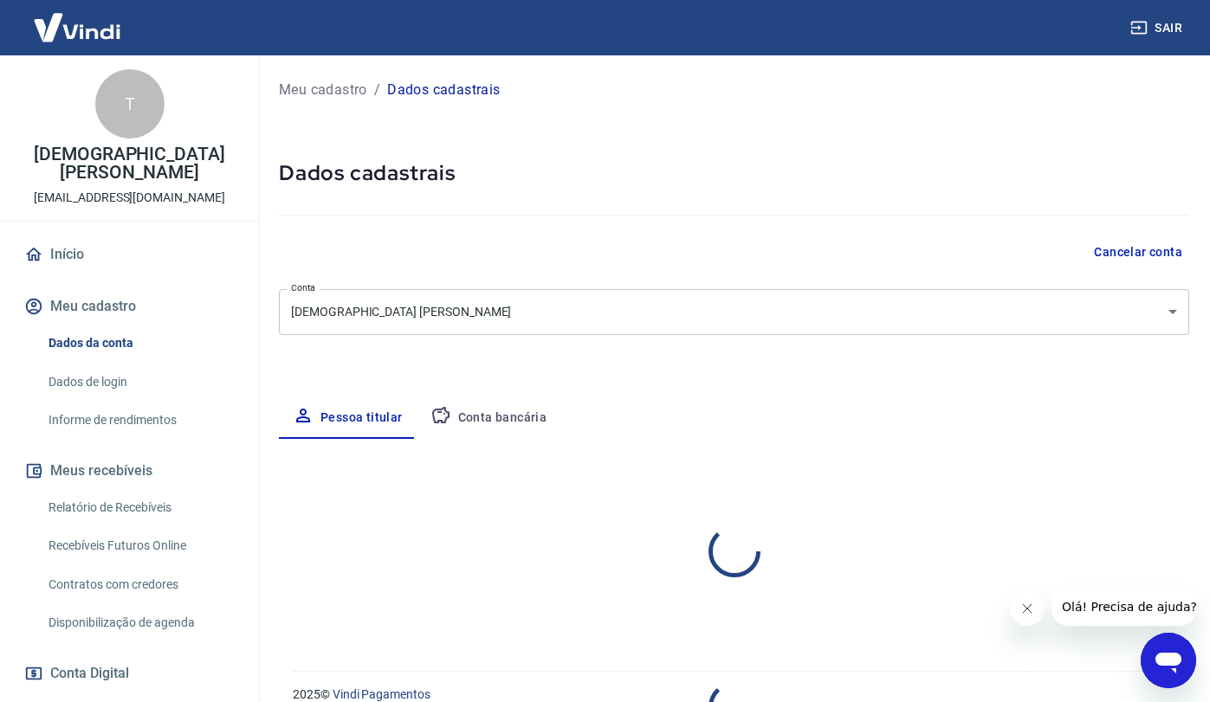
select select "SP"
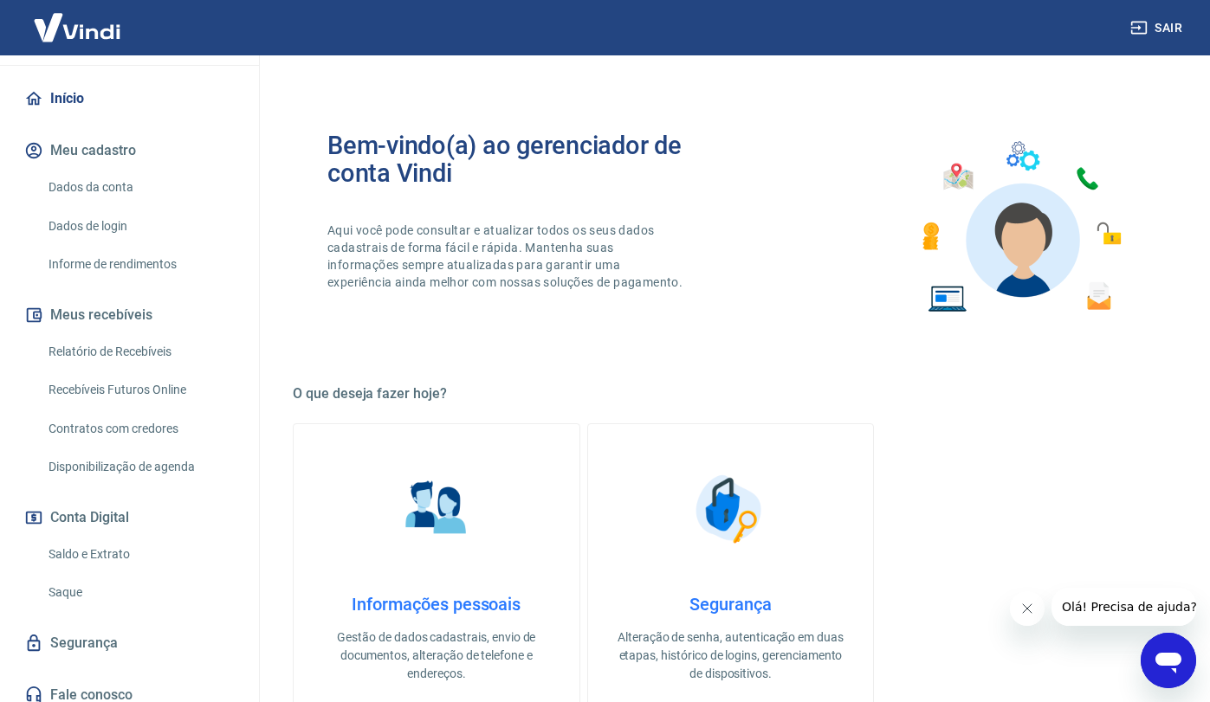
scroll to position [167, 0]
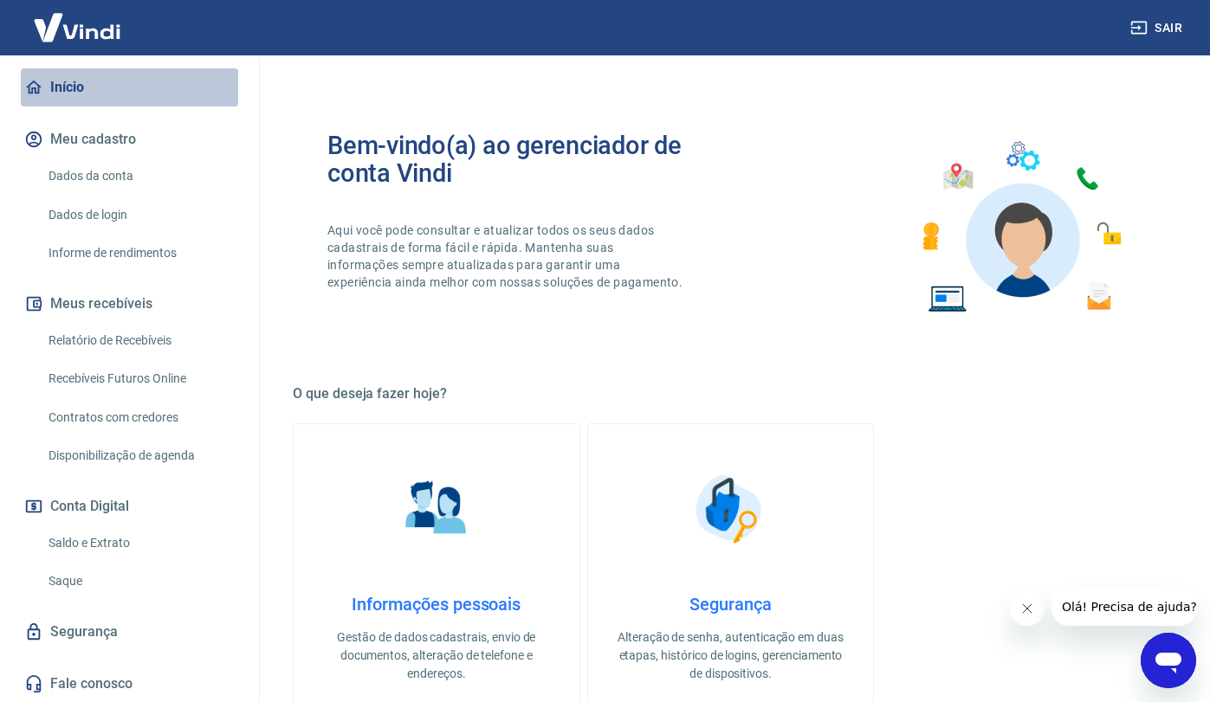
click at [128, 88] on link "Início" at bounding box center [129, 87] width 217 height 38
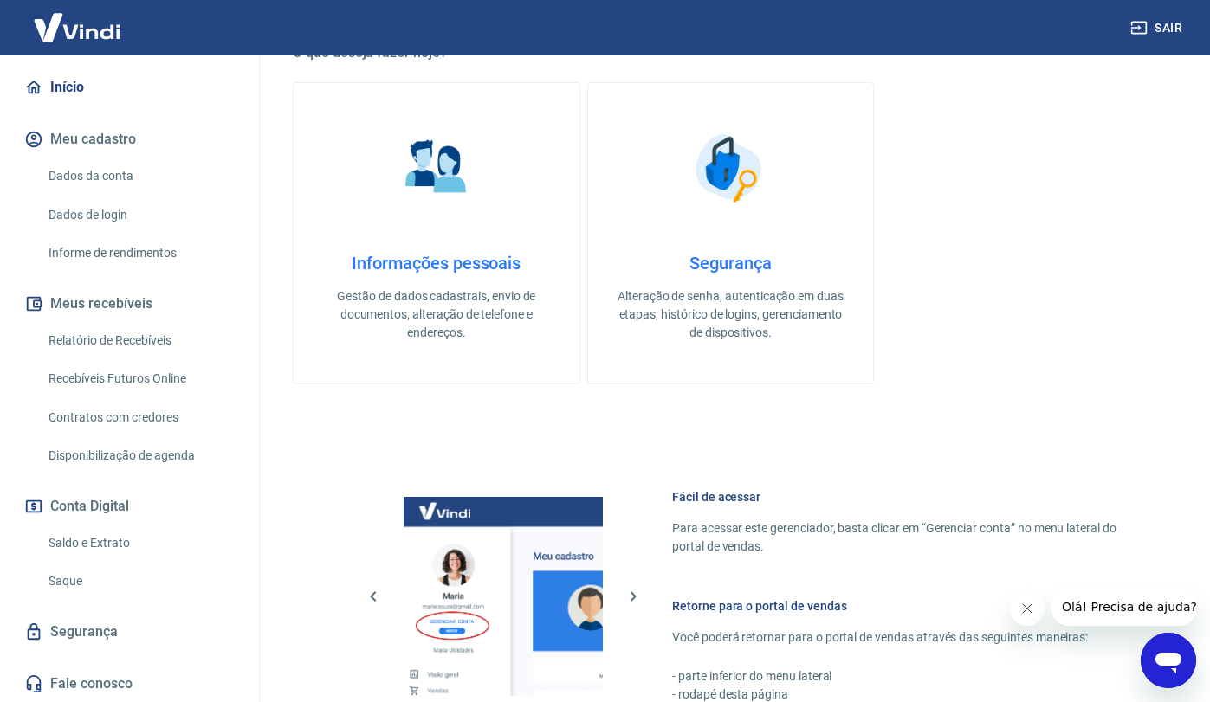
scroll to position [345, 0]
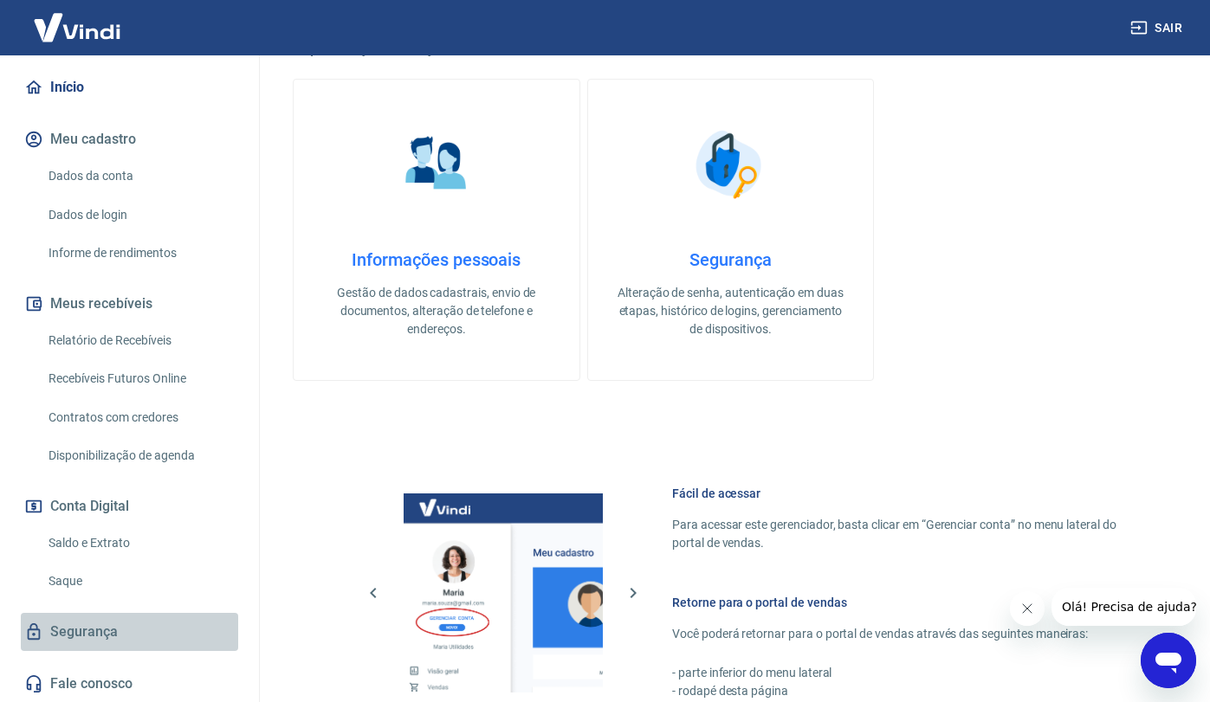
click at [91, 639] on link "Segurança" at bounding box center [129, 632] width 217 height 38
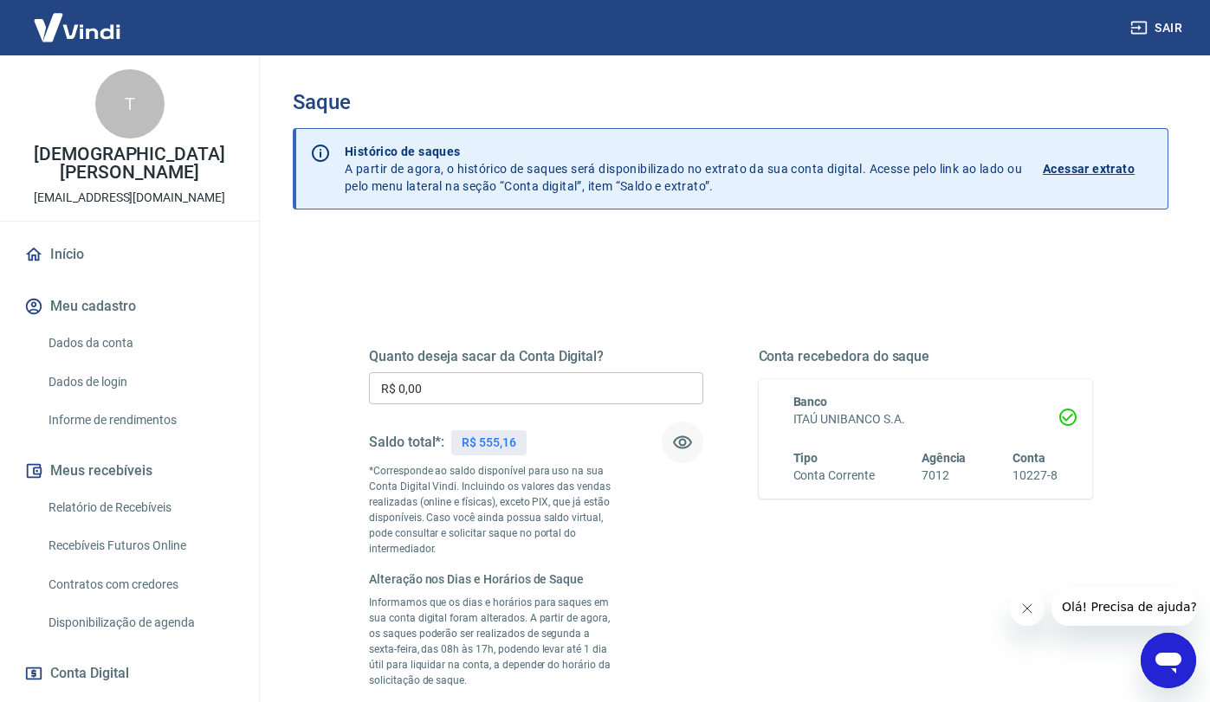
click at [682, 443] on icon "button" at bounding box center [682, 442] width 21 height 21
click at [682, 443] on icon "button" at bounding box center [682, 443] width 19 height 16
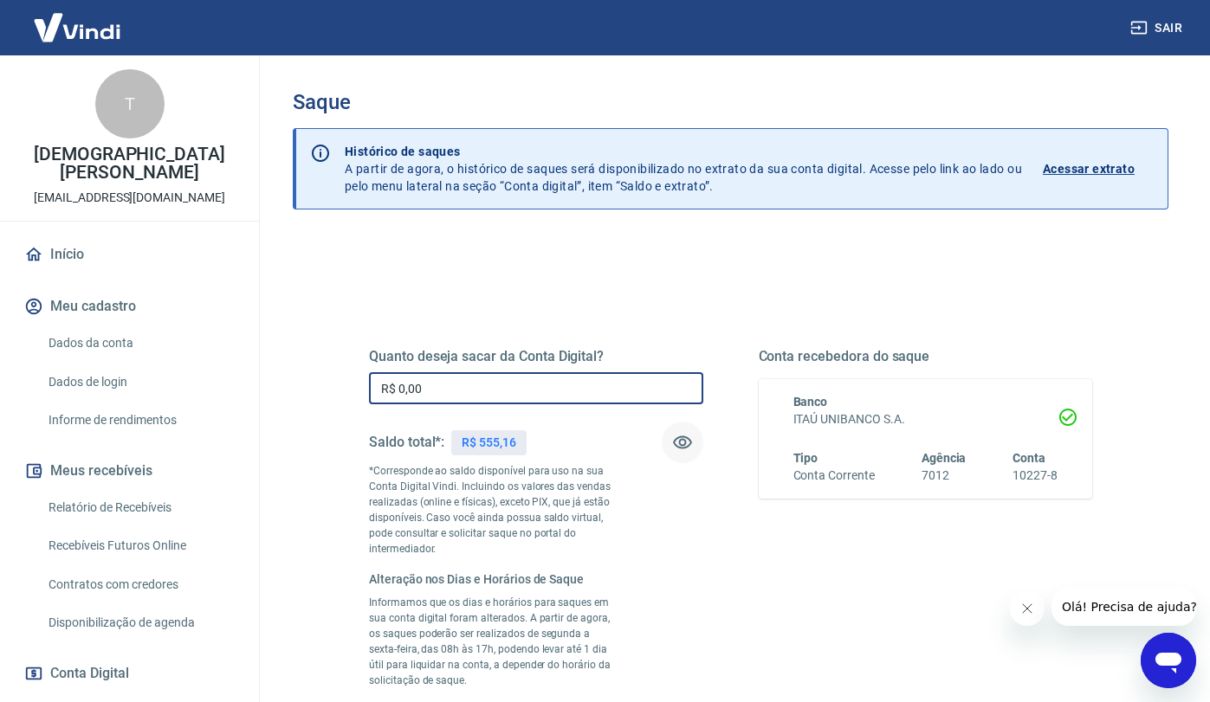
click at [579, 386] on input "R$ 0,00" at bounding box center [536, 388] width 334 height 32
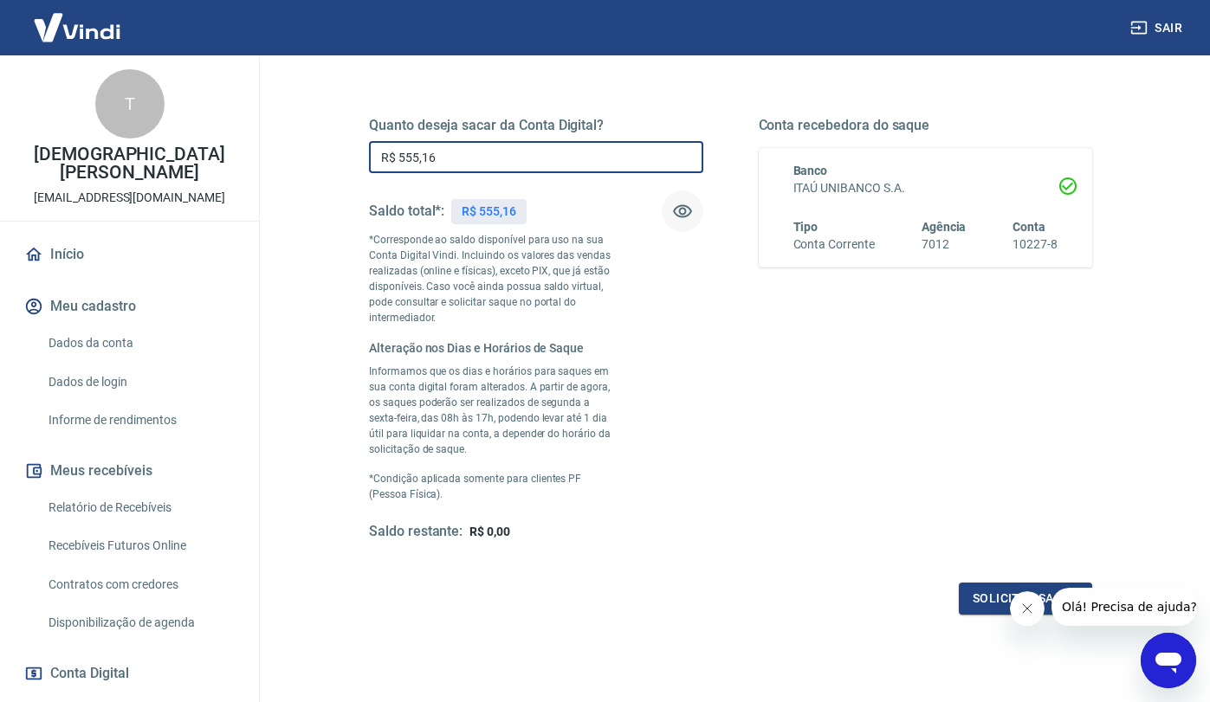
scroll to position [240, 0]
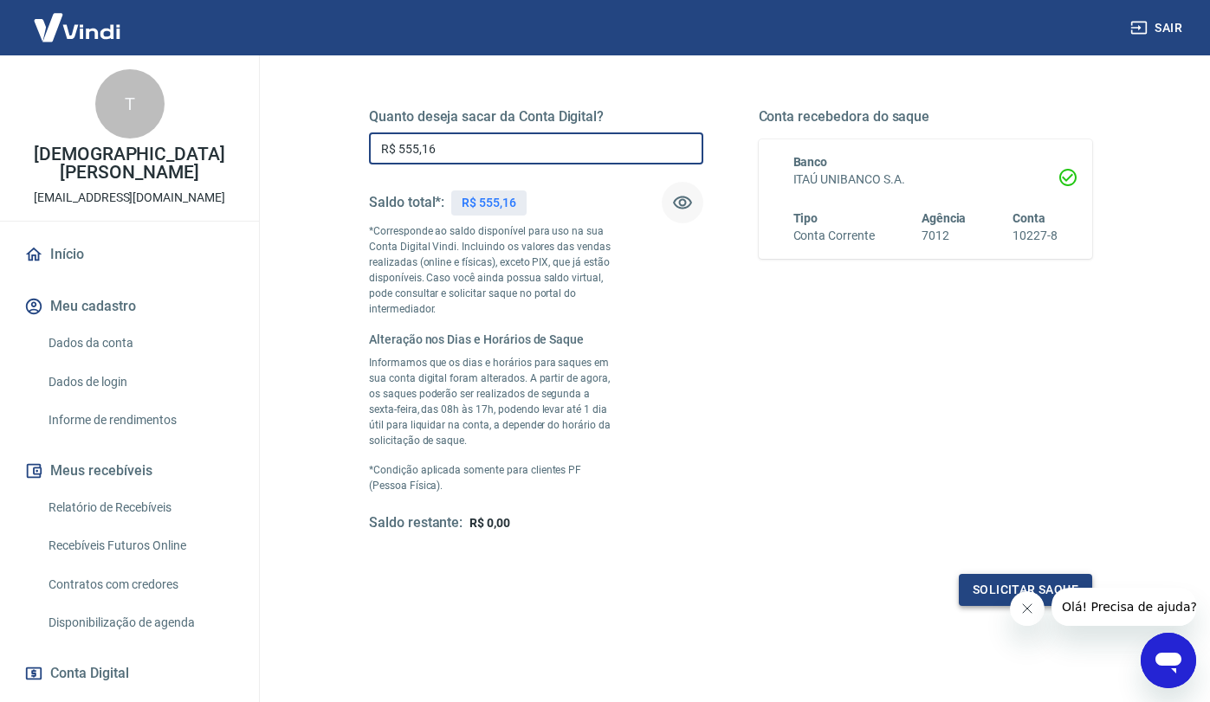
type input "R$ 555,16"
click at [985, 591] on button "Solicitar saque" at bounding box center [1025, 590] width 133 height 32
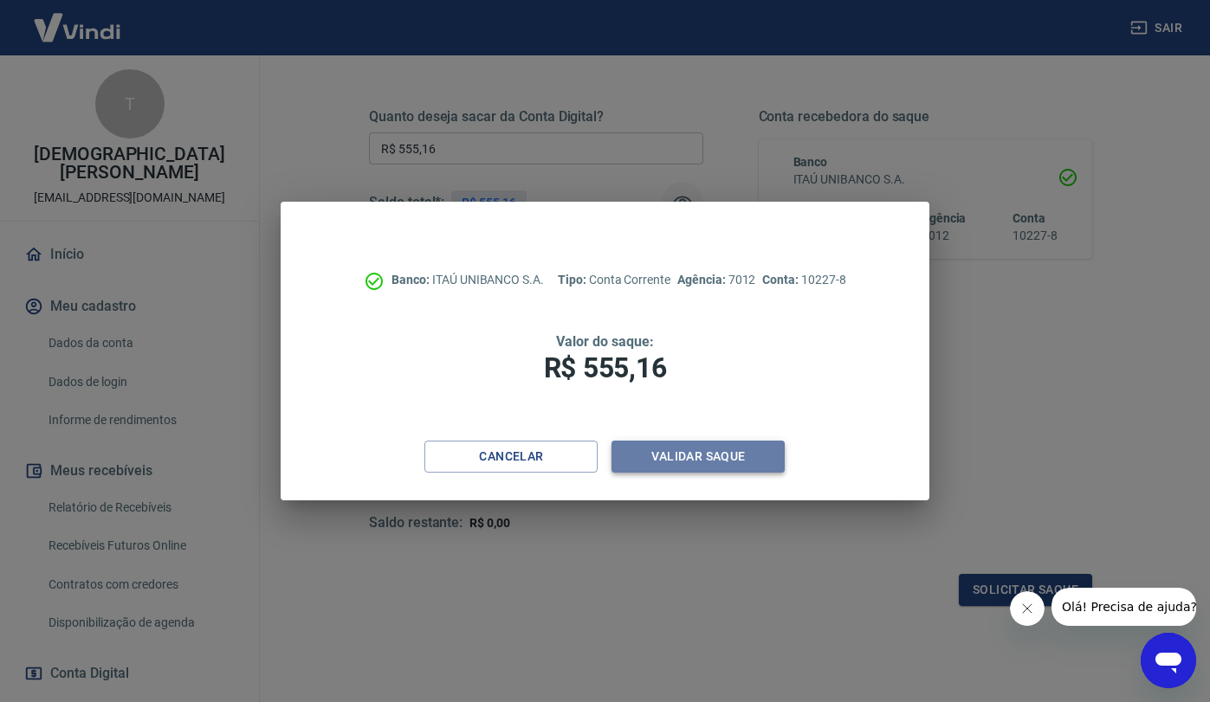
click at [672, 458] on button "Validar saque" at bounding box center [697, 457] width 173 height 32
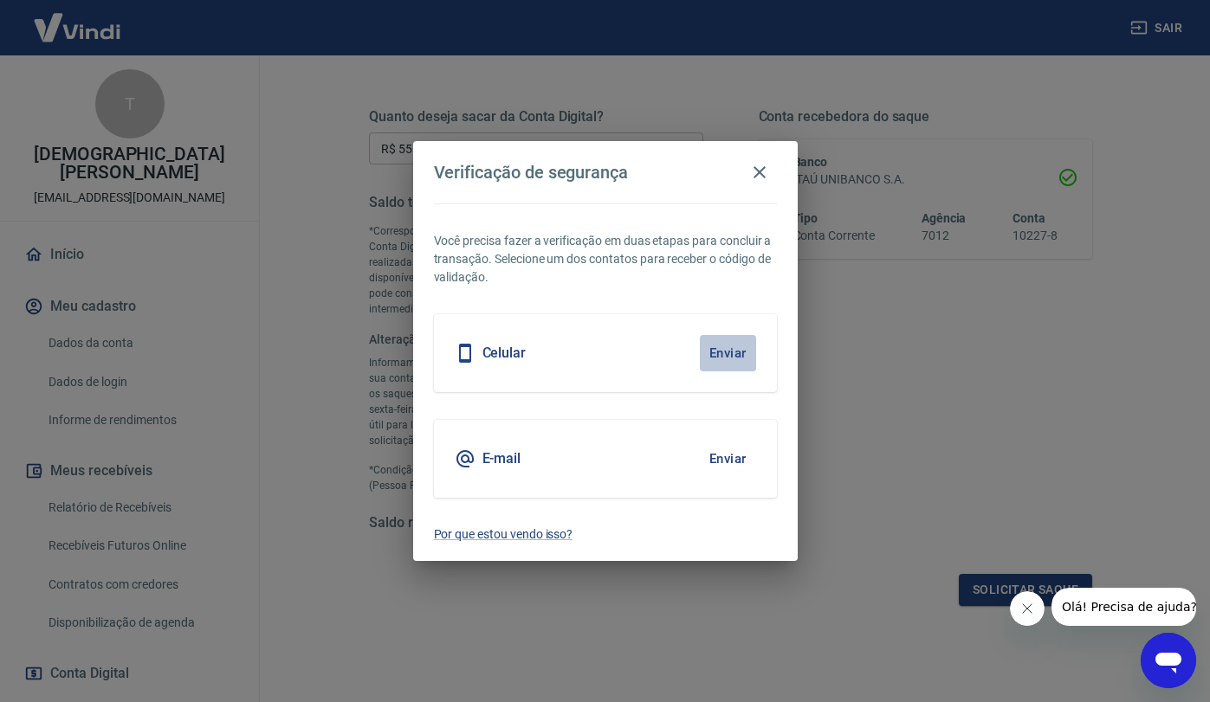
click at [730, 359] on button "Enviar" at bounding box center [728, 353] width 56 height 36
click at [725, 349] on button "Enviar" at bounding box center [728, 353] width 56 height 36
click at [584, 357] on body "Sair T Thais [PERSON_NAME] [EMAIL_ADDRESS][DOMAIN_NAME] Início Meu cadastro Dad…" at bounding box center [605, 111] width 1210 height 702
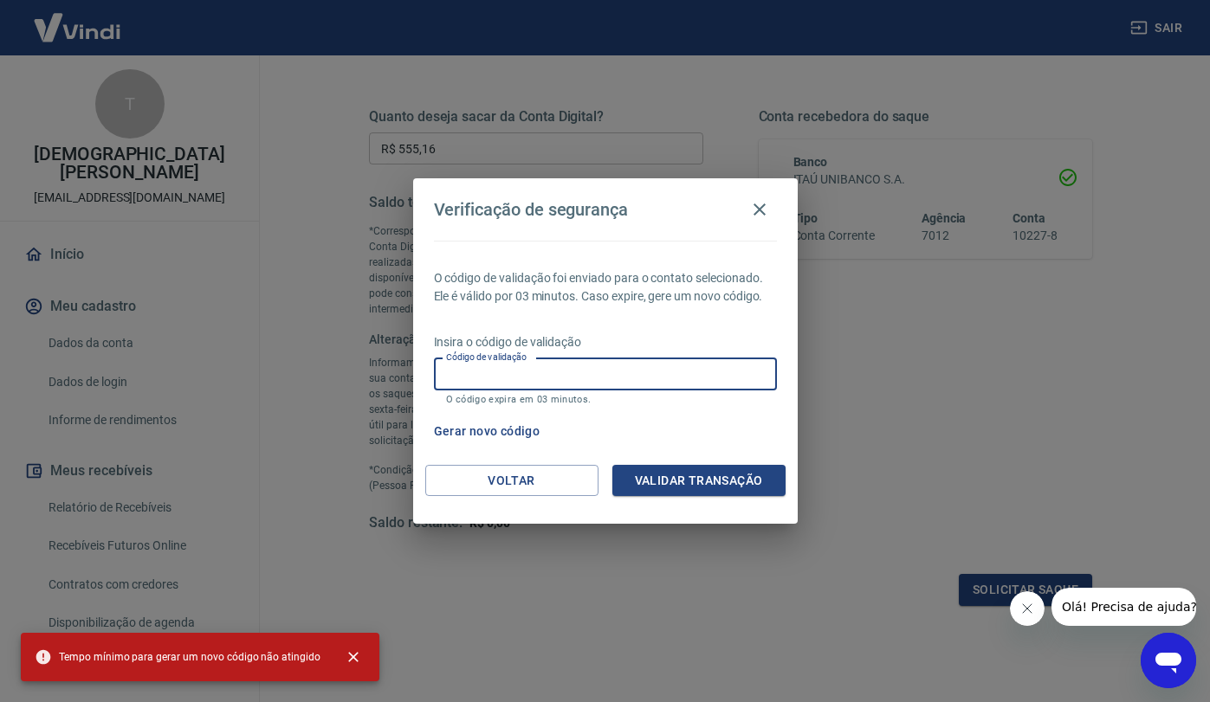
click at [592, 373] on input "Código de validação" at bounding box center [605, 375] width 343 height 32
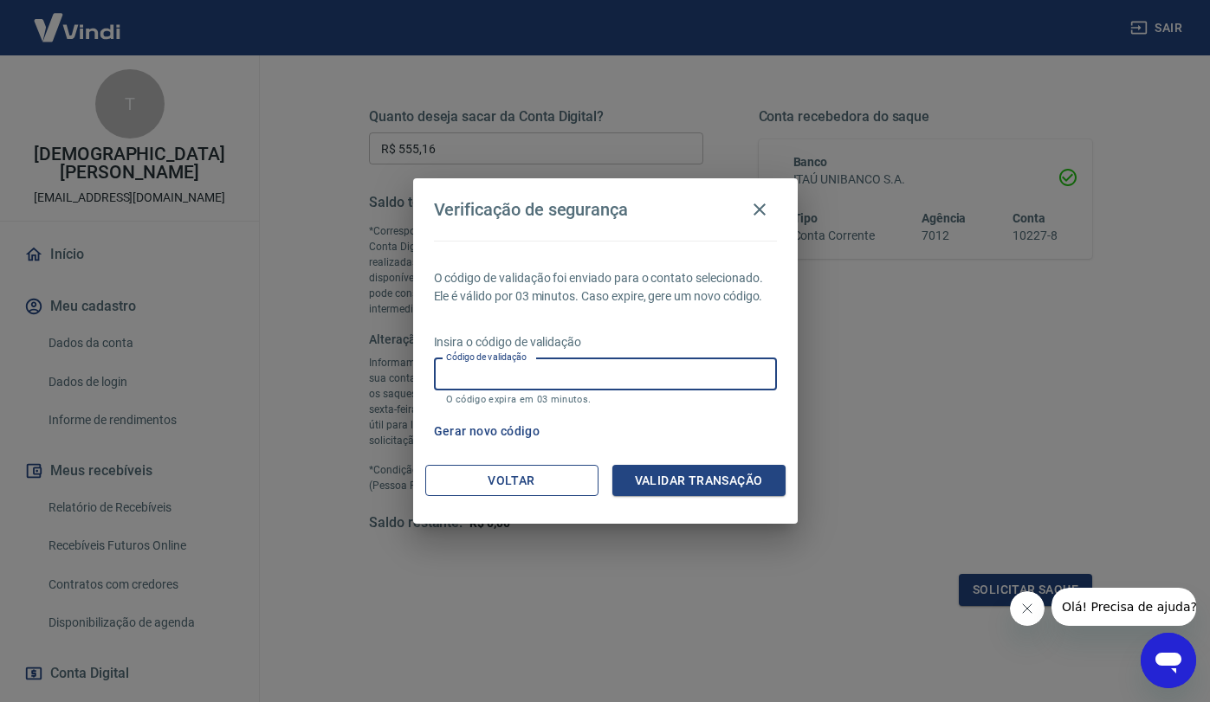
click at [514, 476] on button "Voltar" at bounding box center [511, 481] width 173 height 32
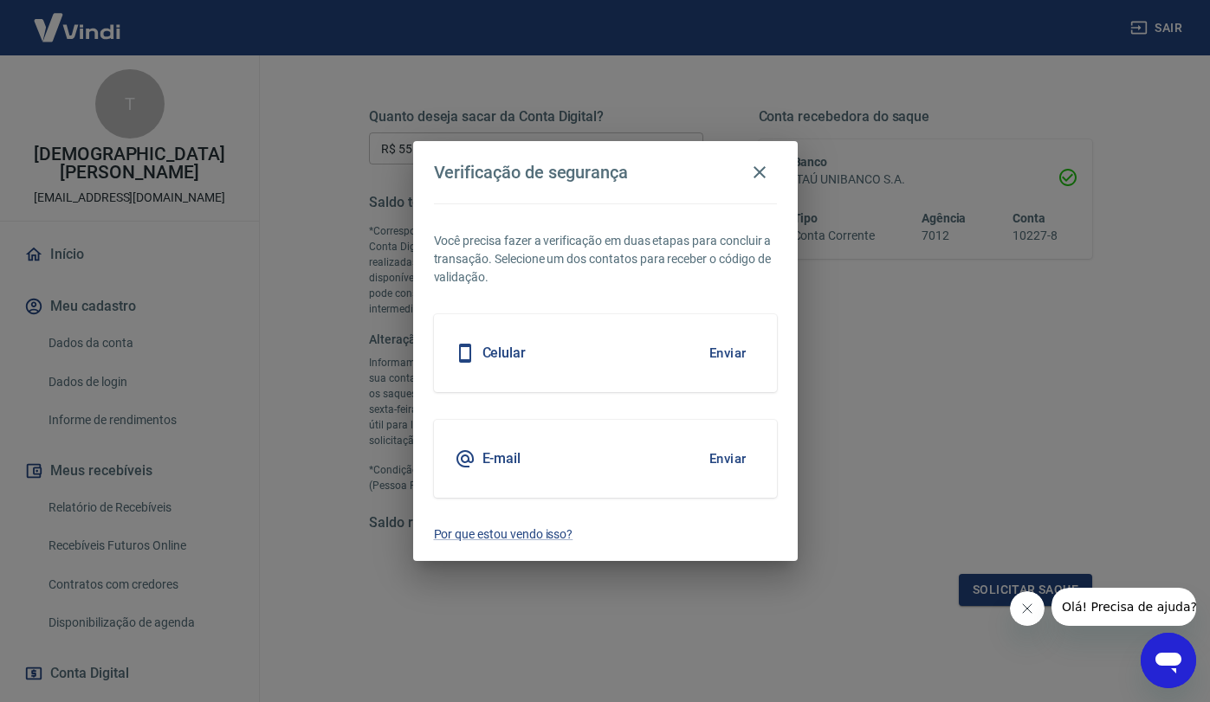
click at [724, 462] on button "Enviar" at bounding box center [728, 459] width 56 height 36
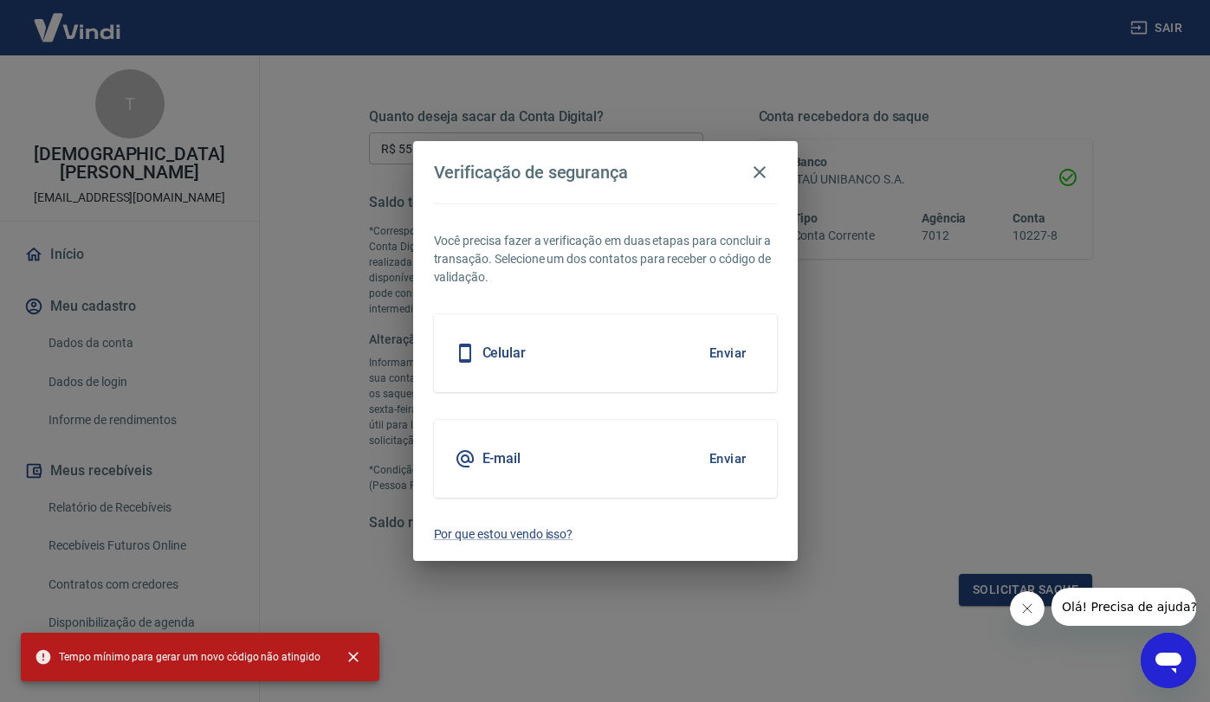
click at [722, 460] on button "Enviar" at bounding box center [728, 459] width 56 height 36
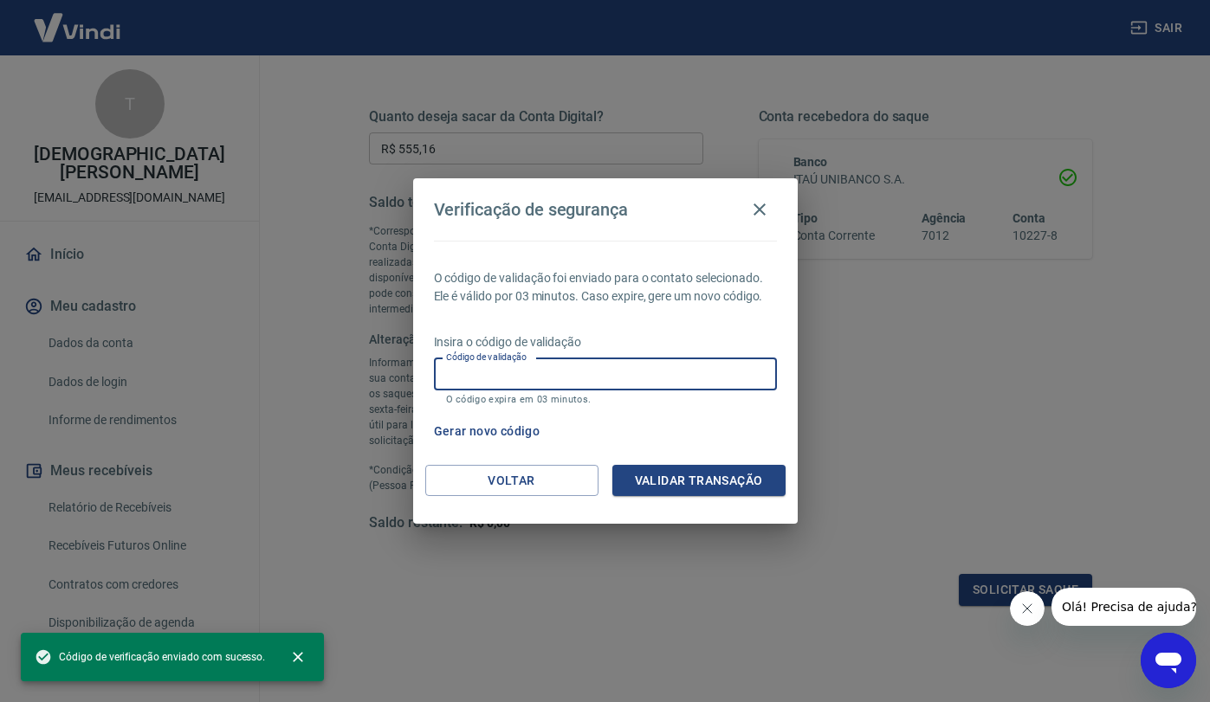
click at [565, 381] on input "Código de validação" at bounding box center [605, 375] width 343 height 32
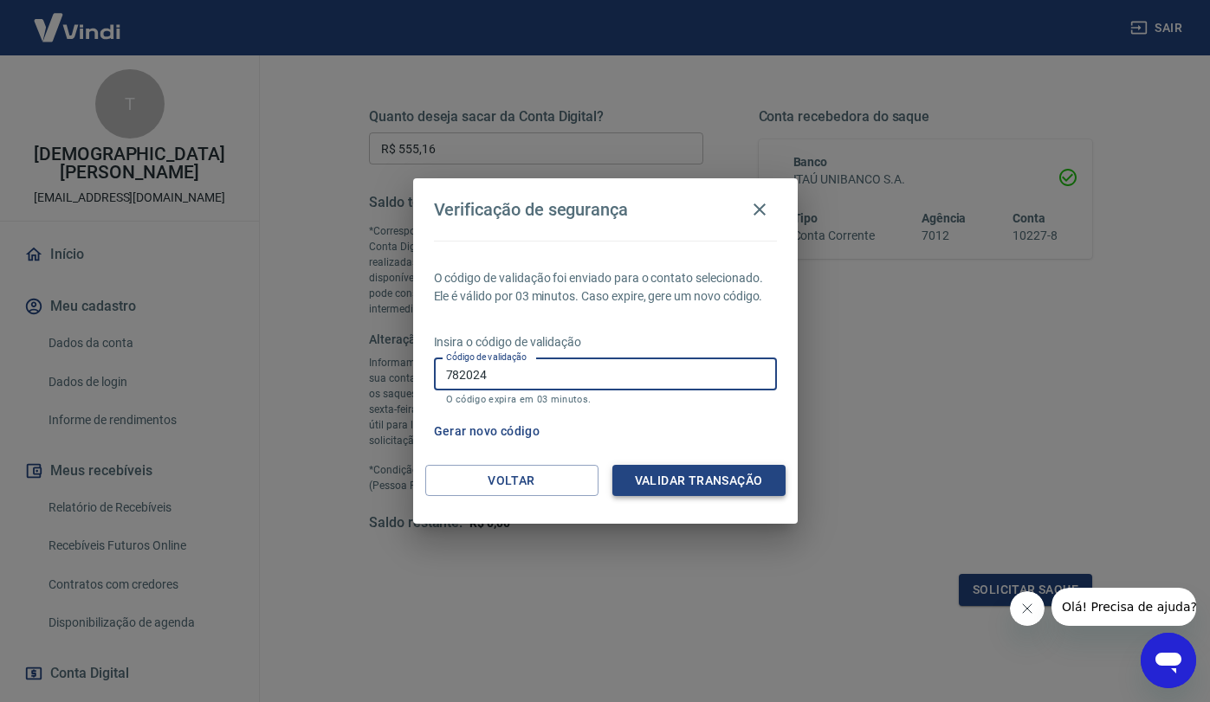
type input "782024"
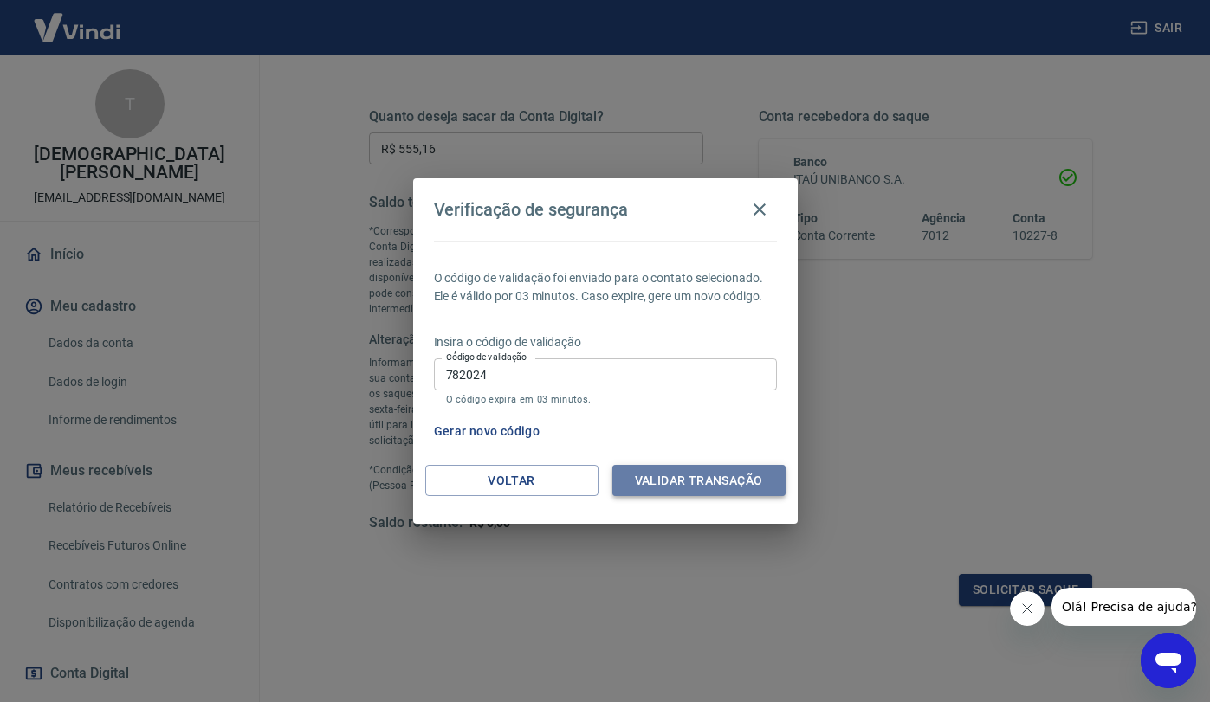
click at [724, 488] on button "Validar transação" at bounding box center [698, 481] width 173 height 32
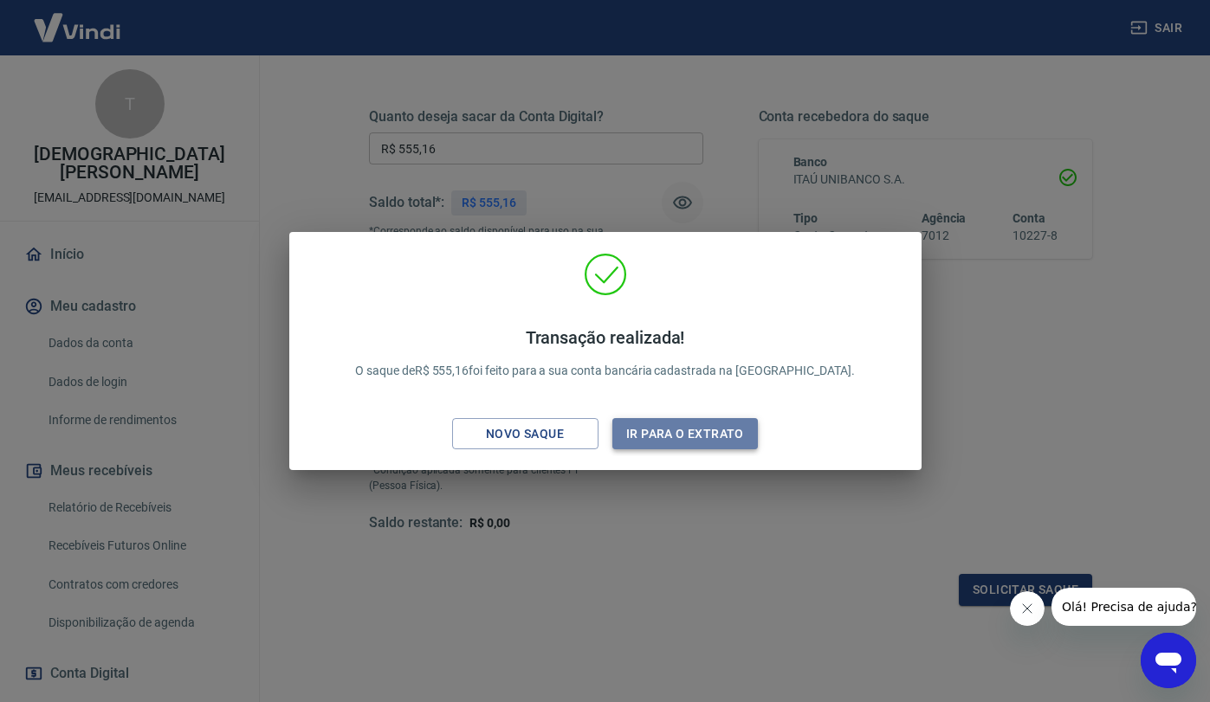
click at [682, 439] on button "Ir para o extrato" at bounding box center [685, 434] width 146 height 32
